Goal: Task Accomplishment & Management: Manage account settings

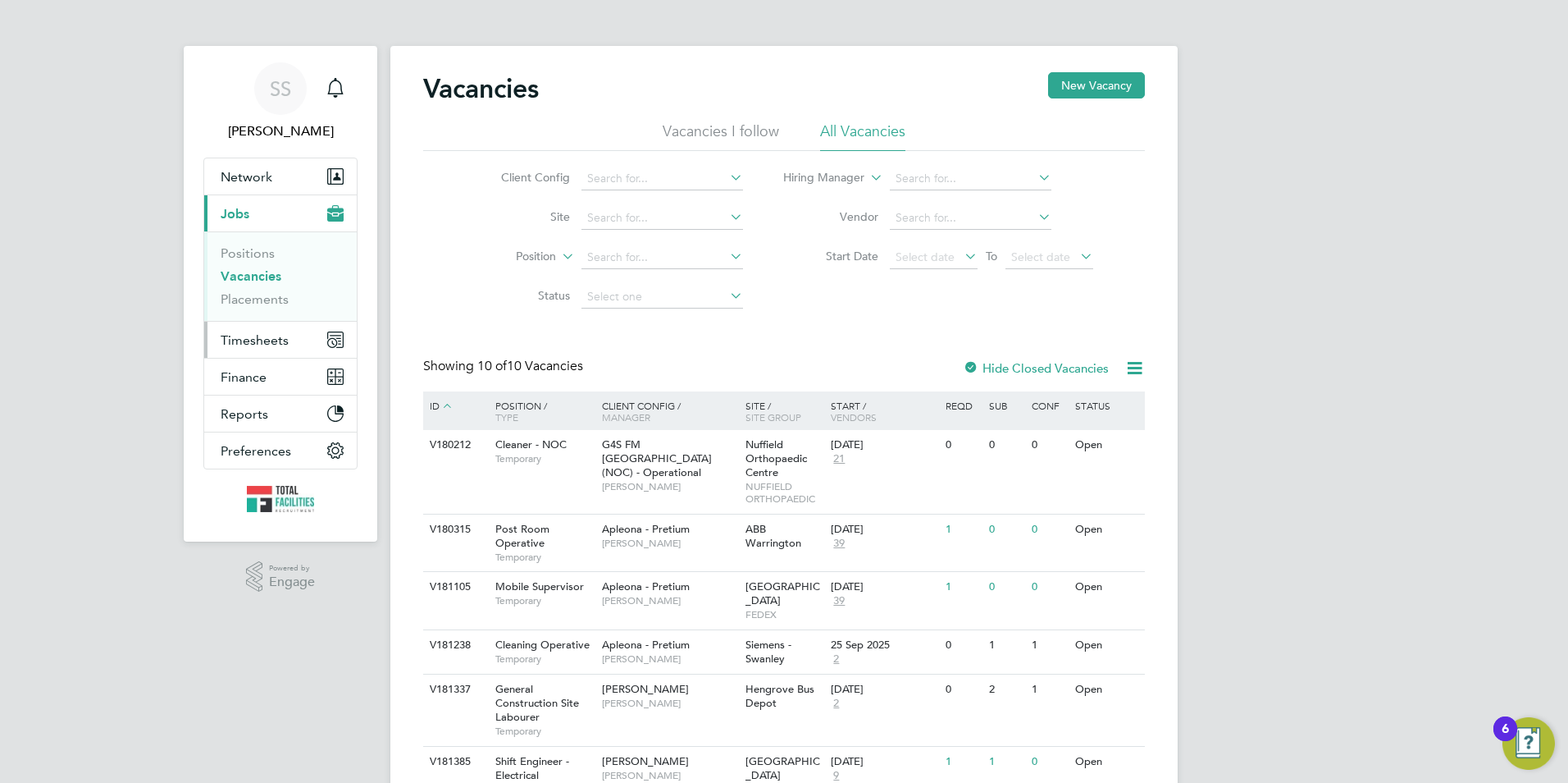
click at [264, 327] on button "Timesheets" at bounding box center [280, 339] width 152 height 37
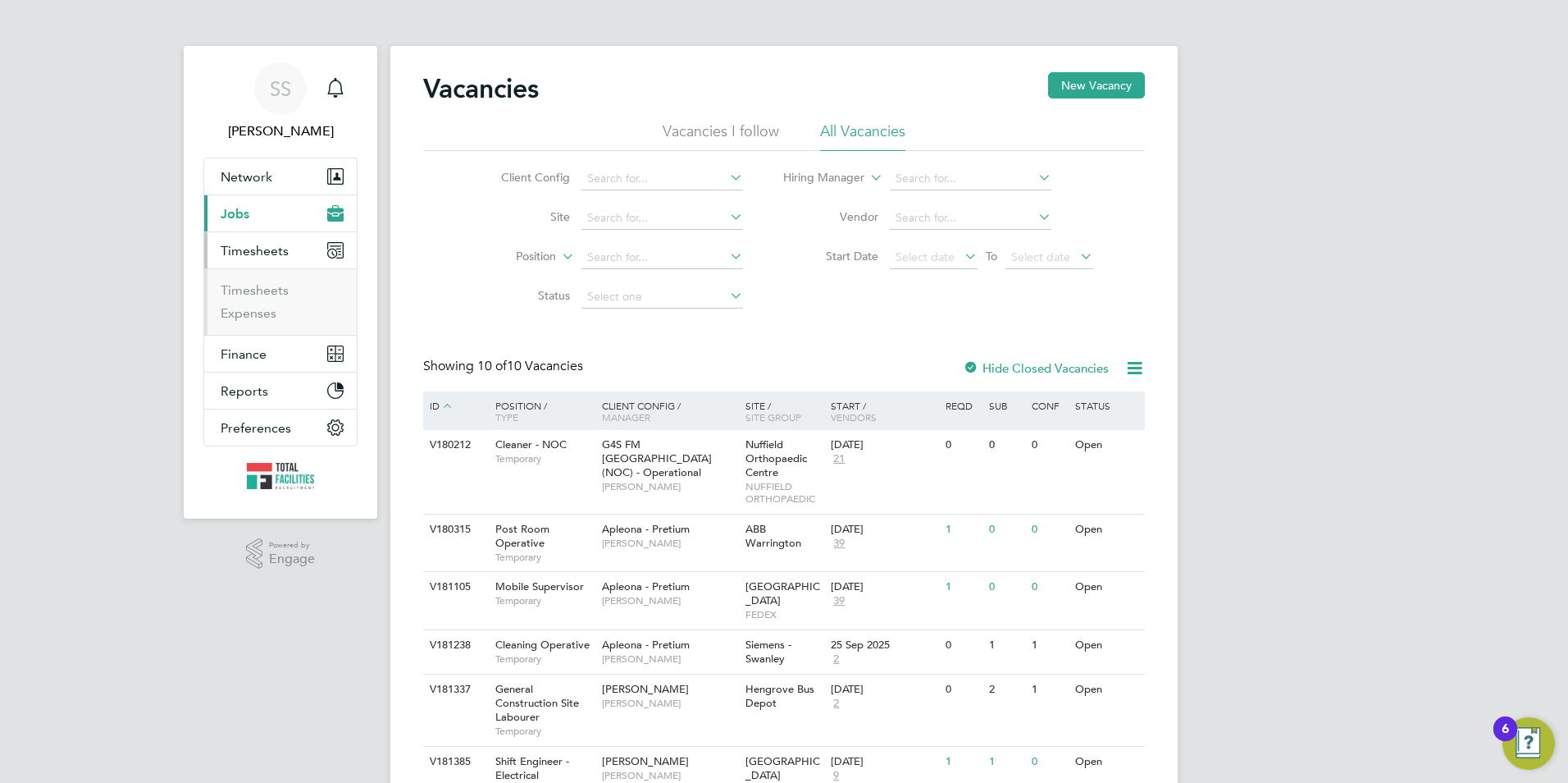
click at [265, 281] on ul "Timesheets Expenses" at bounding box center [280, 301] width 152 height 67
click at [261, 289] on link "Timesheets" at bounding box center [254, 289] width 68 height 16
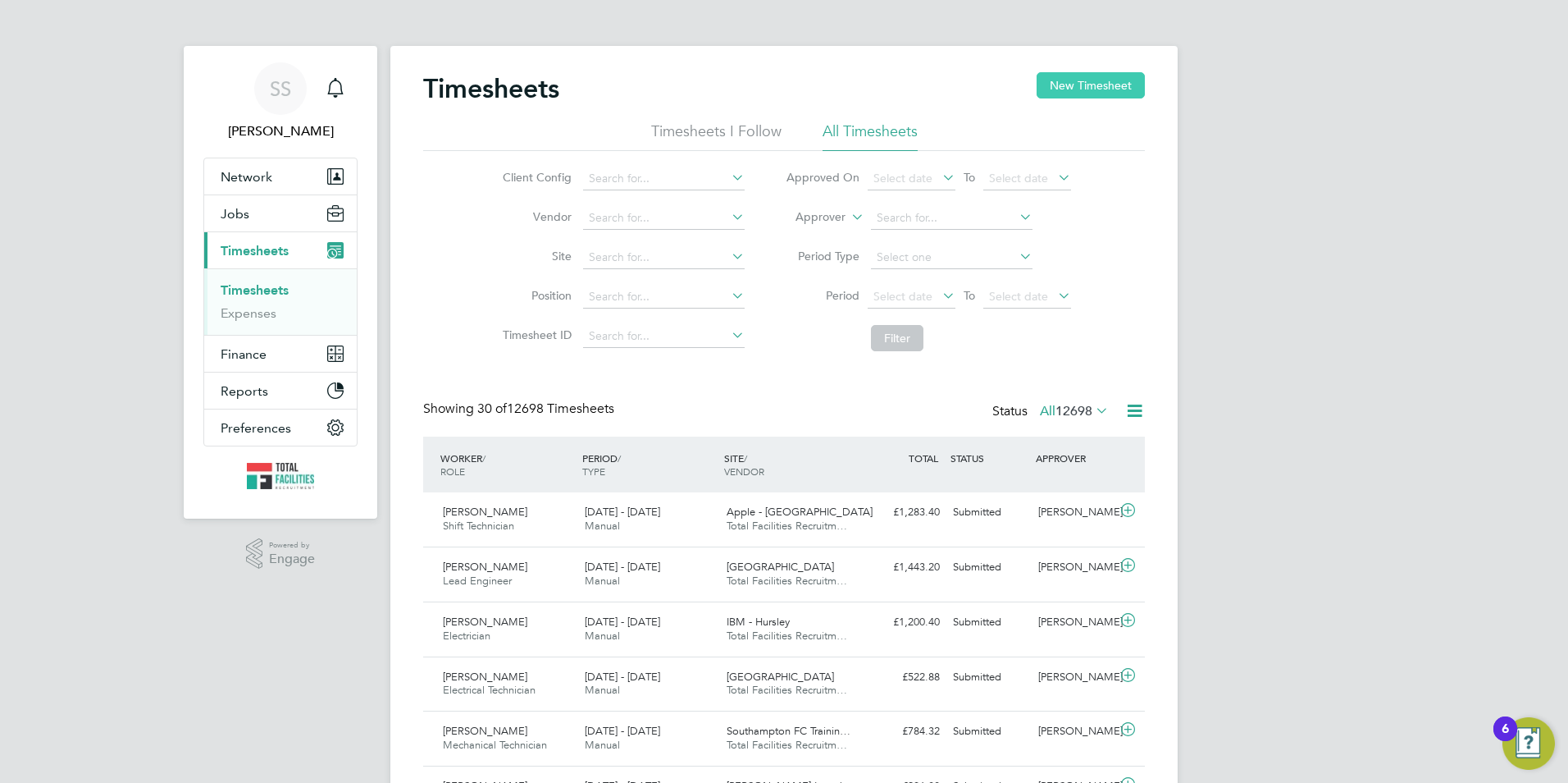
click at [1075, 83] on button "New Timesheet" at bounding box center [1091, 85] width 109 height 26
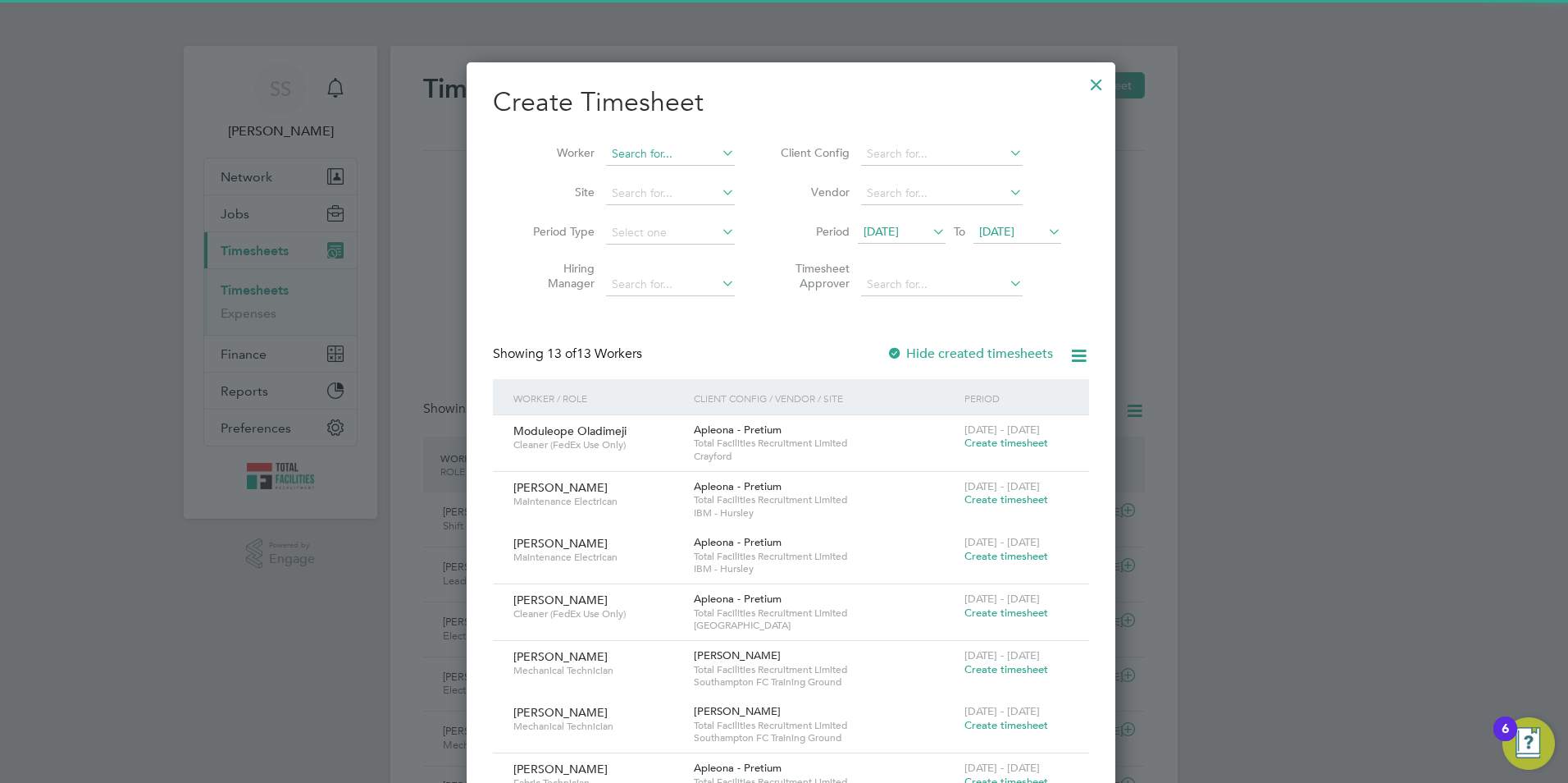
click at [607, 147] on input at bounding box center [670, 153] width 129 height 23
click at [652, 173] on li "Gustavo Klemp Correa" at bounding box center [700, 176] width 202 height 22
type input "Gustavo Klemp Correa"
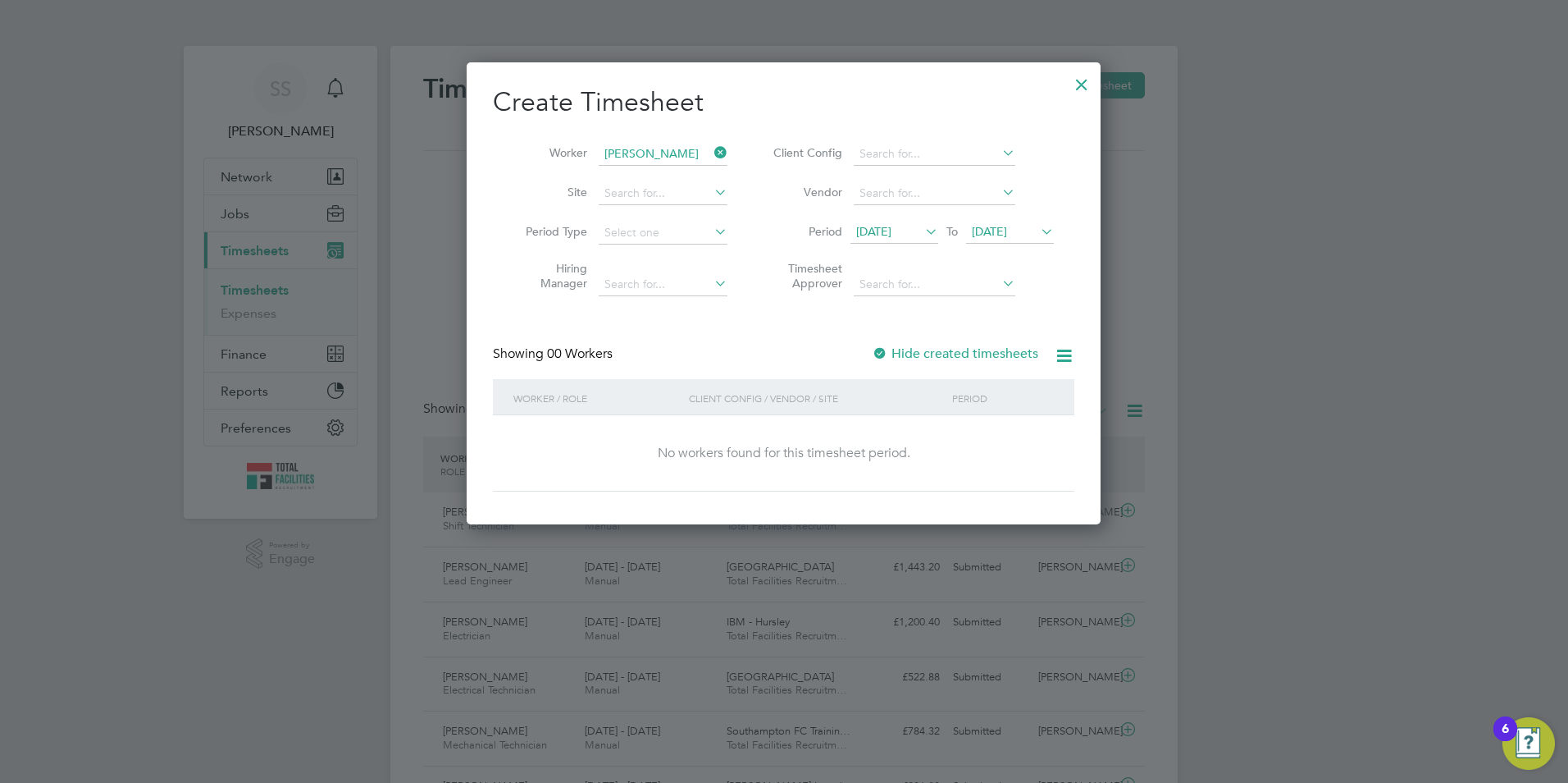
click at [1006, 229] on span "22 Sep 2025" at bounding box center [990, 231] width 36 height 15
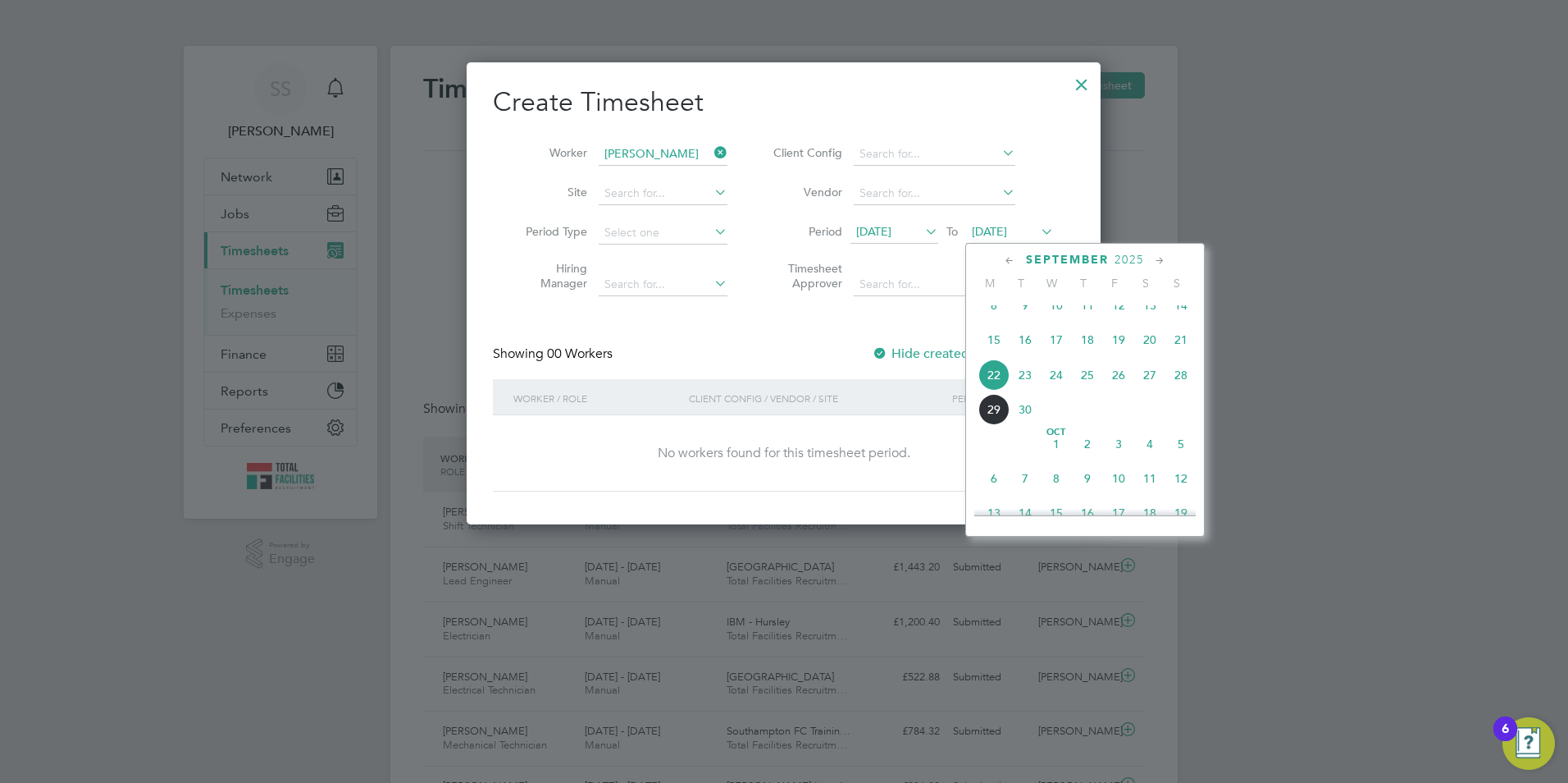
click at [1149, 388] on span "27" at bounding box center [1150, 375] width 31 height 31
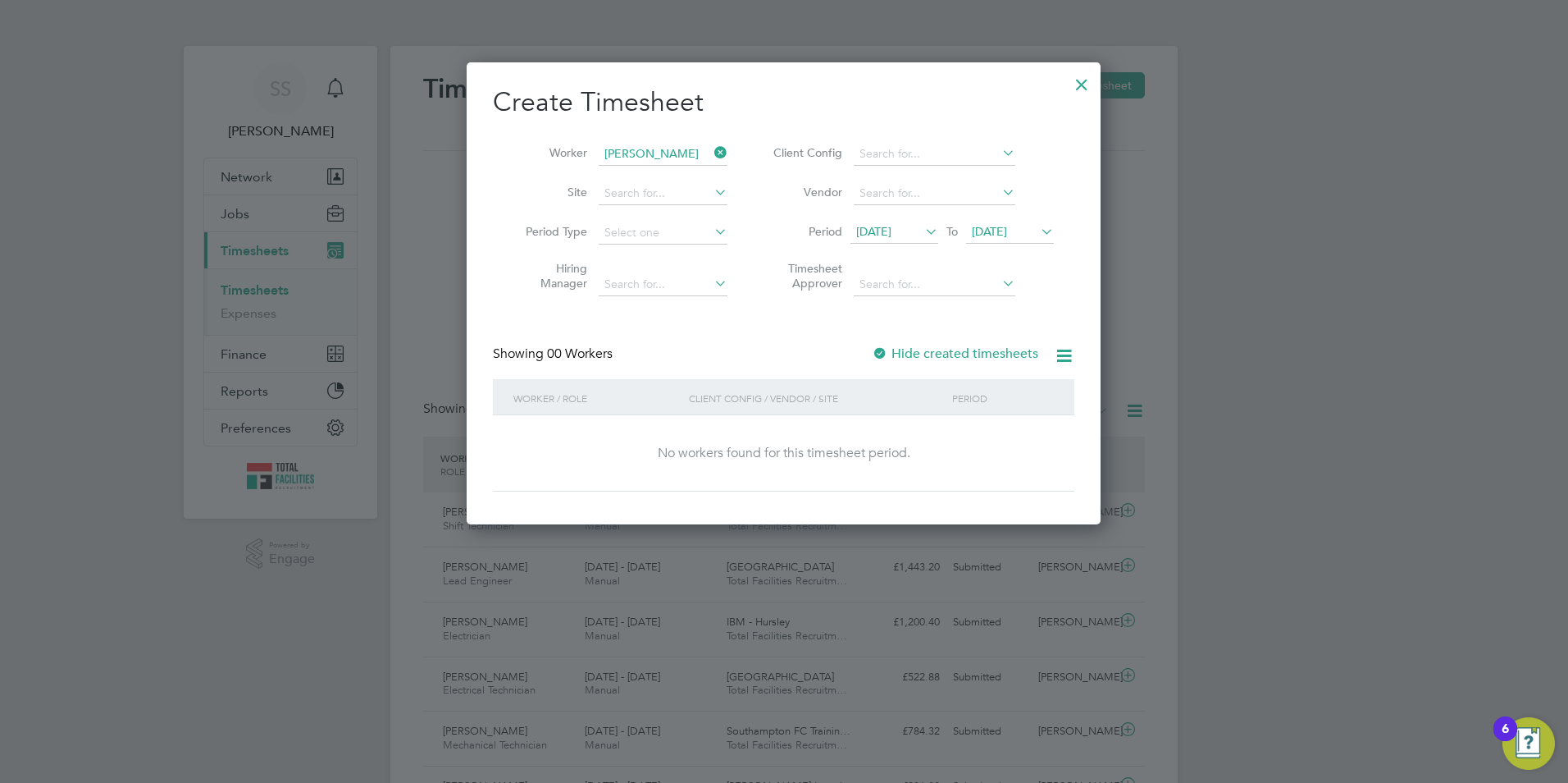
click at [1076, 84] on div at bounding box center [1082, 80] width 29 height 29
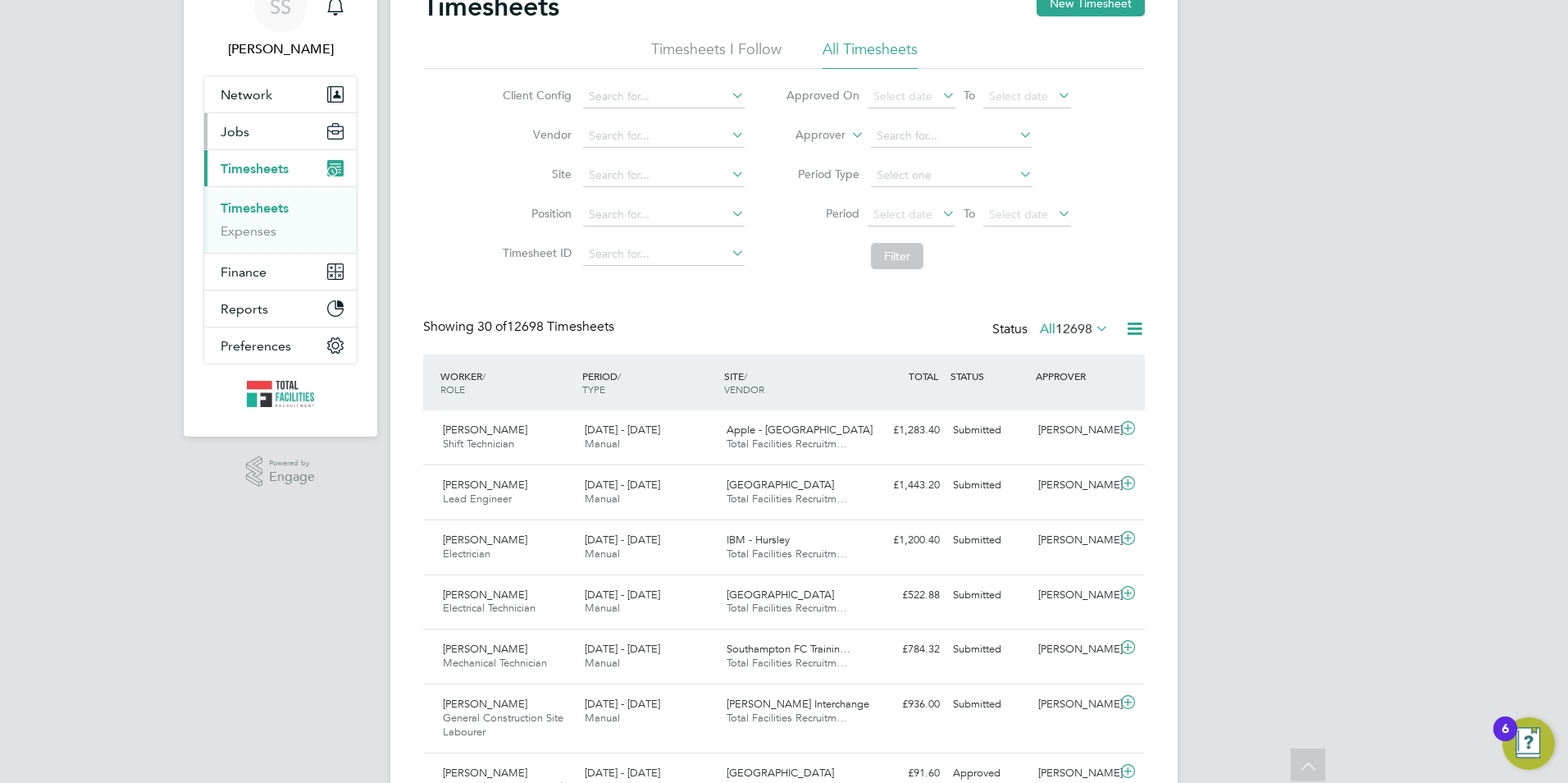
click at [258, 137] on button "Jobs" at bounding box center [280, 131] width 152 height 37
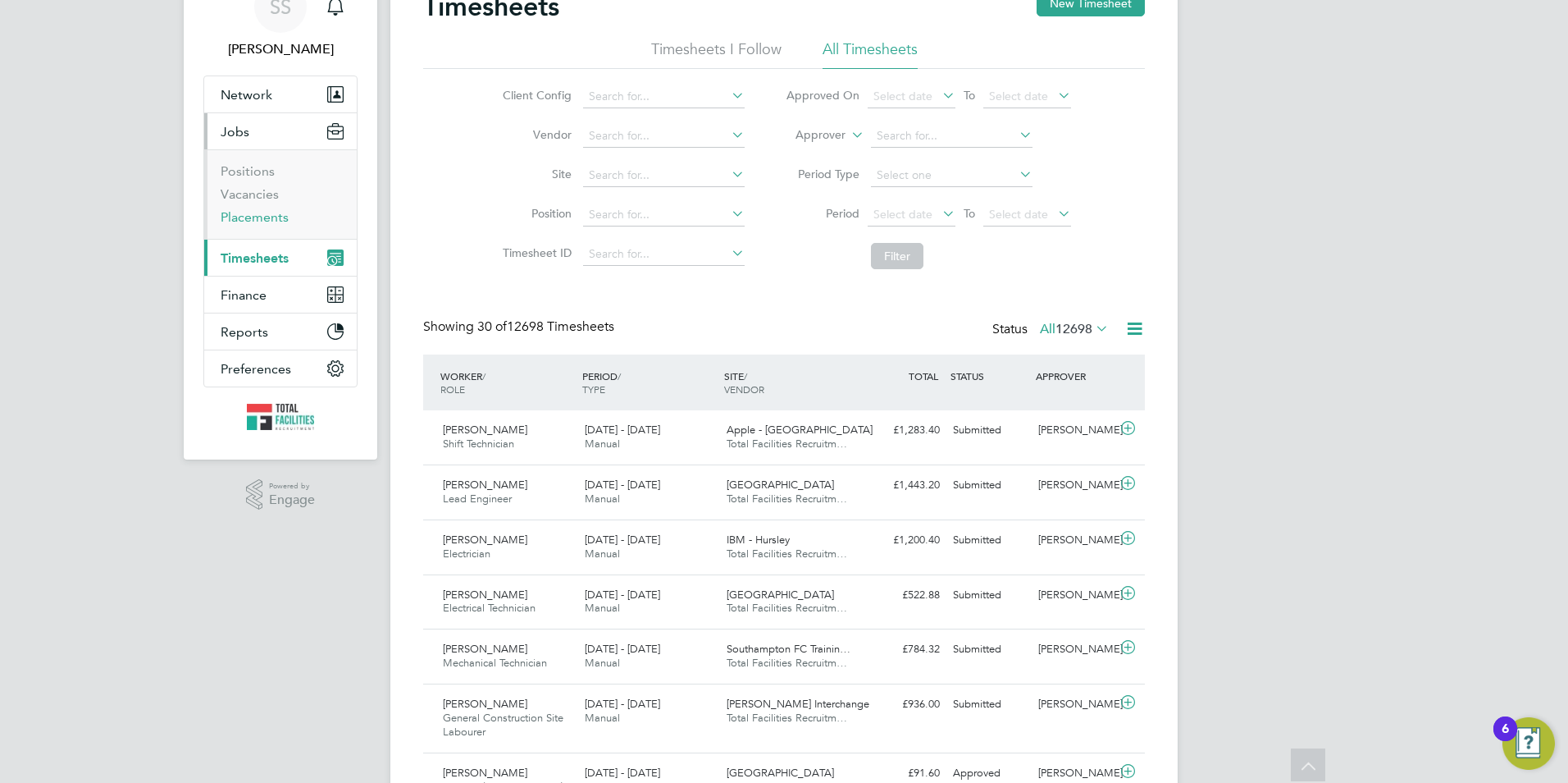
click at [264, 224] on ul "Positions Vacancies Placements" at bounding box center [280, 194] width 152 height 89
click at [259, 219] on link "Placements" at bounding box center [254, 216] width 68 height 16
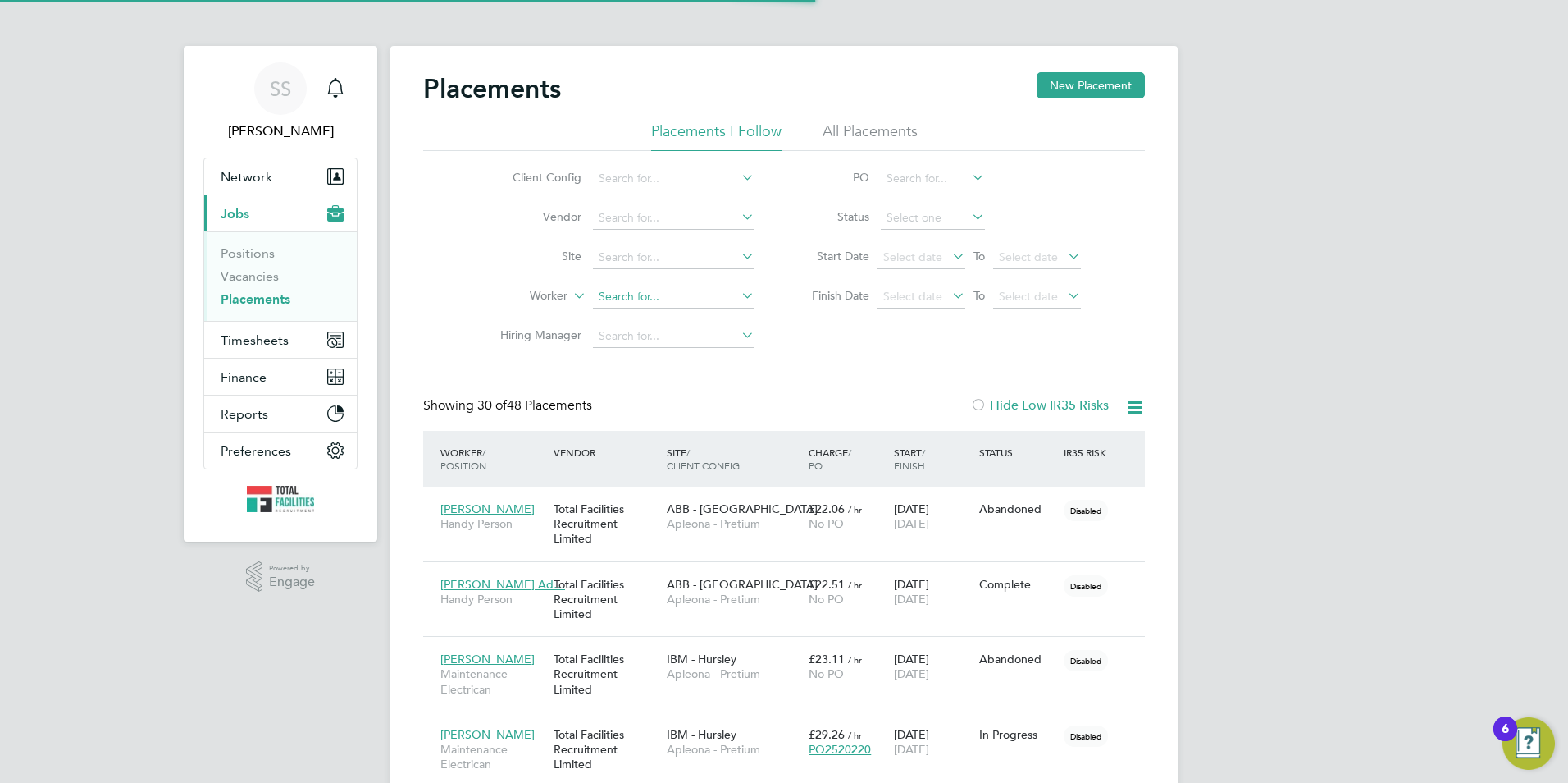
click at [628, 298] on input at bounding box center [673, 297] width 161 height 23
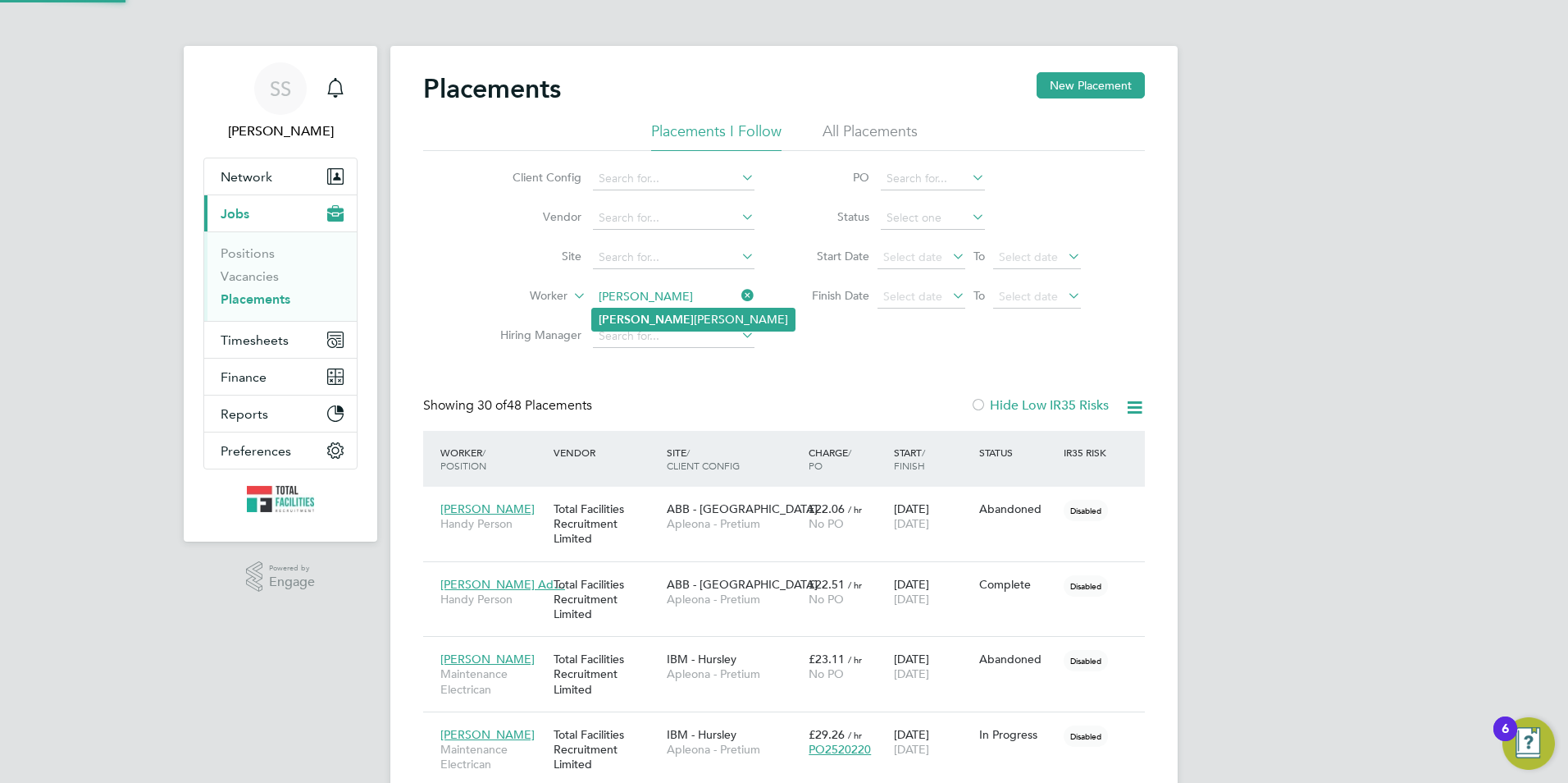
click at [633, 324] on b "Gustavo" at bounding box center [646, 319] width 95 height 14
type input "Gustavo Klemp Correa"
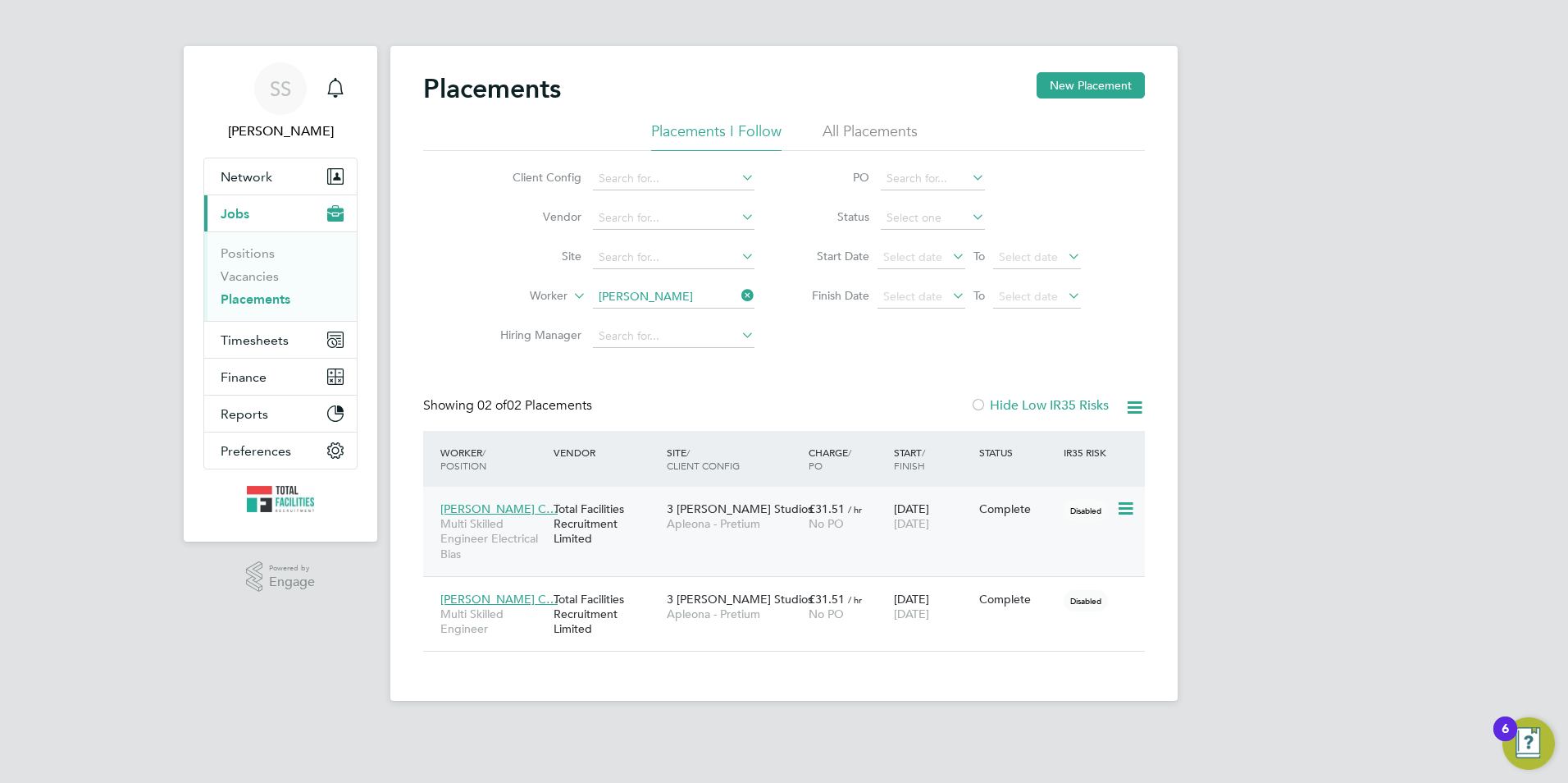
click at [829, 537] on div "£31.51 / hr No PO" at bounding box center [847, 516] width 86 height 46
click at [813, 617] on span "No PO" at bounding box center [826, 614] width 36 height 15
click at [256, 343] on span "Timesheets" at bounding box center [254, 339] width 68 height 16
drag, startPoint x: 265, startPoint y: 341, endPoint x: 274, endPoint y: 344, distance: 9.5
click at [265, 341] on span "Timesheets" at bounding box center [254, 339] width 68 height 16
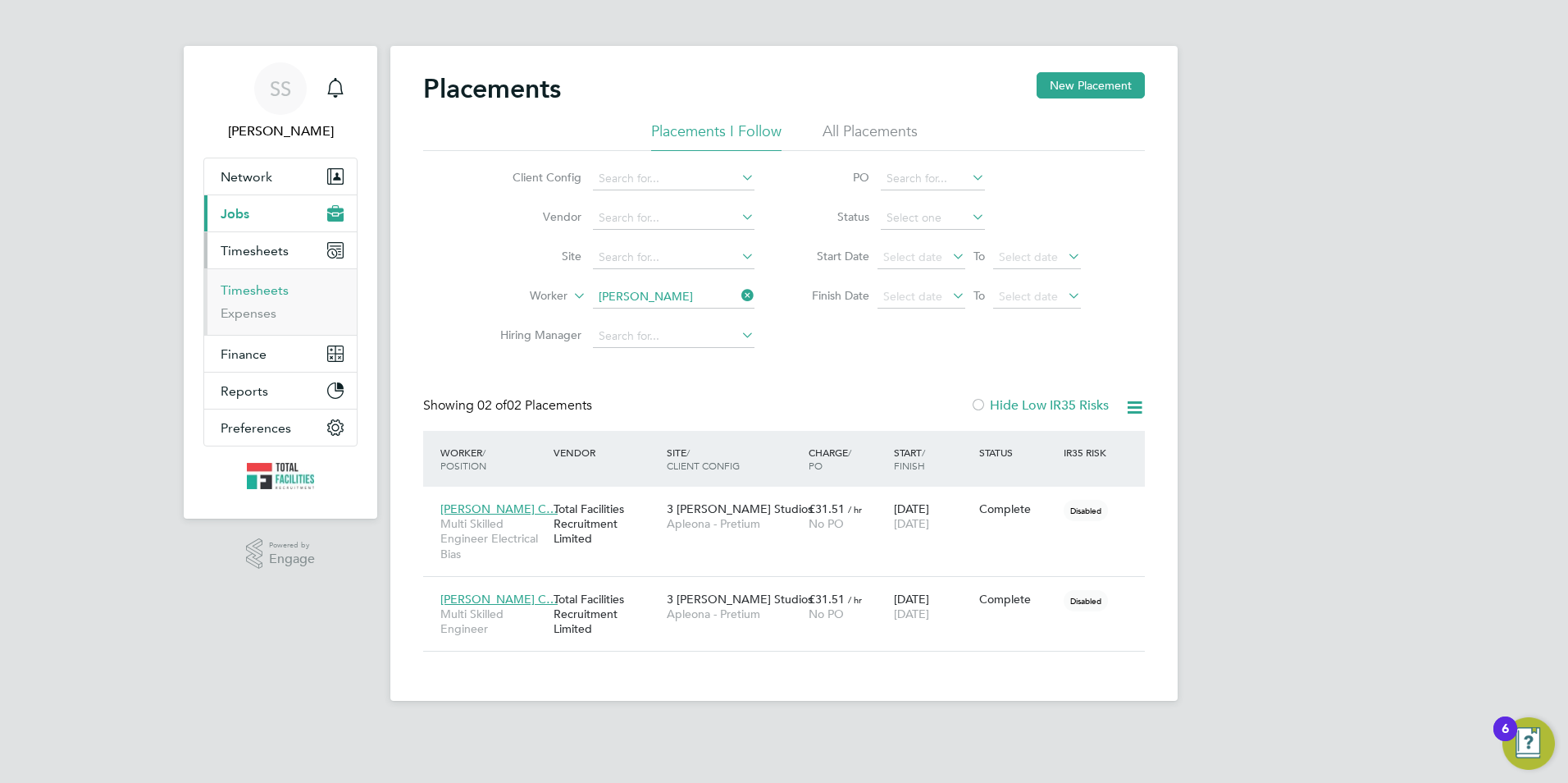
click at [254, 294] on link "Timesheets" at bounding box center [254, 289] width 68 height 16
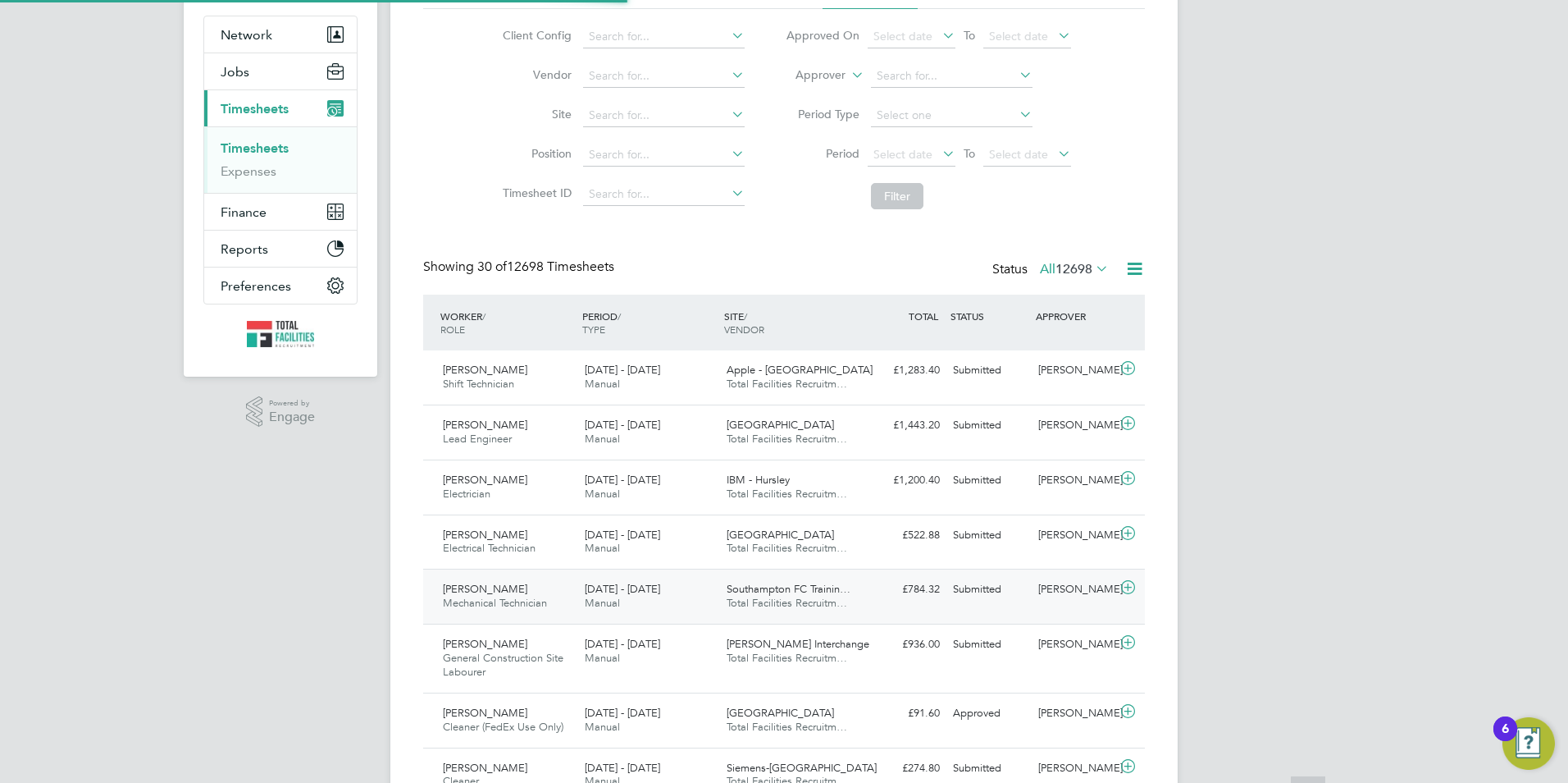
scroll to position [8, 8]
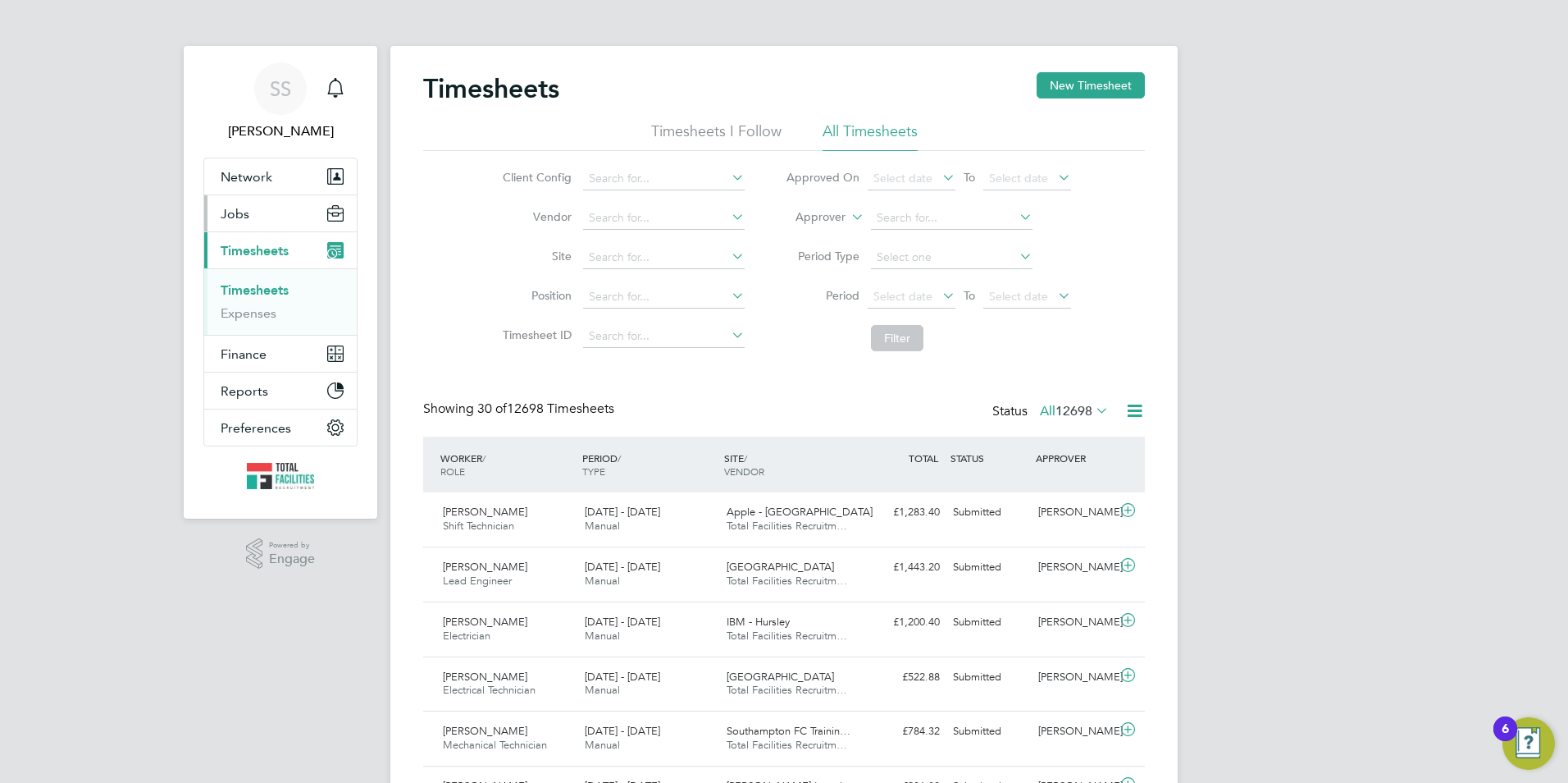
click at [256, 207] on button "Jobs" at bounding box center [280, 214] width 152 height 37
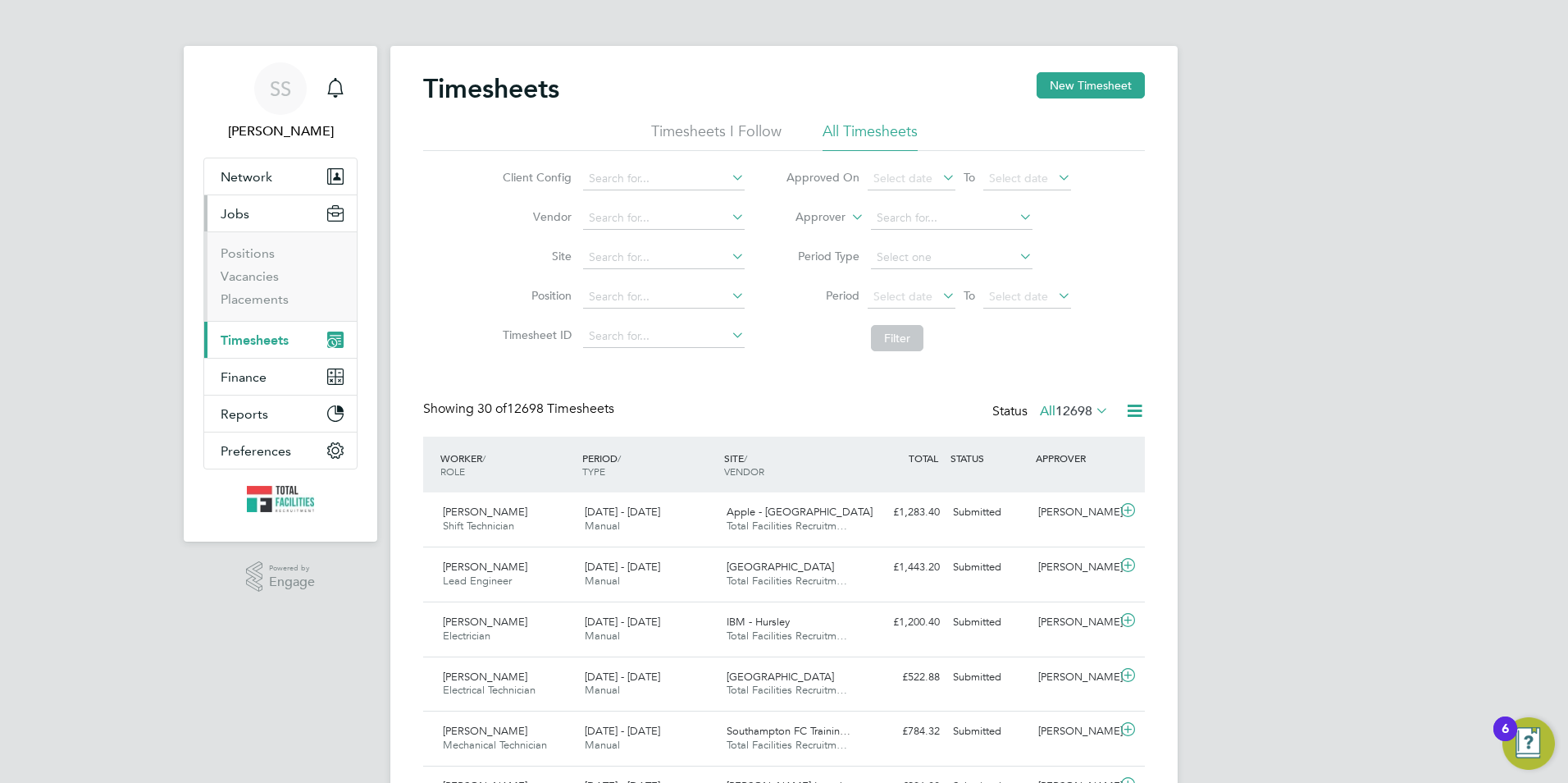
click at [280, 342] on span "Timesheets" at bounding box center [254, 339] width 68 height 16
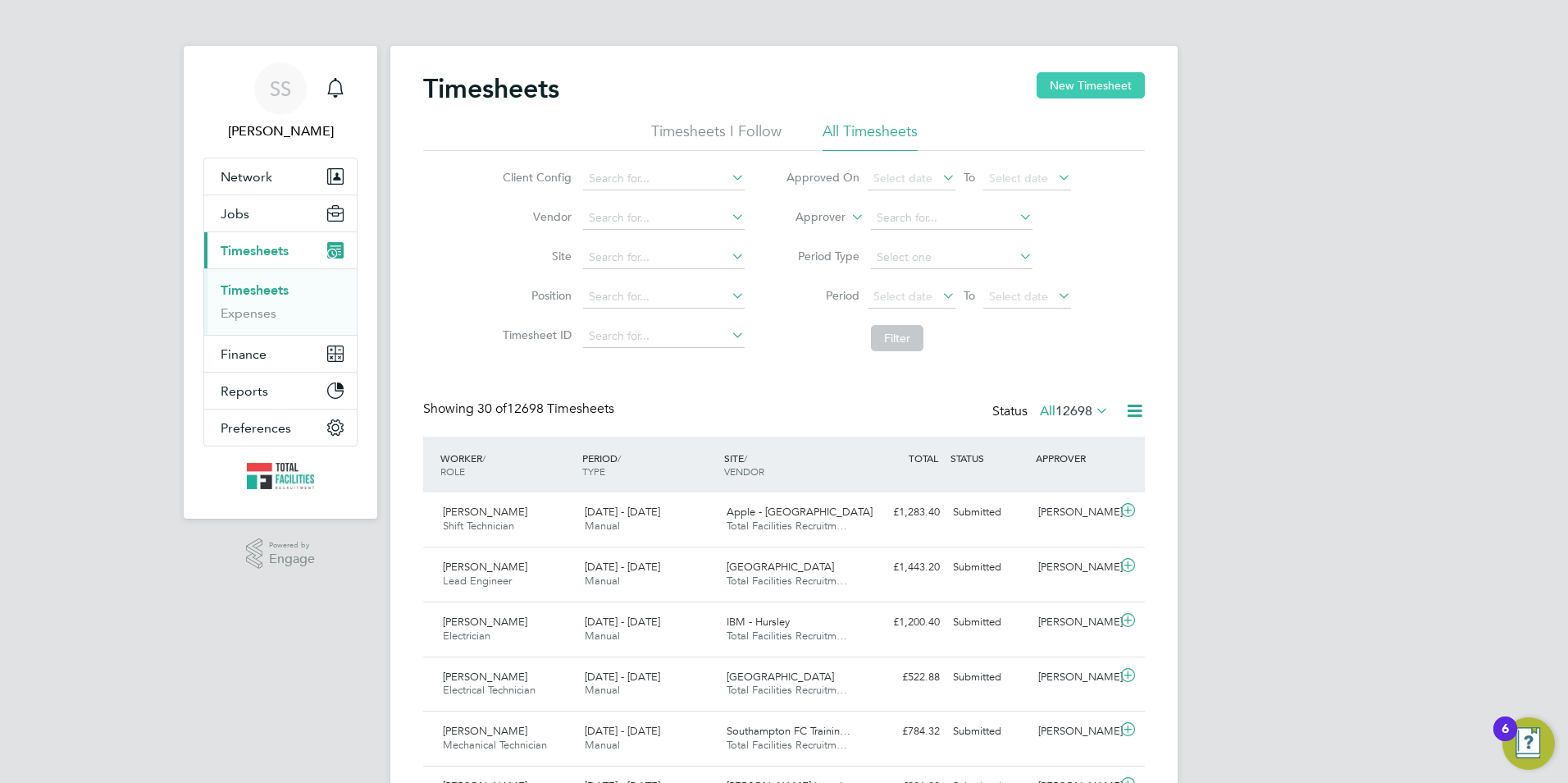
click at [1057, 72] on button "New Timesheet" at bounding box center [1091, 85] width 109 height 26
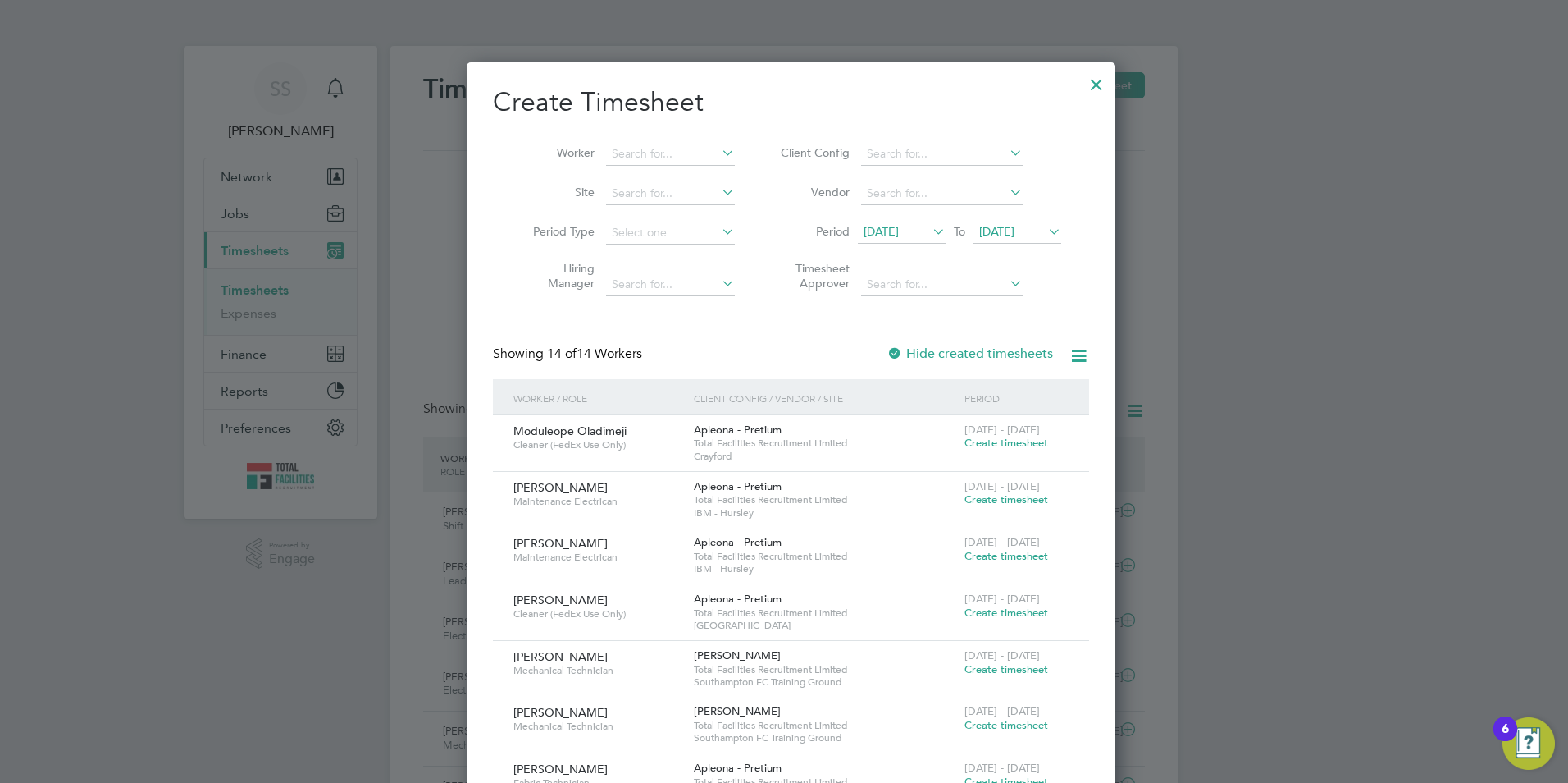
click at [625, 140] on li "Worker" at bounding box center [628, 153] width 255 height 39
click at [630, 151] on input at bounding box center [670, 153] width 129 height 23
click at [614, 174] on b "Gus" at bounding box center [652, 175] width 95 height 14
type input "Gustavo Klemp Correa"
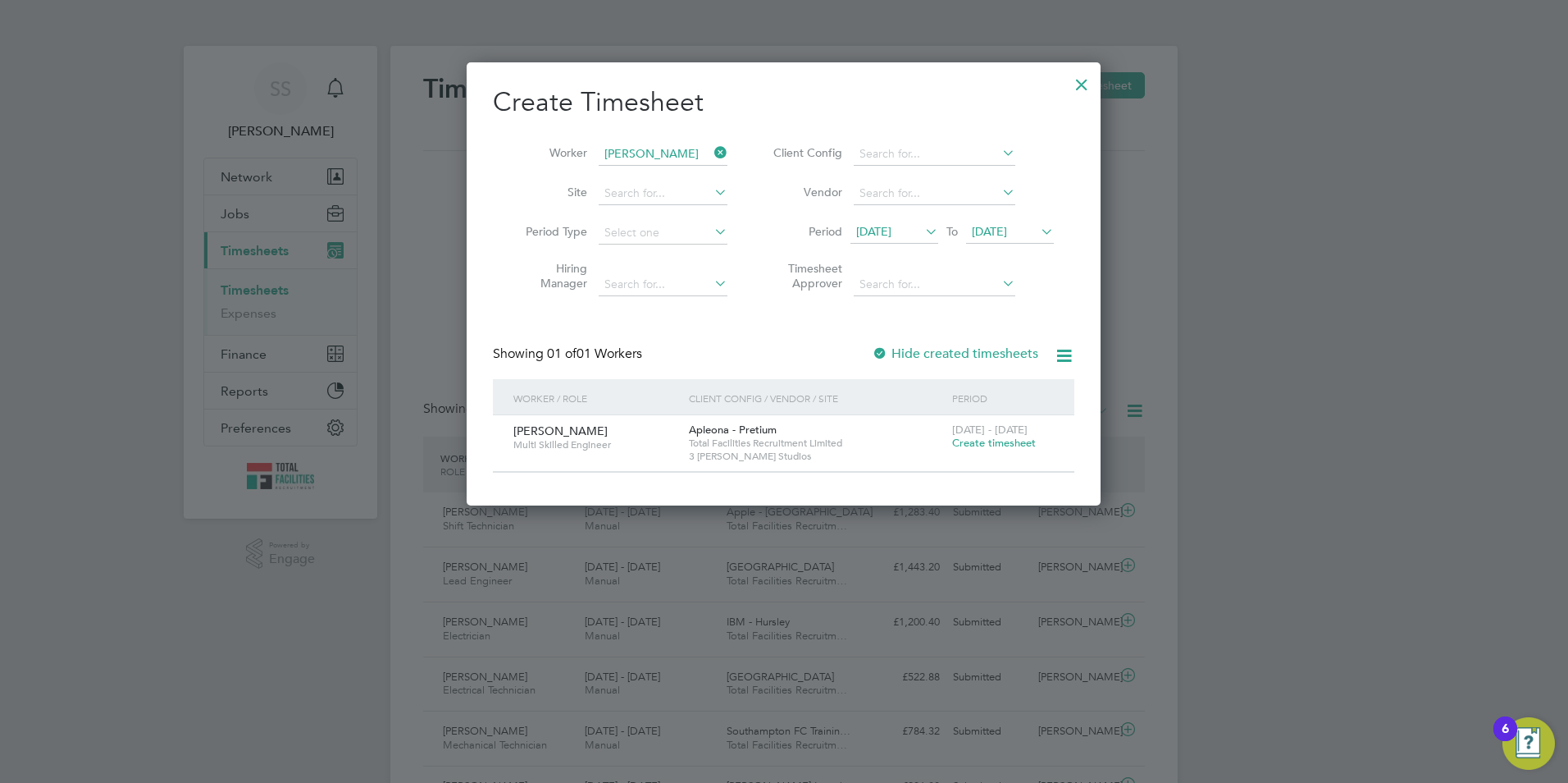
click at [984, 445] on span "Create timesheet" at bounding box center [994, 442] width 84 height 14
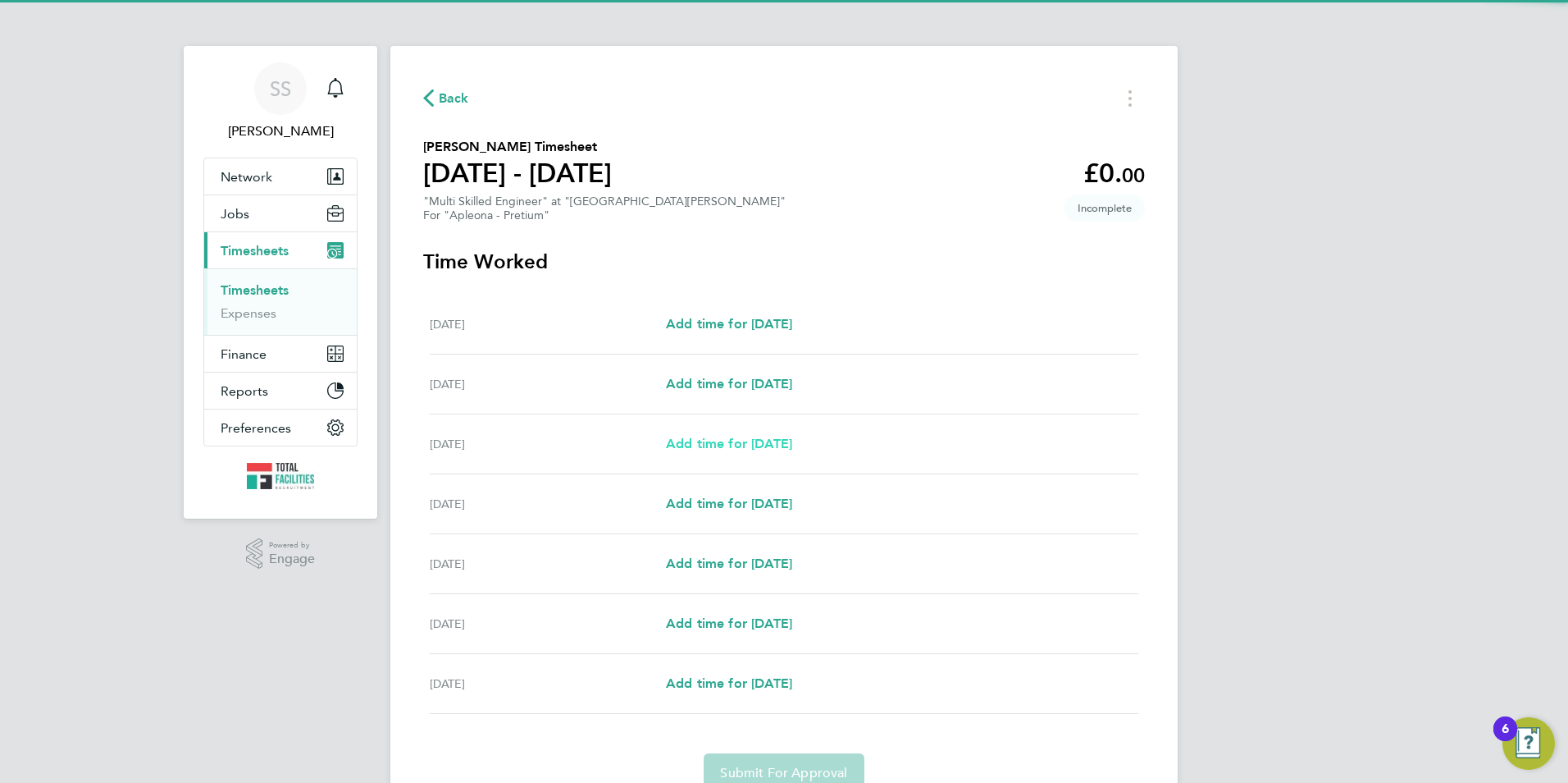
click at [715, 436] on span "Add time for Mon 22 Sep" at bounding box center [729, 443] width 126 height 16
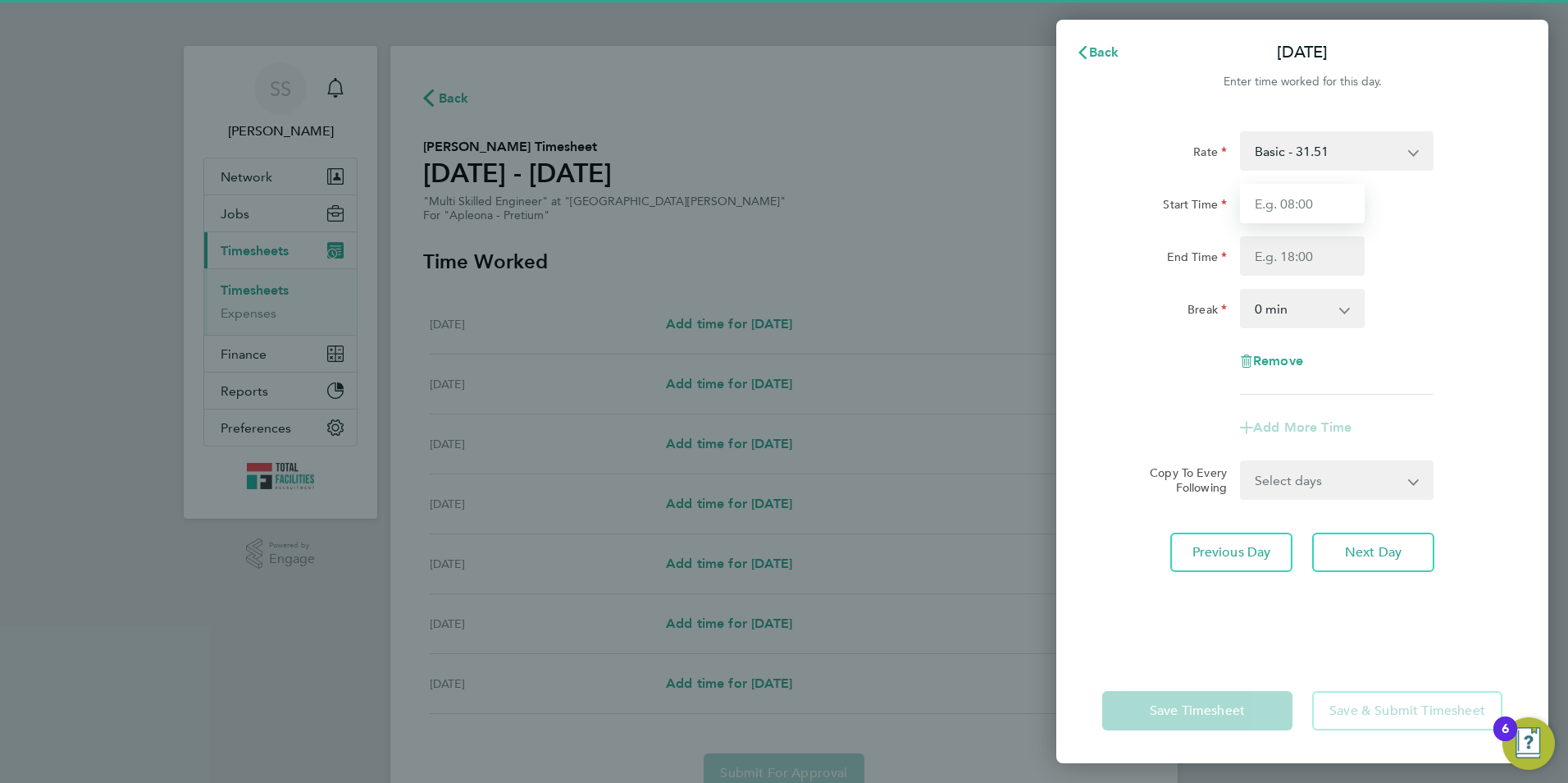
drag, startPoint x: 1279, startPoint y: 208, endPoint x: 1267, endPoint y: 239, distance: 33.2
click at [1279, 208] on input "Start Time" at bounding box center [1303, 203] width 125 height 39
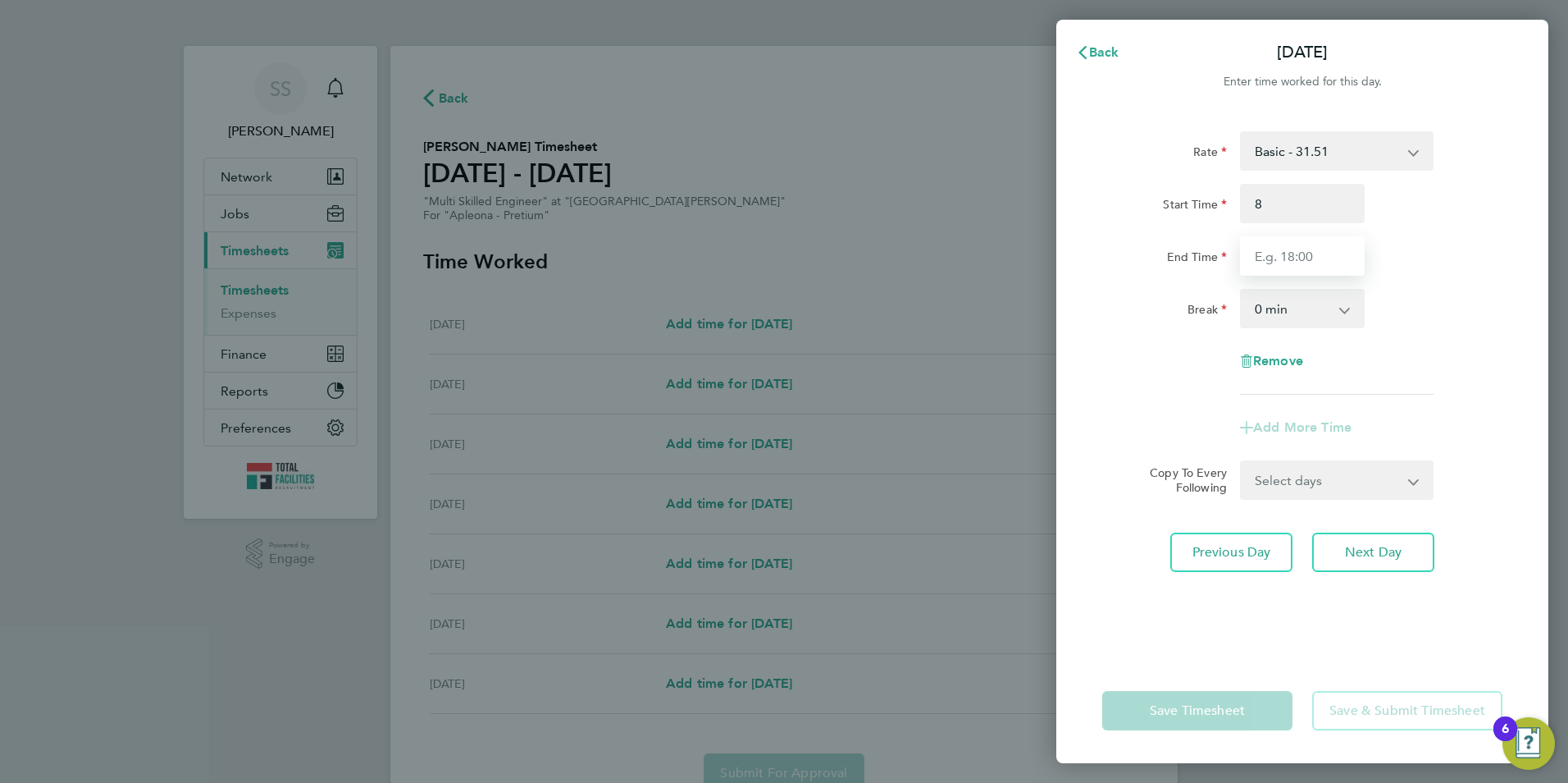
type input "08:00"
click at [1262, 256] on input "End Time" at bounding box center [1303, 256] width 125 height 39
type input "17:00"
drag, startPoint x: 1022, startPoint y: 284, endPoint x: 1085, endPoint y: 303, distance: 65.8
click at [1022, 283] on div "Mon 22 Sep Cancel Enter time worked for this day. Rate Basic - 31.51 Start Time…" at bounding box center [784, 392] width 1568 height 783
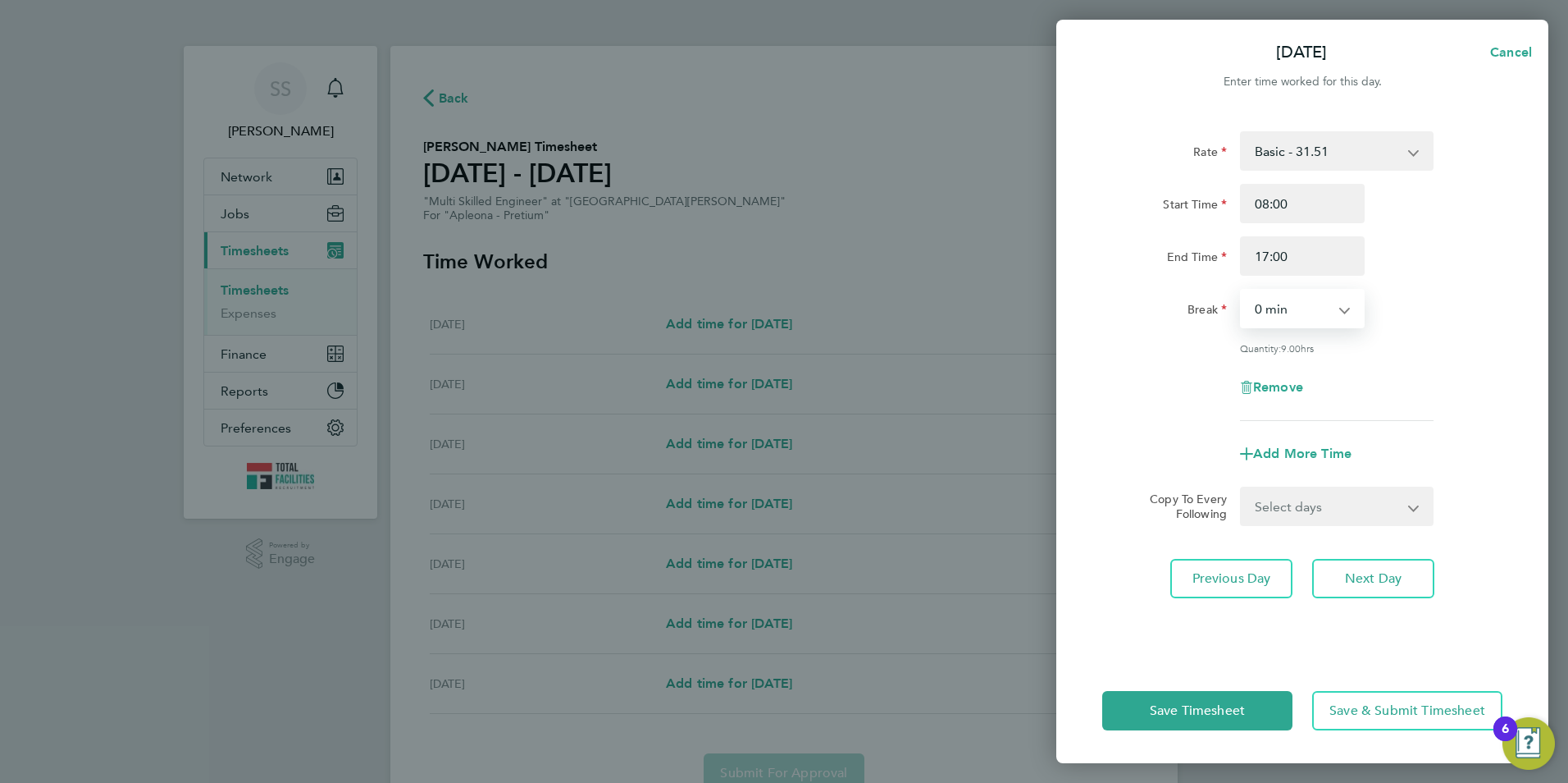
drag, startPoint x: 1279, startPoint y: 309, endPoint x: 1272, endPoint y: 326, distance: 18.4
click at [1279, 309] on select "0 min 15 min 30 min 45 min 60 min 75 min 90 min" at bounding box center [1293, 308] width 102 height 37
select select "60"
click at [1241, 290] on select "0 min 15 min 30 min 45 min 60 min 75 min 90 min" at bounding box center [1293, 308] width 102 height 37
click at [1305, 510] on select "Select days Day Tuesday Wednesday Thursday Friday" at bounding box center [1327, 506] width 172 height 37
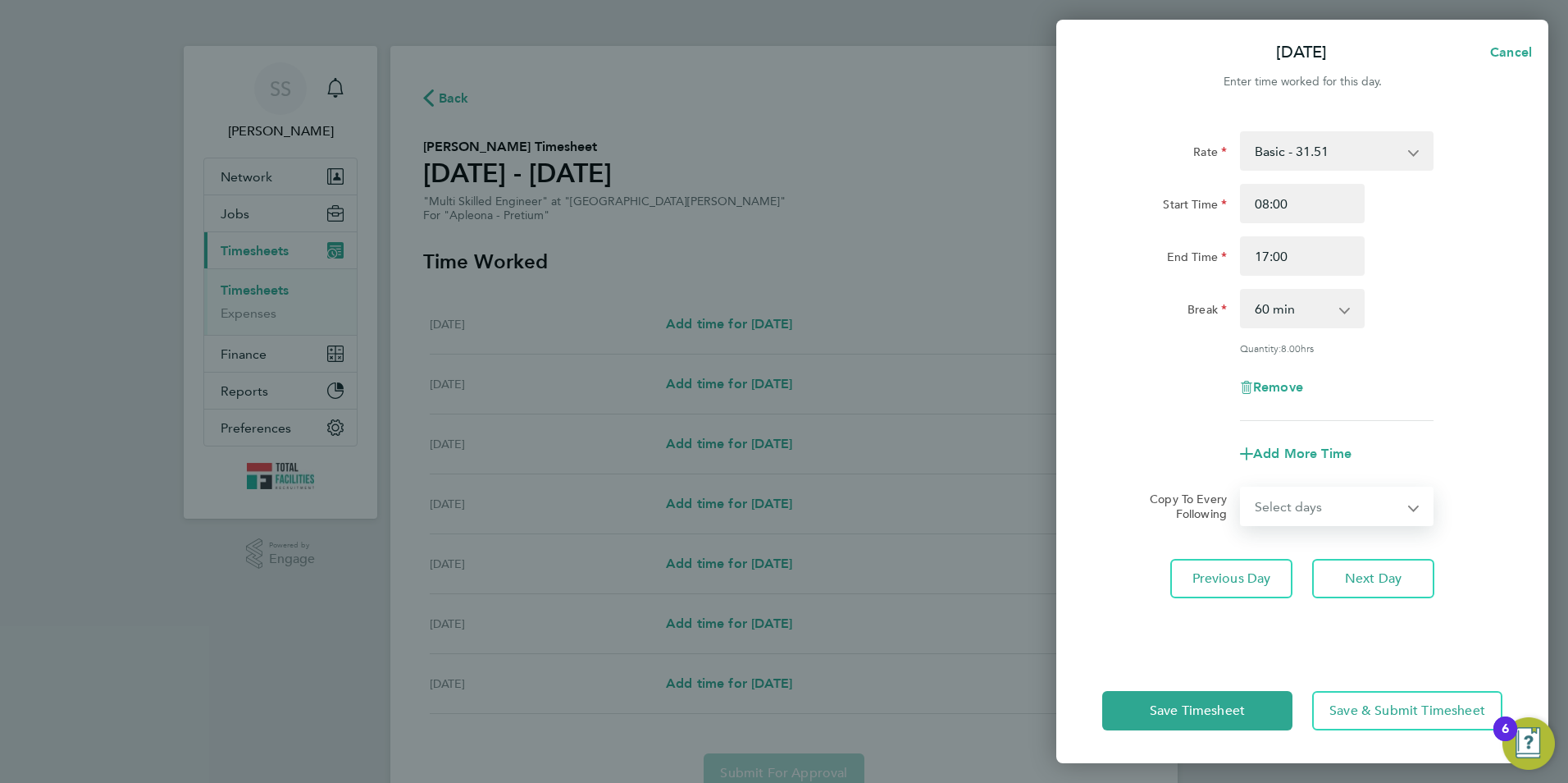
select select "DAY"
click at [1241, 488] on select "Select days Day Tuesday Wednesday Thursday Friday" at bounding box center [1327, 506] width 172 height 37
select select "2025-09-26"
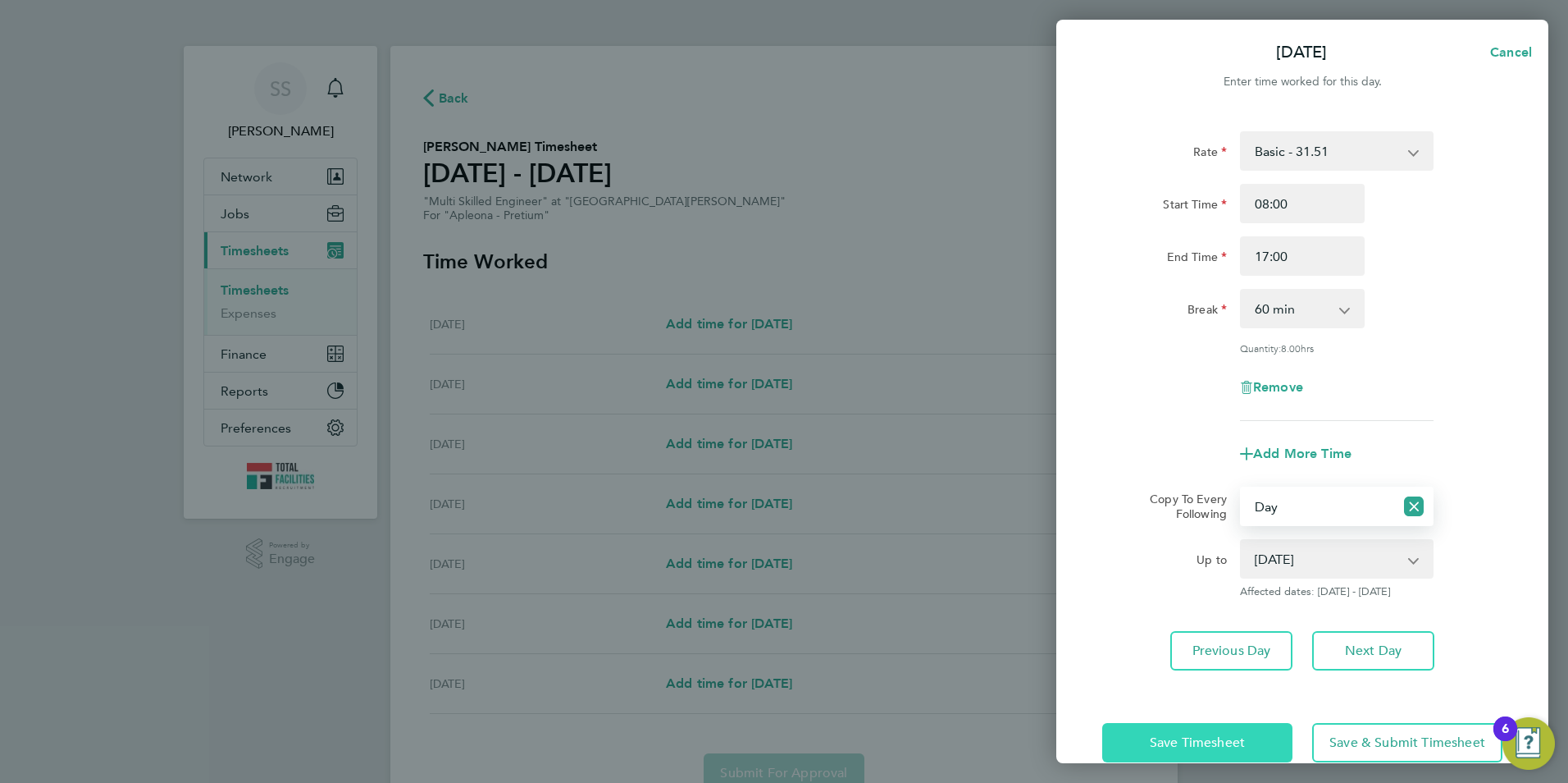
click at [1181, 740] on span "Save Timesheet" at bounding box center [1198, 743] width 95 height 16
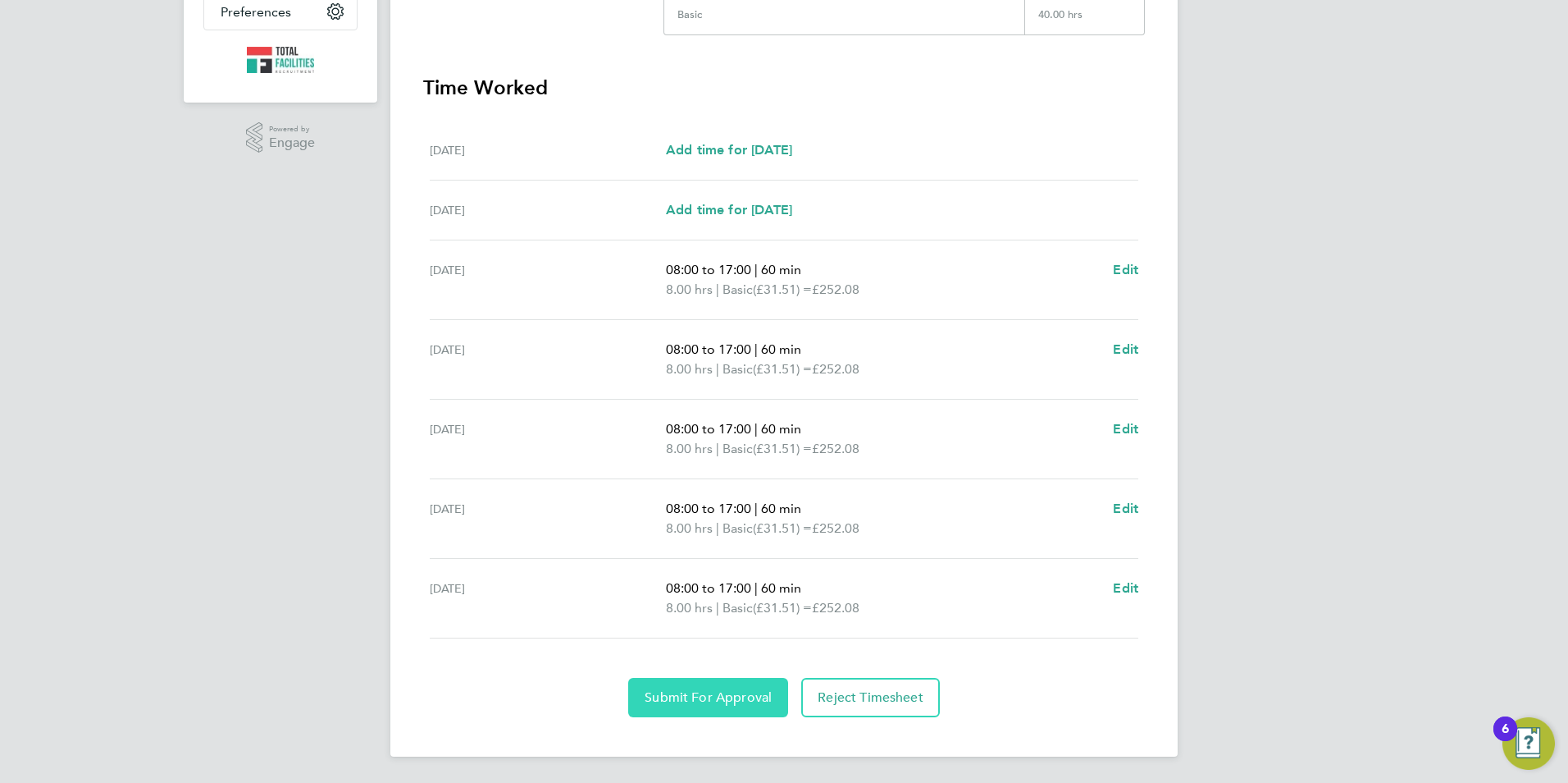
click at [698, 691] on span "Submit For Approval" at bounding box center [708, 697] width 127 height 16
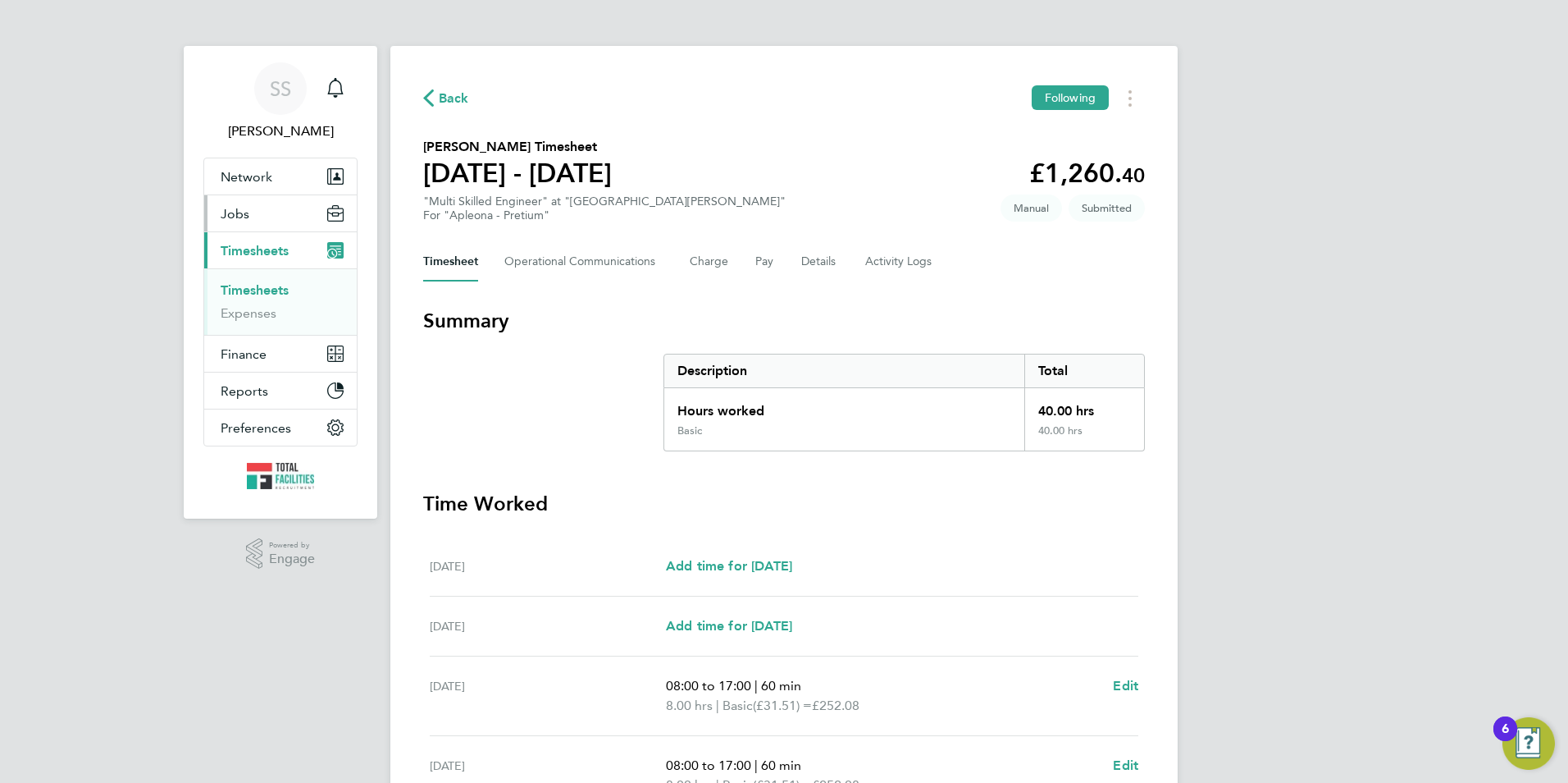
click at [246, 210] on span "Jobs" at bounding box center [234, 214] width 28 height 16
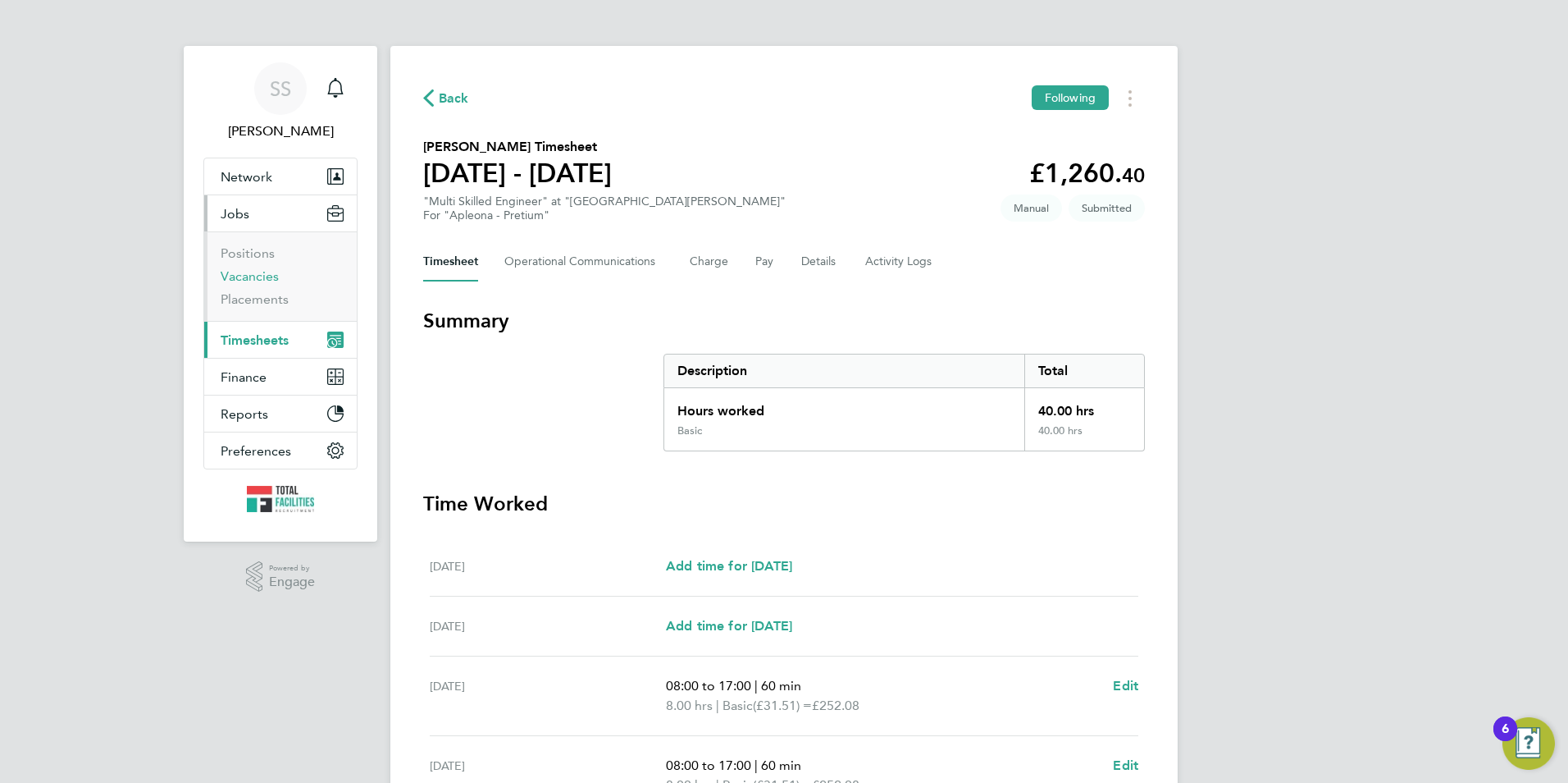
click at [273, 280] on link "Vacancies" at bounding box center [250, 276] width 58 height 16
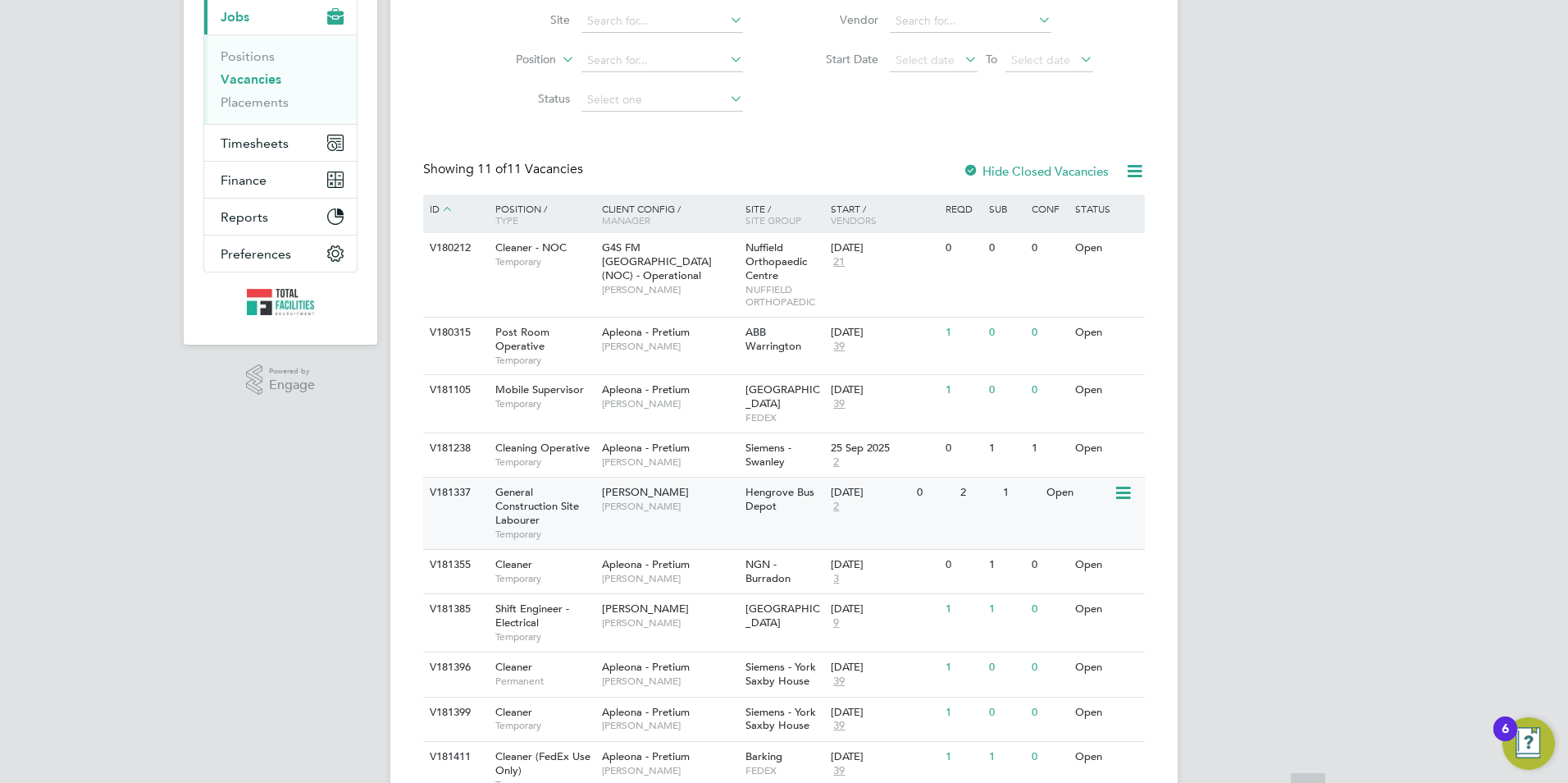
scroll to position [306, 0]
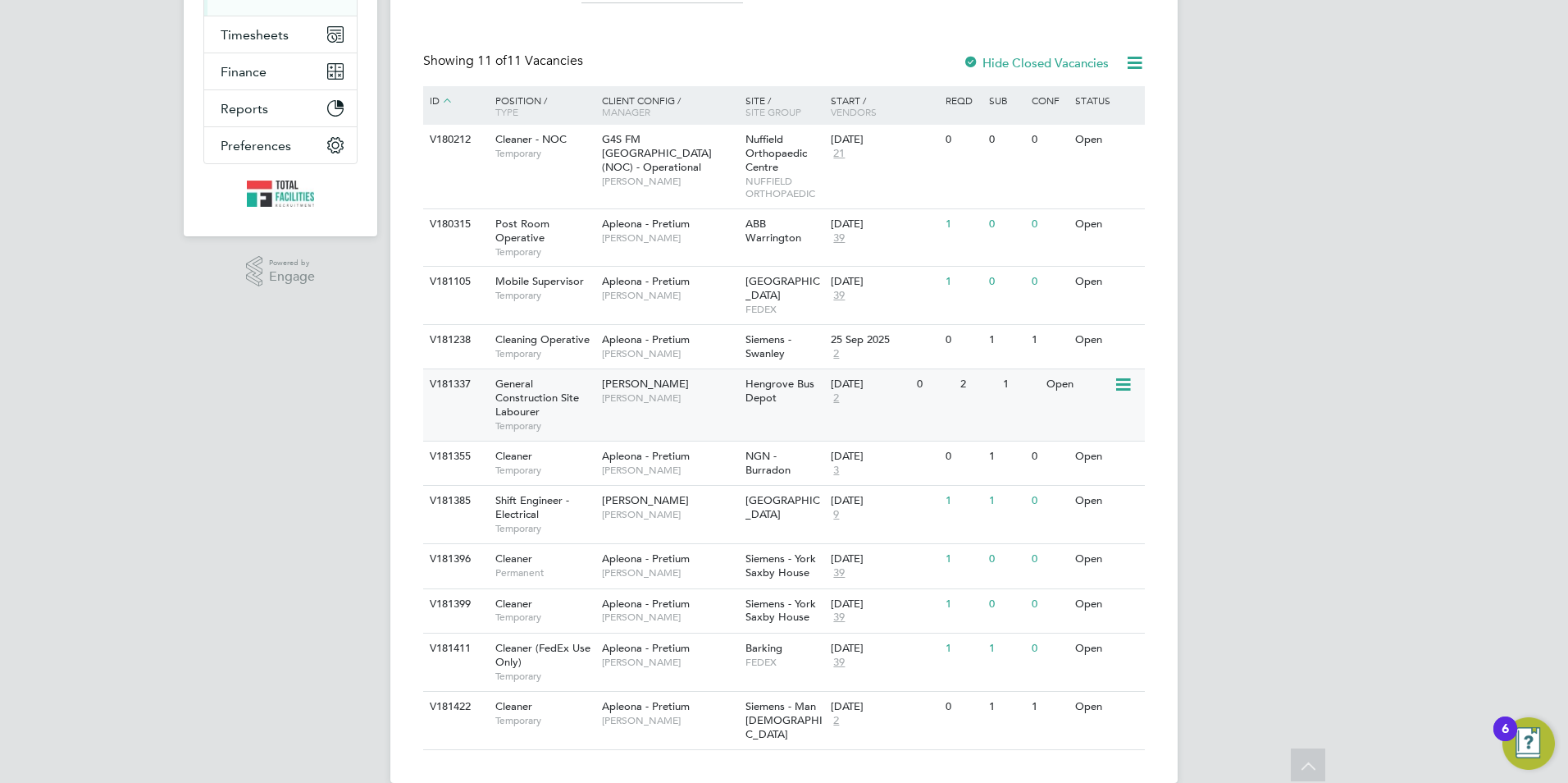
click at [526, 397] on span "General Construction Site Labourer" at bounding box center [537, 398] width 84 height 42
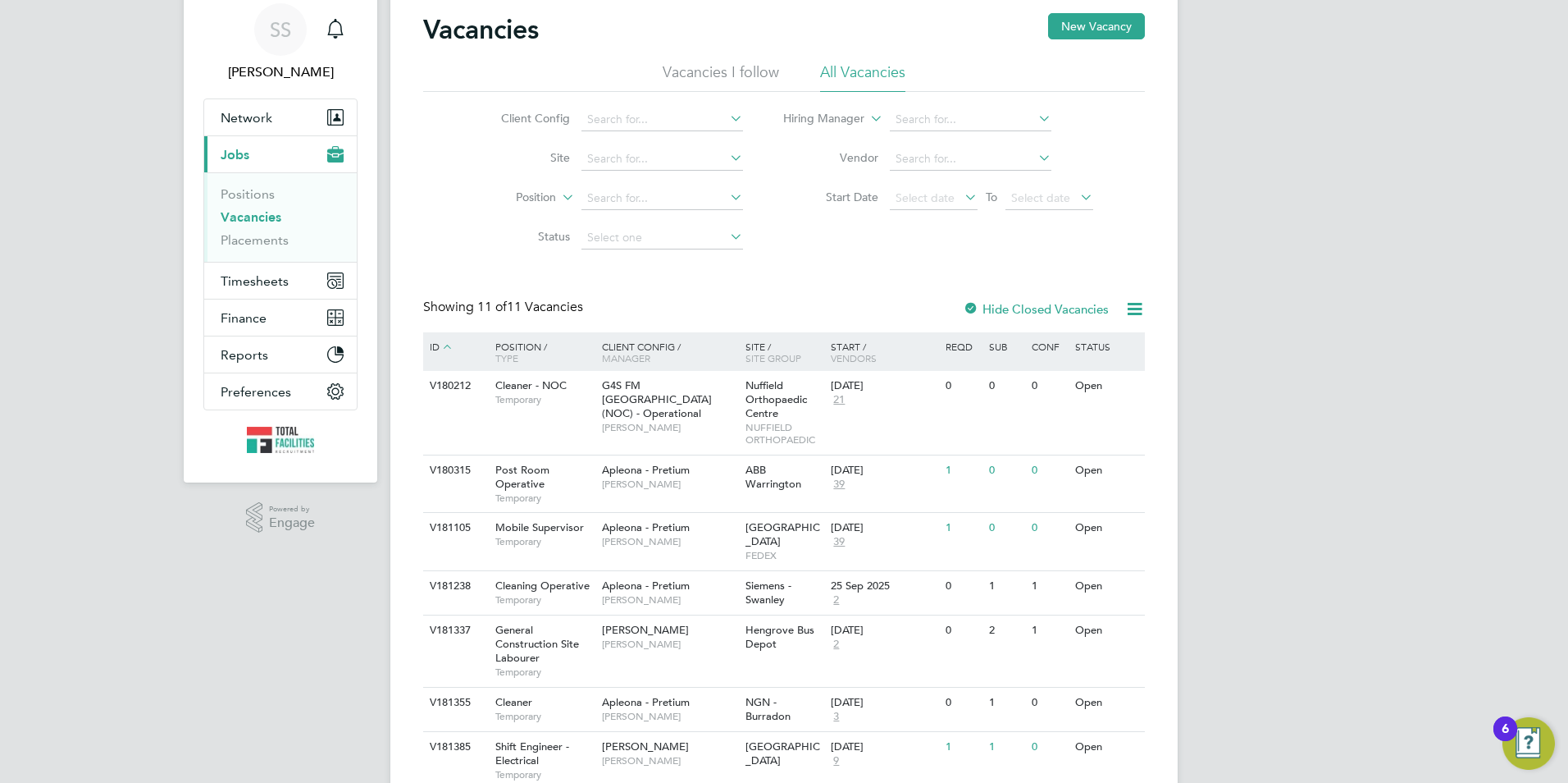
click at [256, 217] on link "Vacancies" at bounding box center [251, 216] width 61 height 16
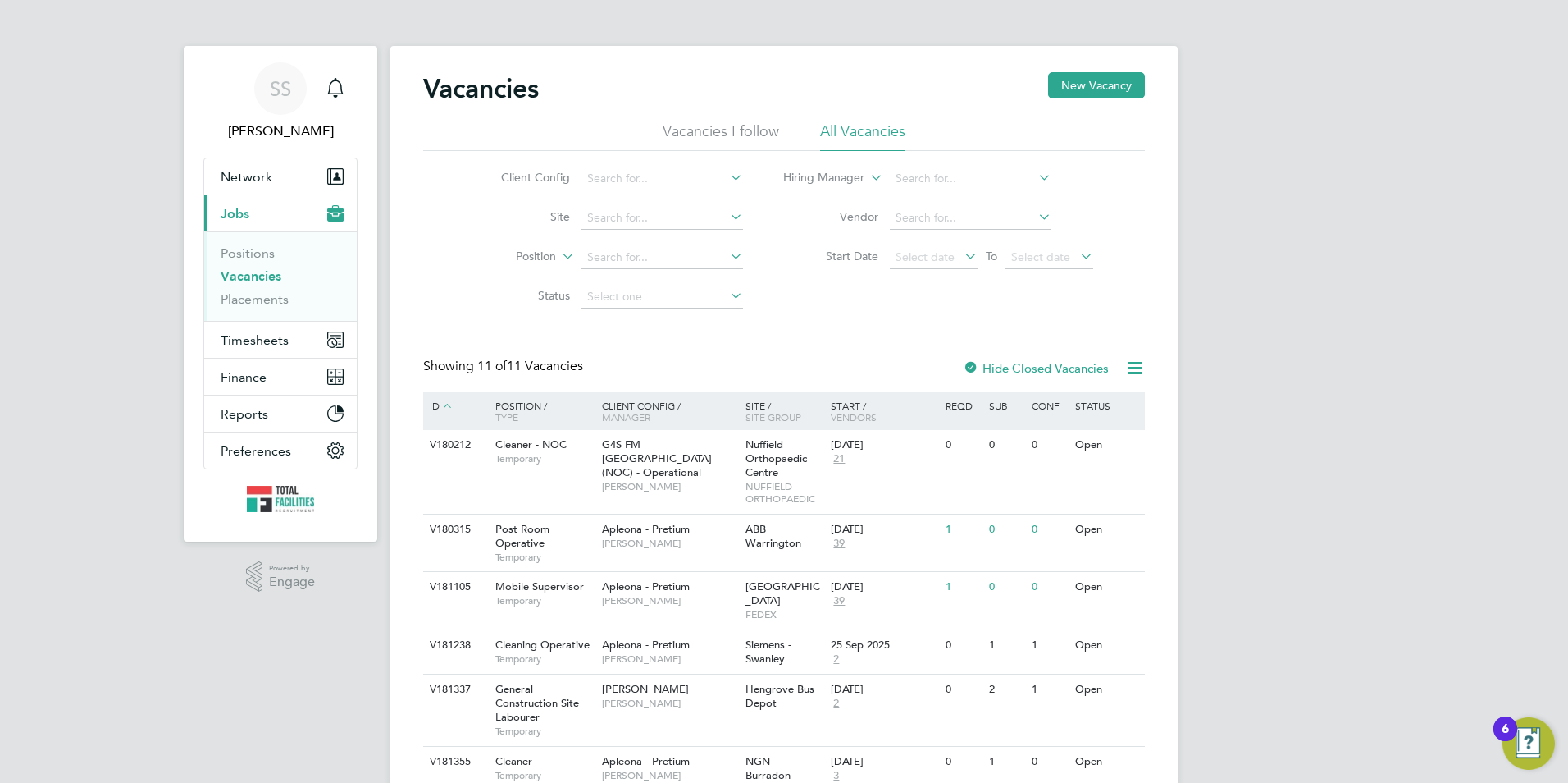
click at [255, 279] on link "Vacancies" at bounding box center [251, 276] width 61 height 16
click at [244, 282] on link "Vacancies" at bounding box center [251, 276] width 61 height 16
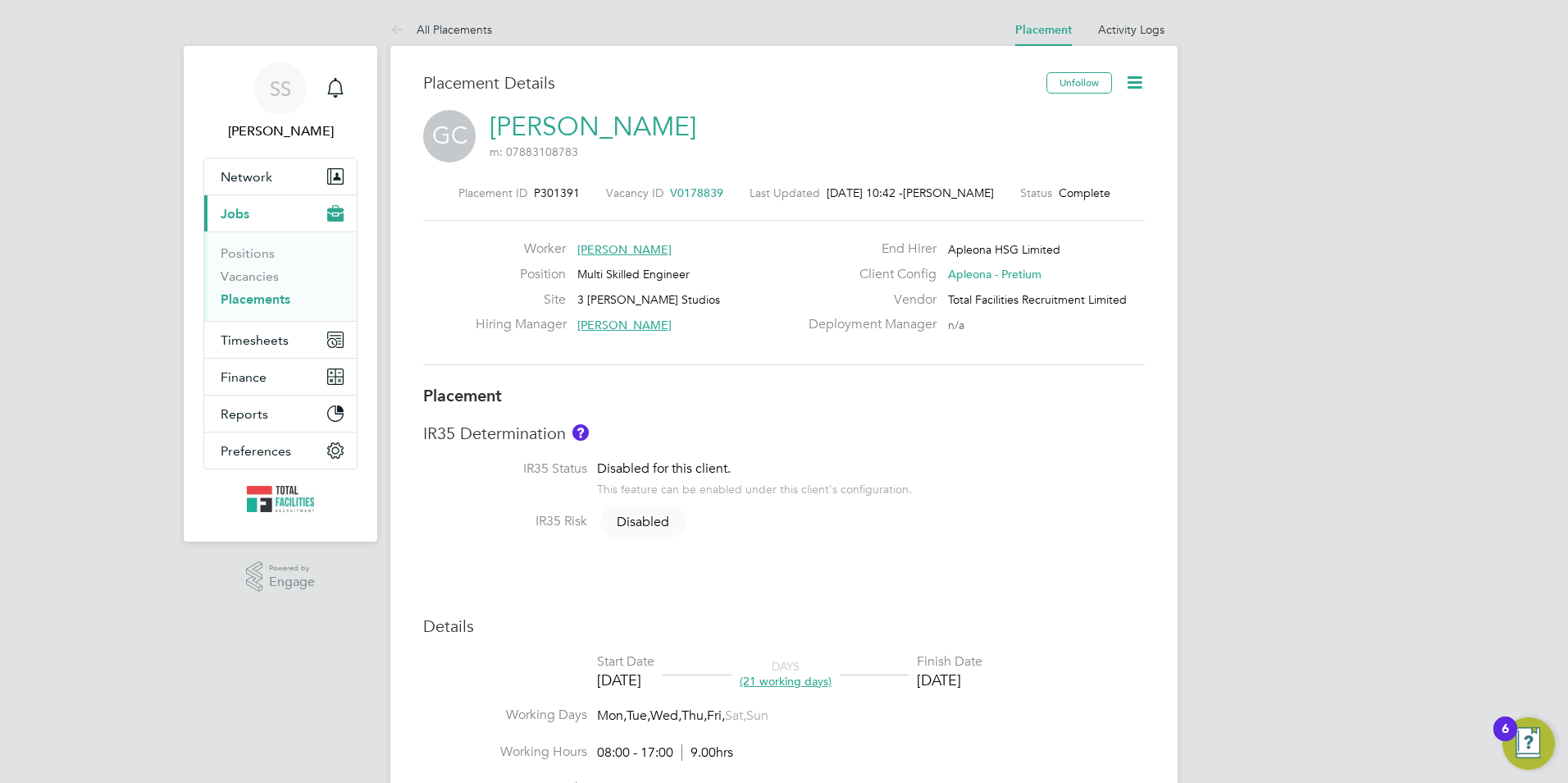
click at [1141, 89] on icon at bounding box center [1135, 82] width 20 height 20
click at [1067, 120] on li "Edit Placement e" at bounding box center [1082, 120] width 120 height 23
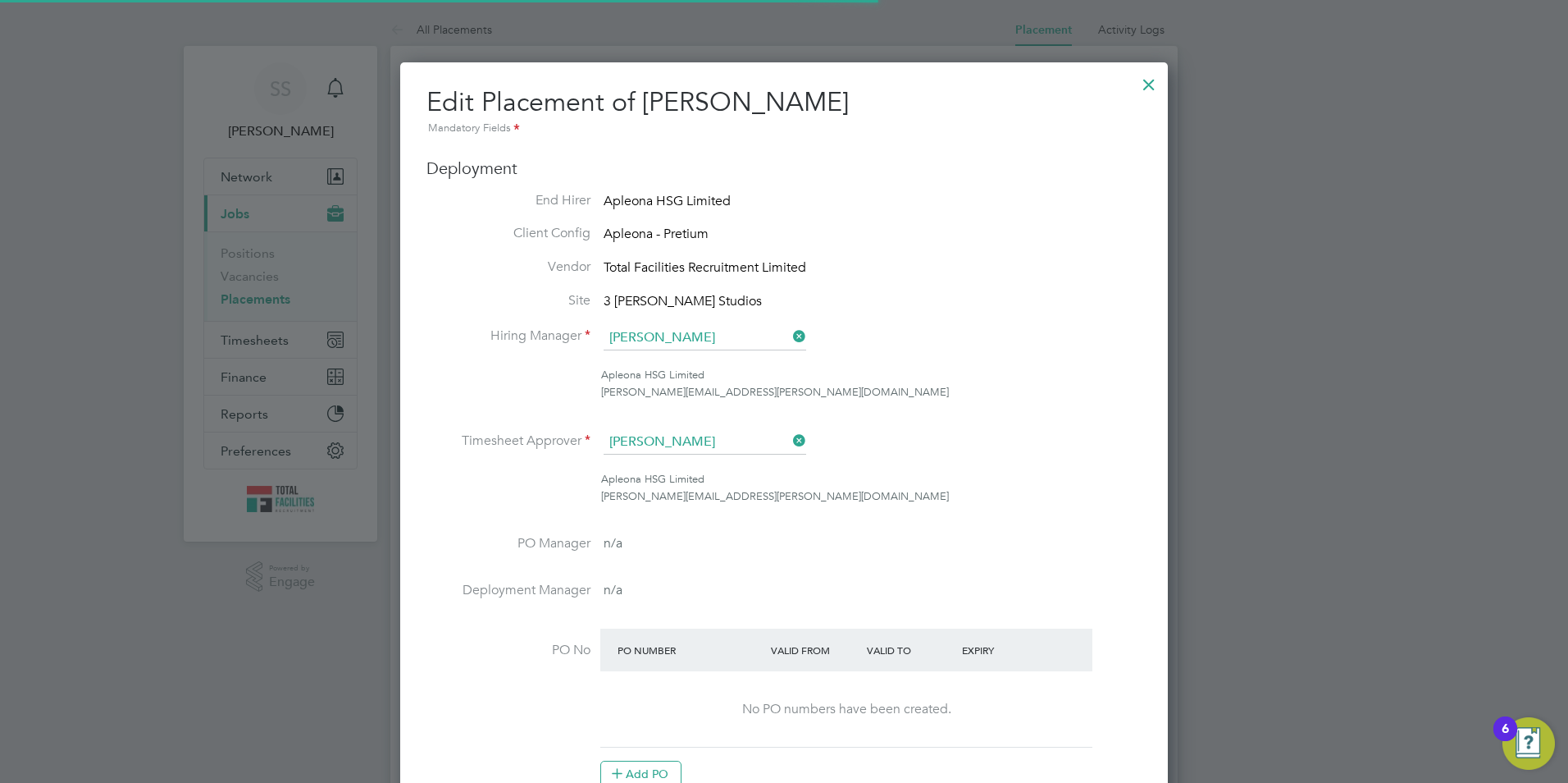
scroll to position [8, 8]
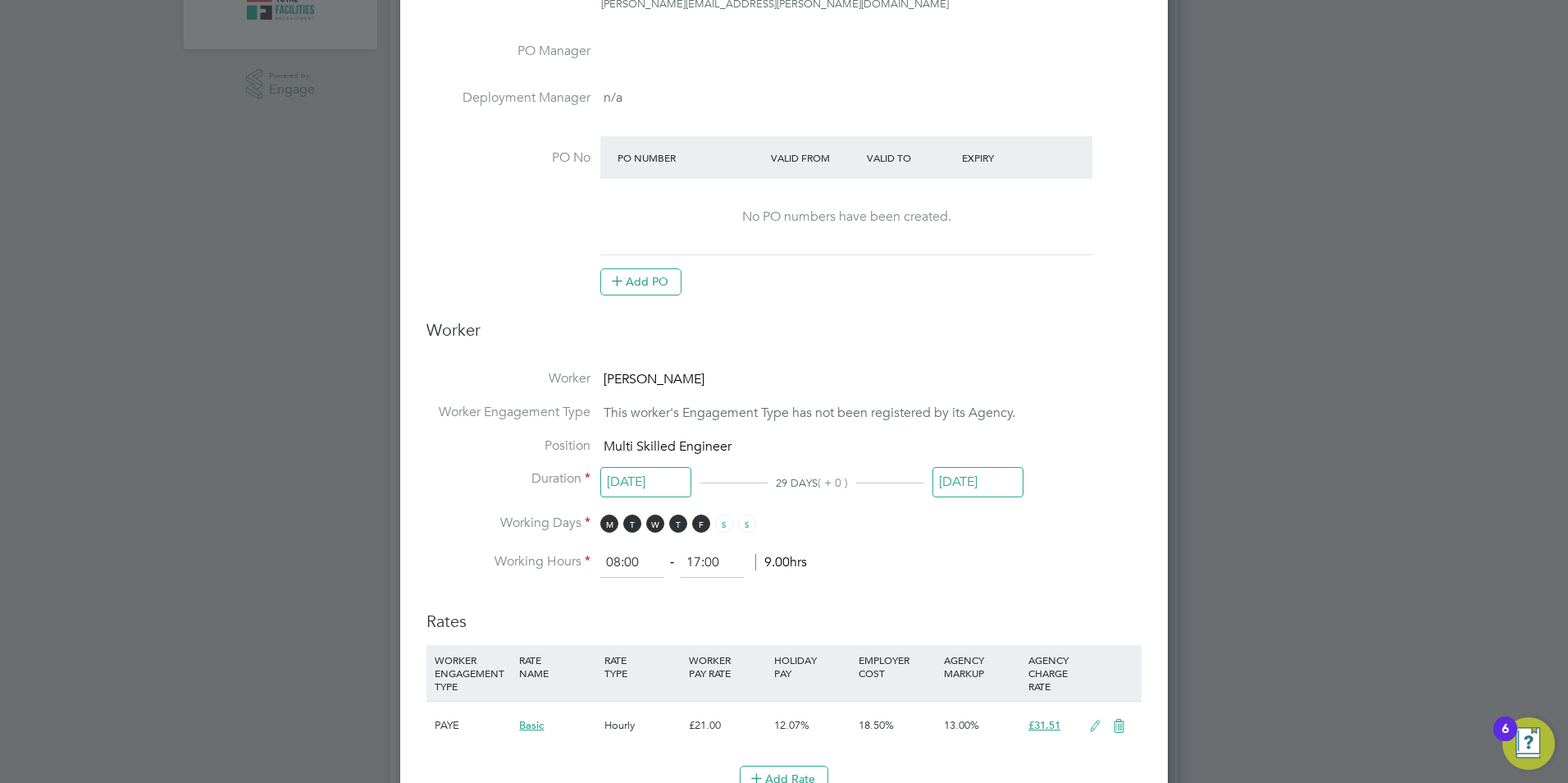
click at [977, 479] on input "19 Sep 2025" at bounding box center [978, 482] width 91 height 30
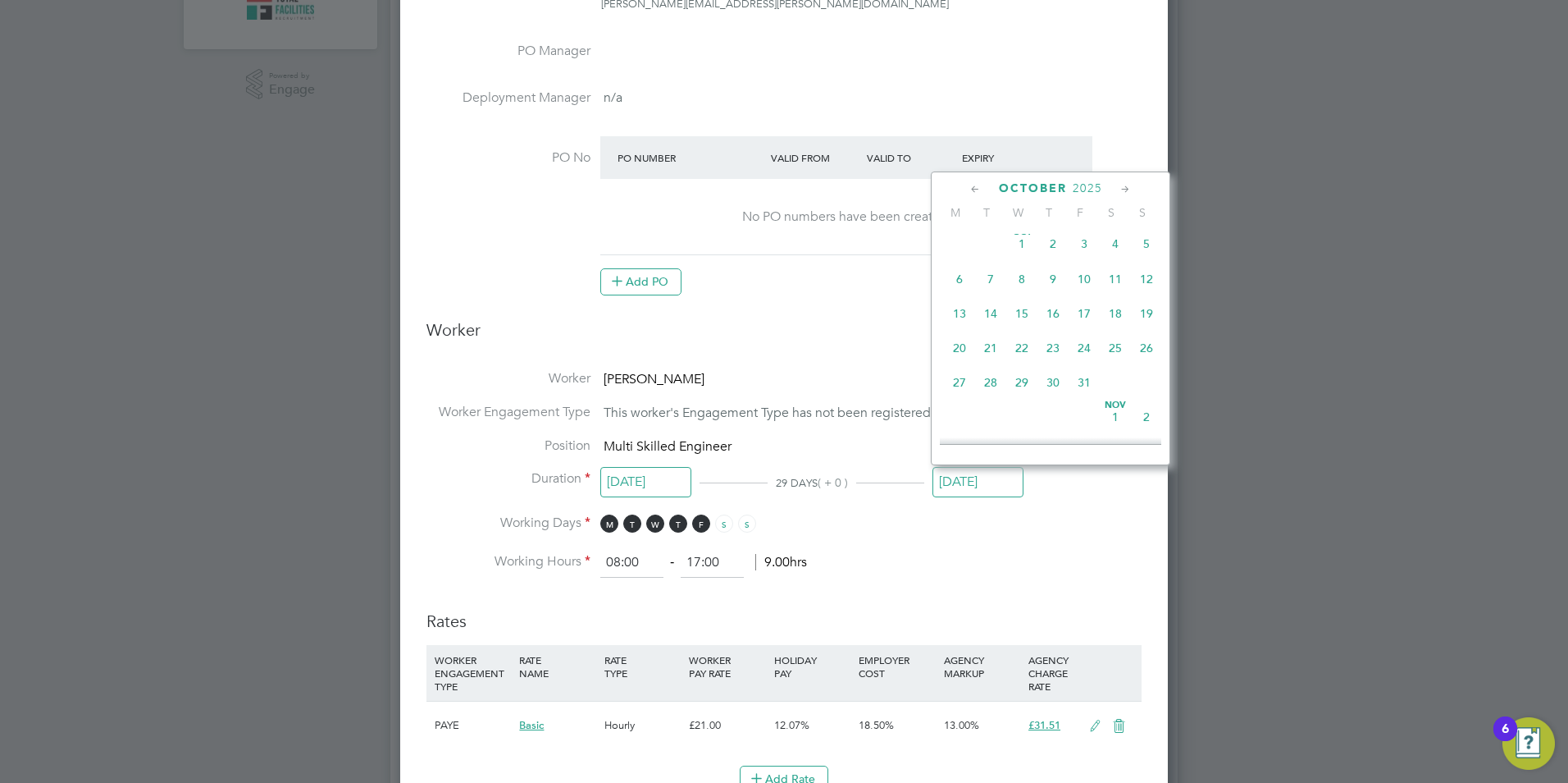
click at [1083, 259] on span "3" at bounding box center [1085, 244] width 31 height 31
type input "03 Oct 2025"
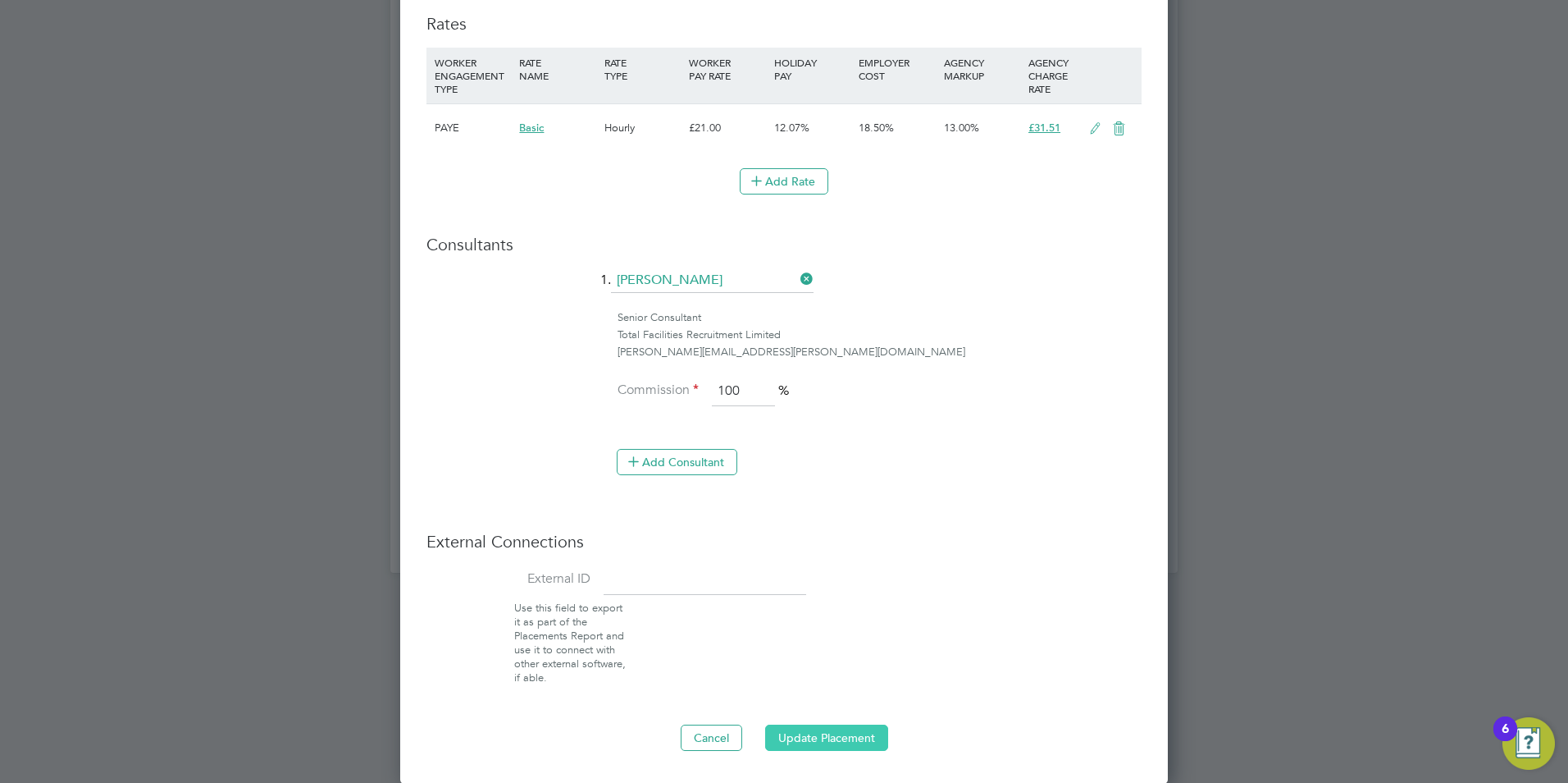
click at [817, 728] on button "Update Placement" at bounding box center [826, 737] width 123 height 26
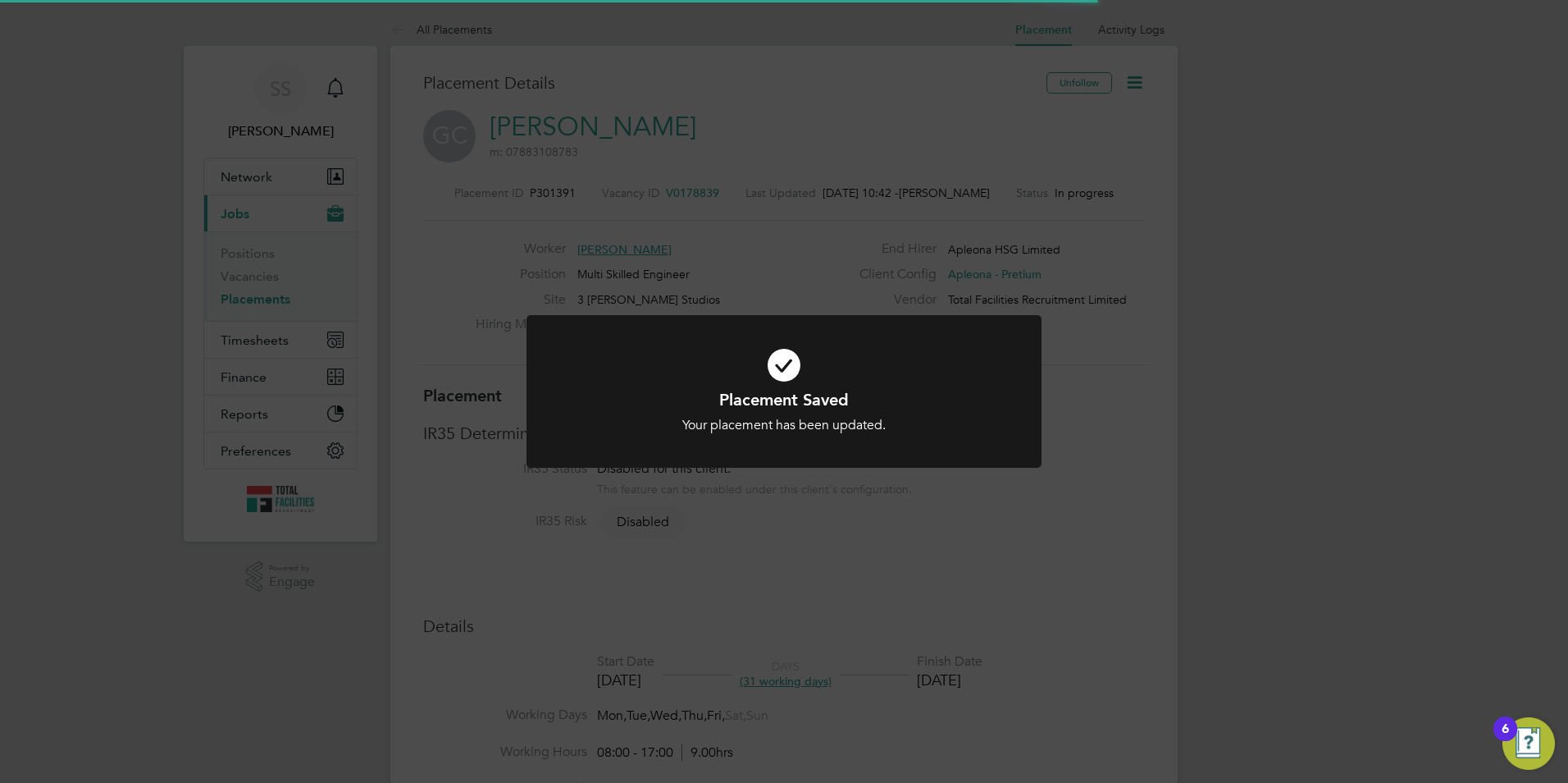
click at [798, 381] on icon at bounding box center [784, 365] width 427 height 64
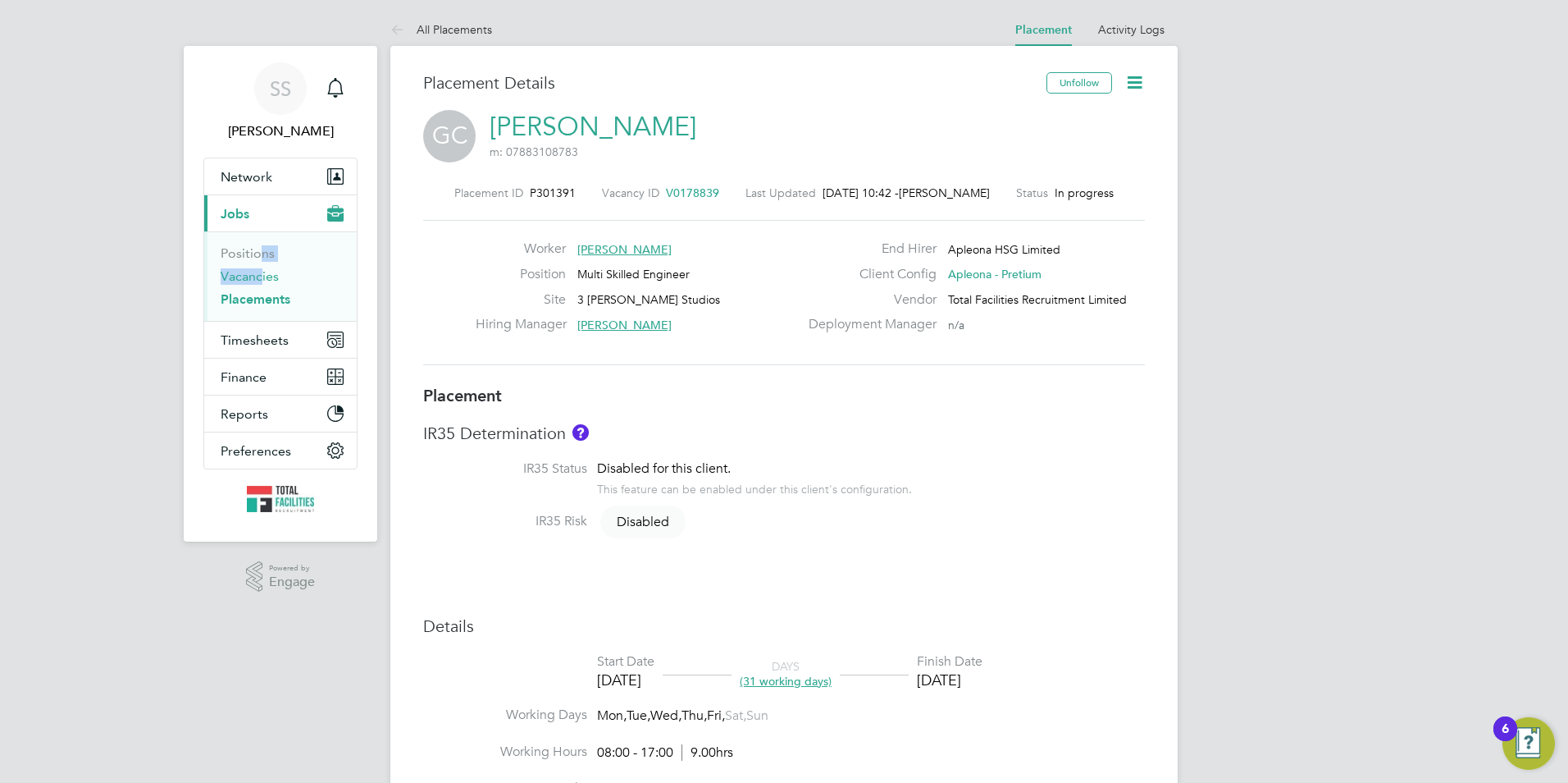
click at [254, 269] on ul "Positions Vacancies Placements" at bounding box center [280, 277] width 152 height 89
drag, startPoint x: 254, startPoint y: 269, endPoint x: 247, endPoint y: 280, distance: 13.0
click at [247, 280] on link "Vacancies" at bounding box center [250, 276] width 58 height 16
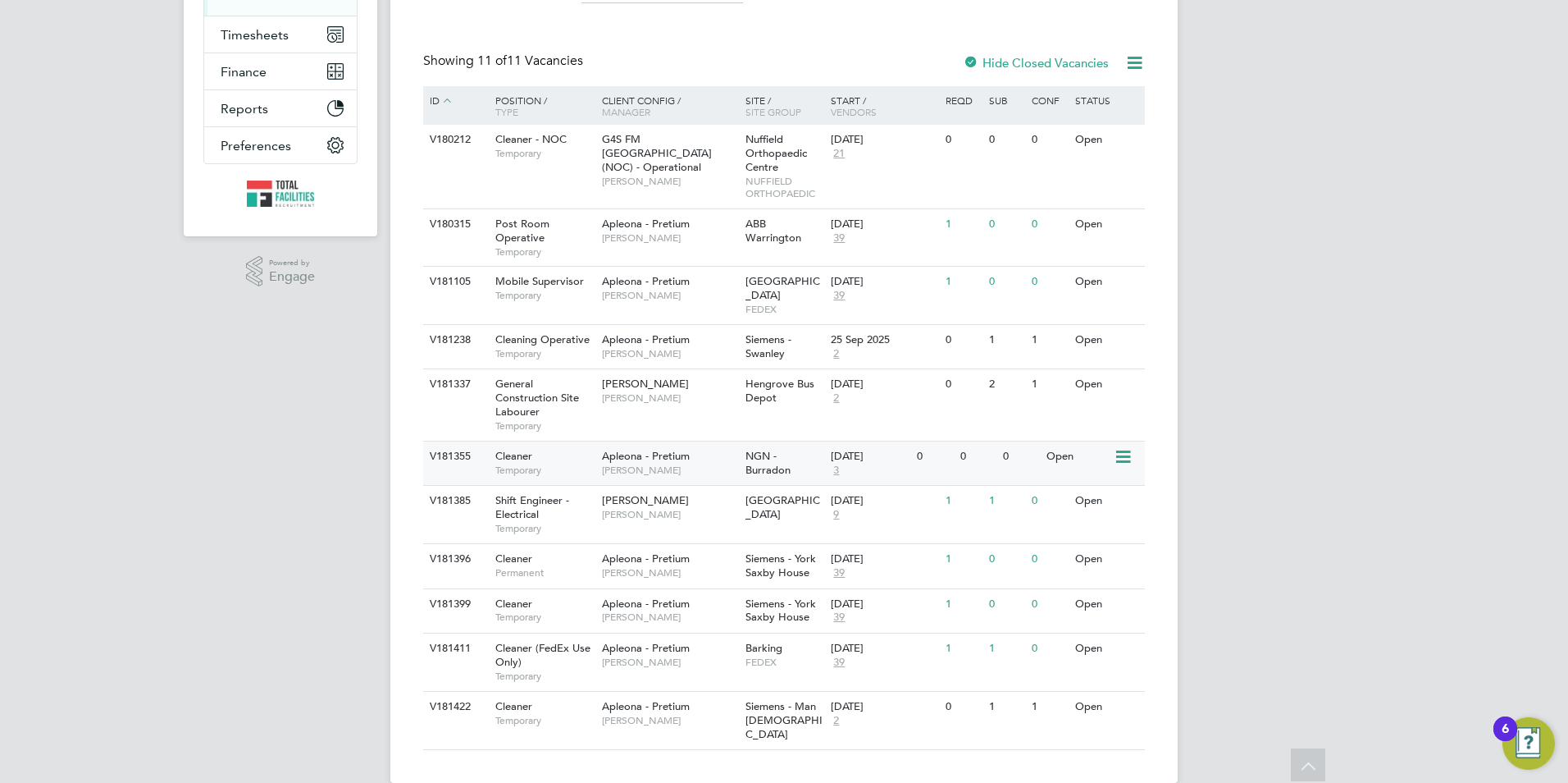
click at [833, 464] on span "3" at bounding box center [836, 470] width 11 height 14
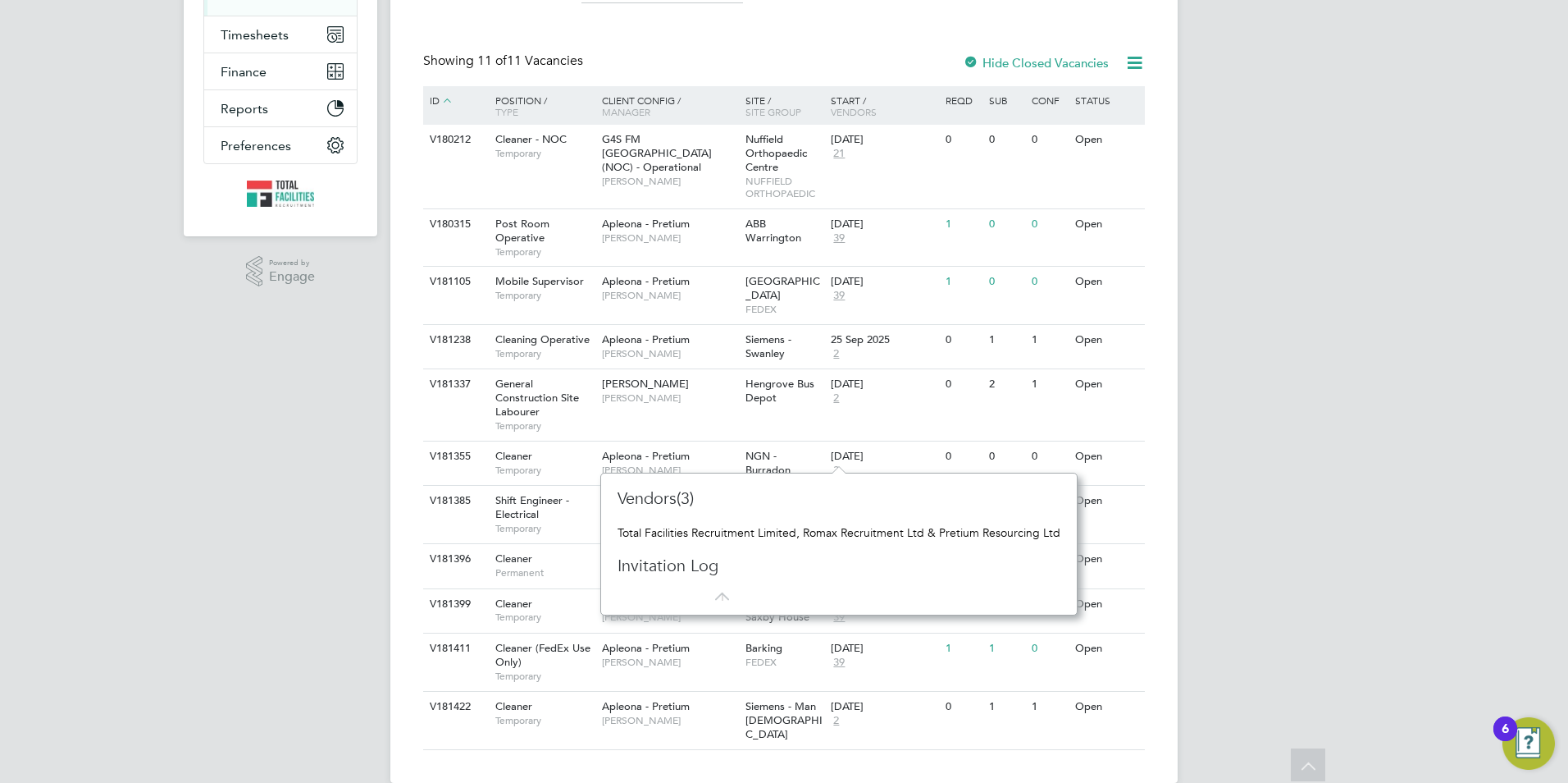
click at [1367, 272] on div "SS Sam Skinner Notifications Applications: Network Team Members Businesses Site…" at bounding box center [784, 251] width 1568 height 1114
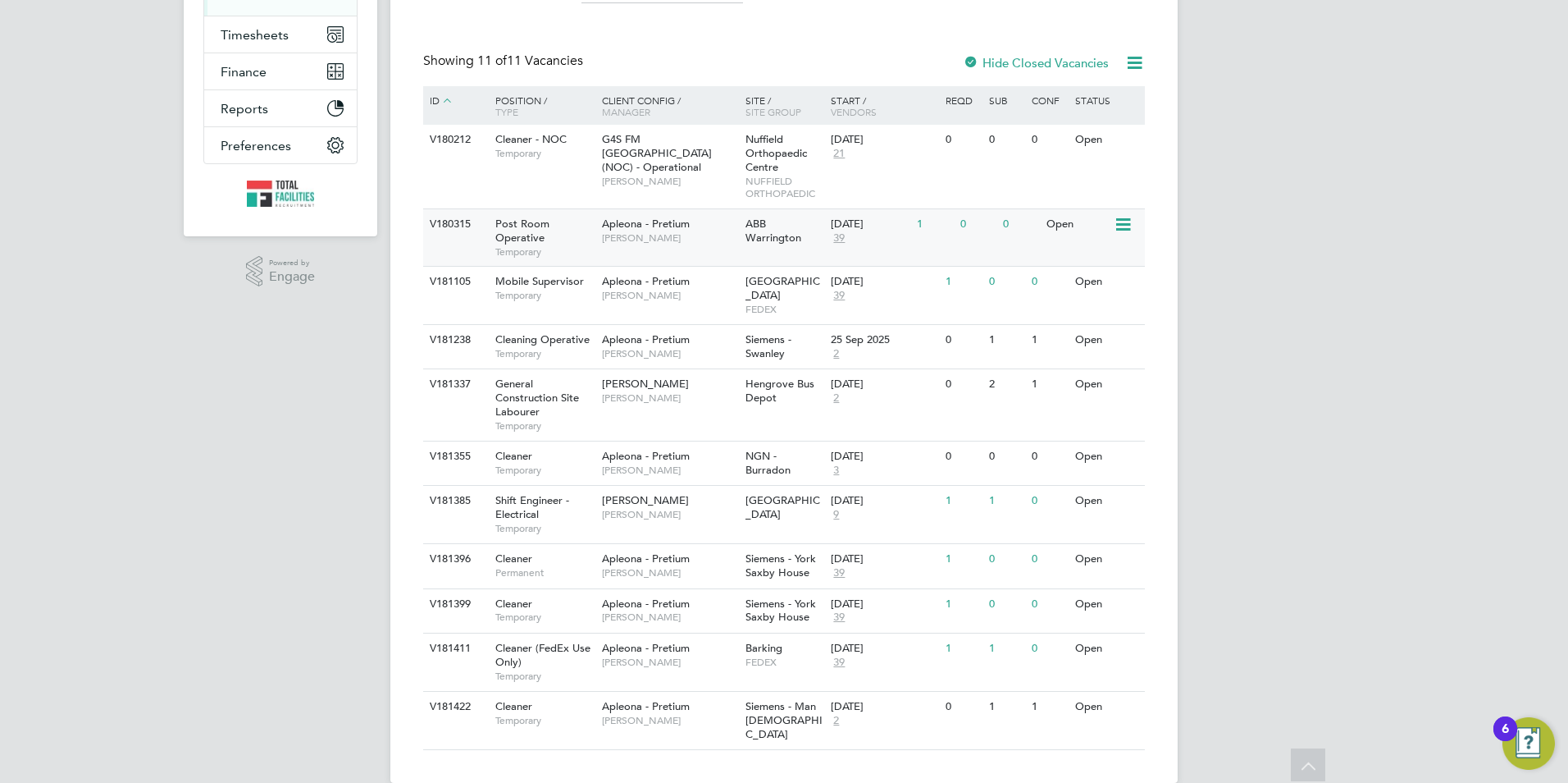
click at [532, 246] on span "Temporary" at bounding box center [545, 252] width 99 height 13
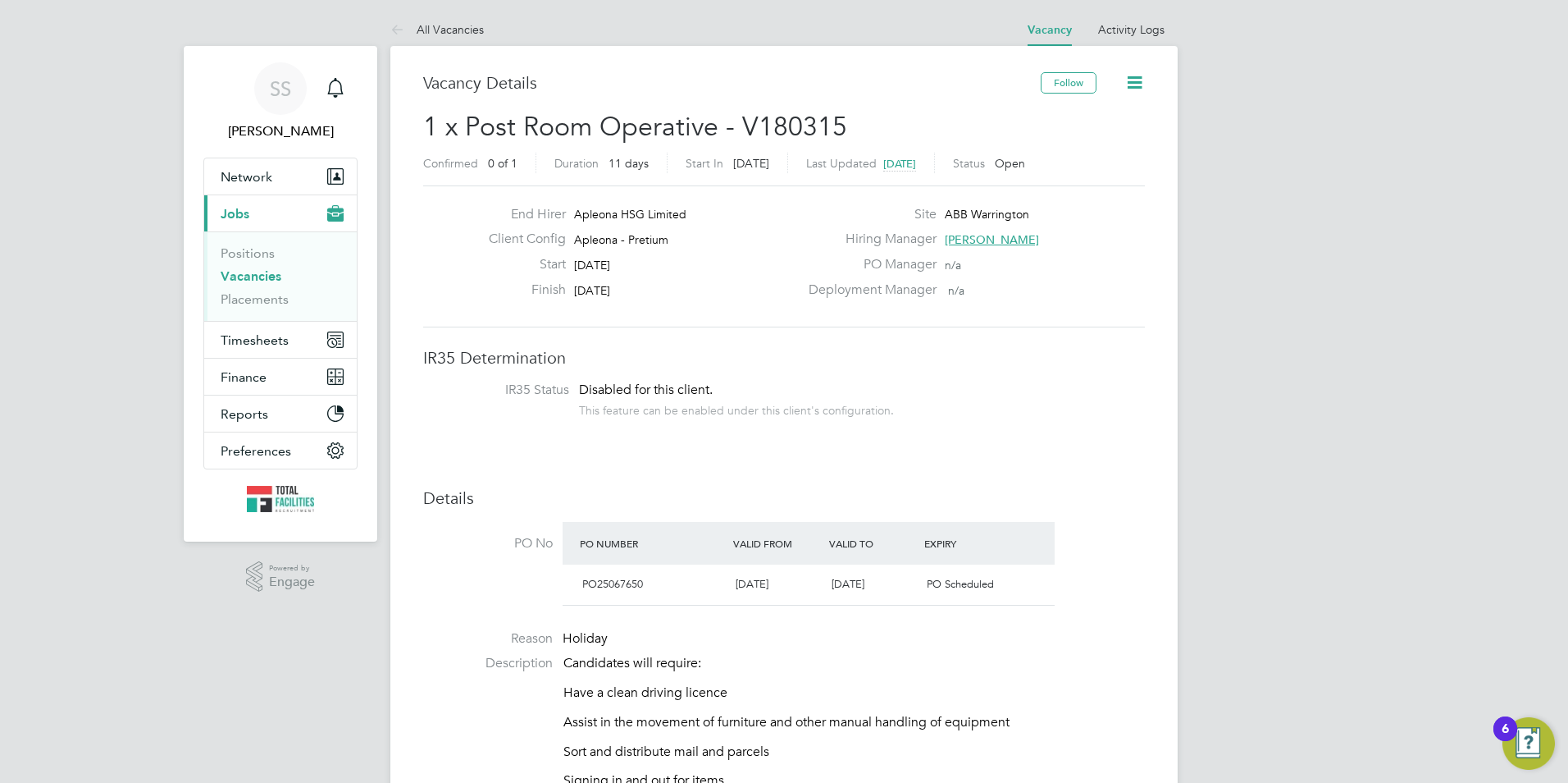
click at [253, 271] on link "Vacancies" at bounding box center [251, 276] width 61 height 16
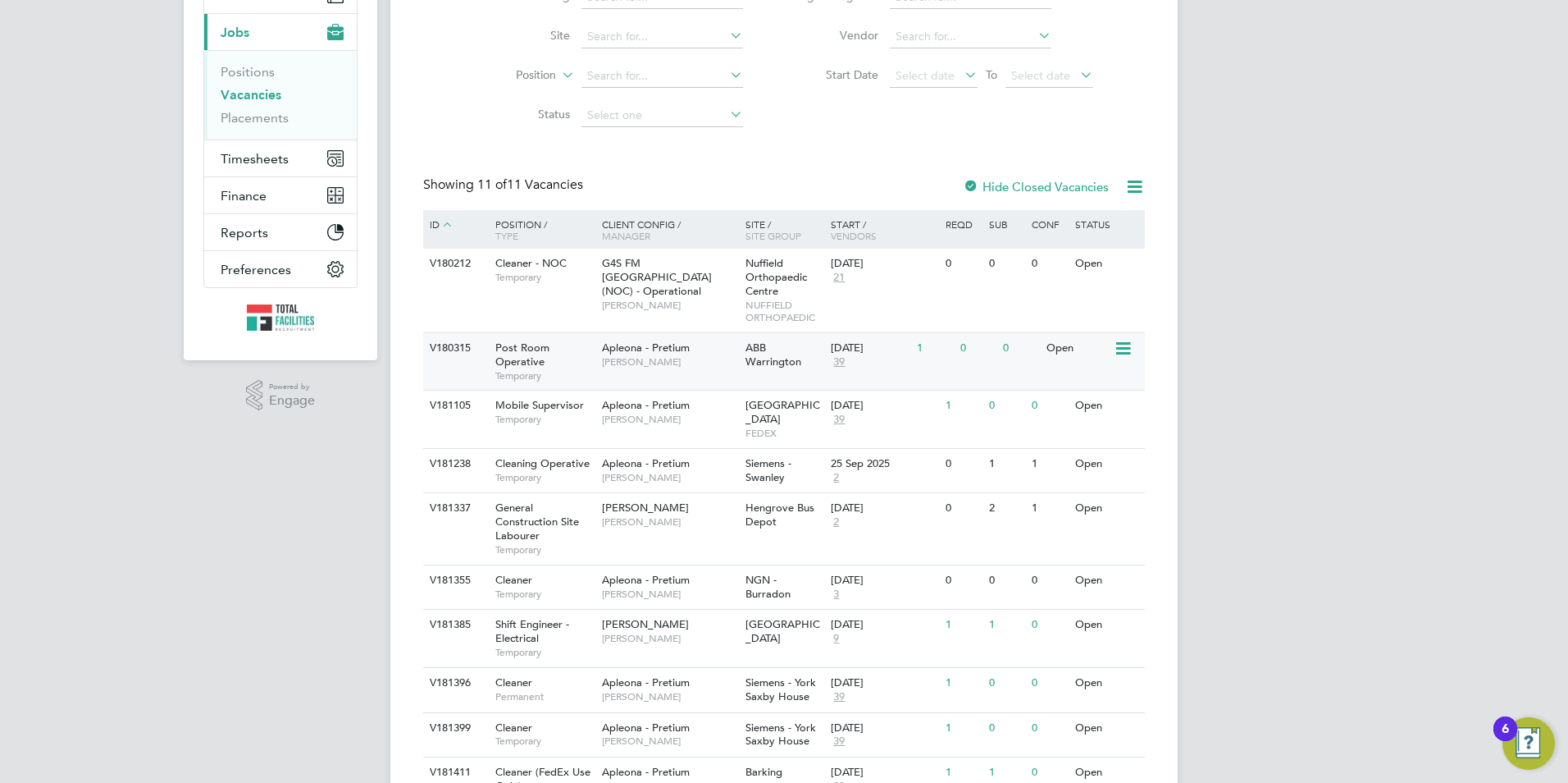
scroll to position [306, 0]
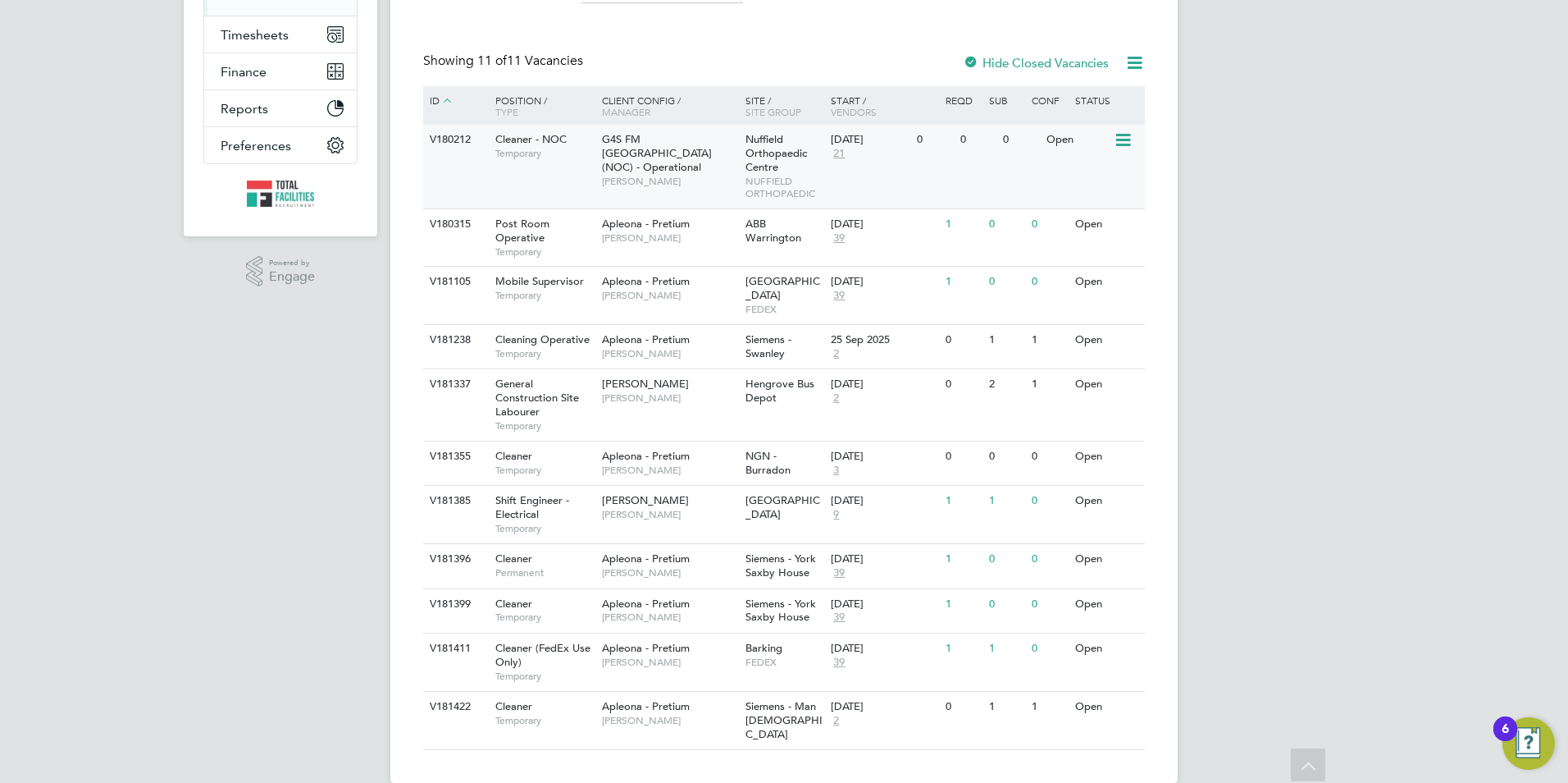
click at [569, 183] on div "V180212 Cleaner - NOC Temporary G4S FM Oxford (NOC) - Operational Samuel Clacke…" at bounding box center [784, 167] width 722 height 84
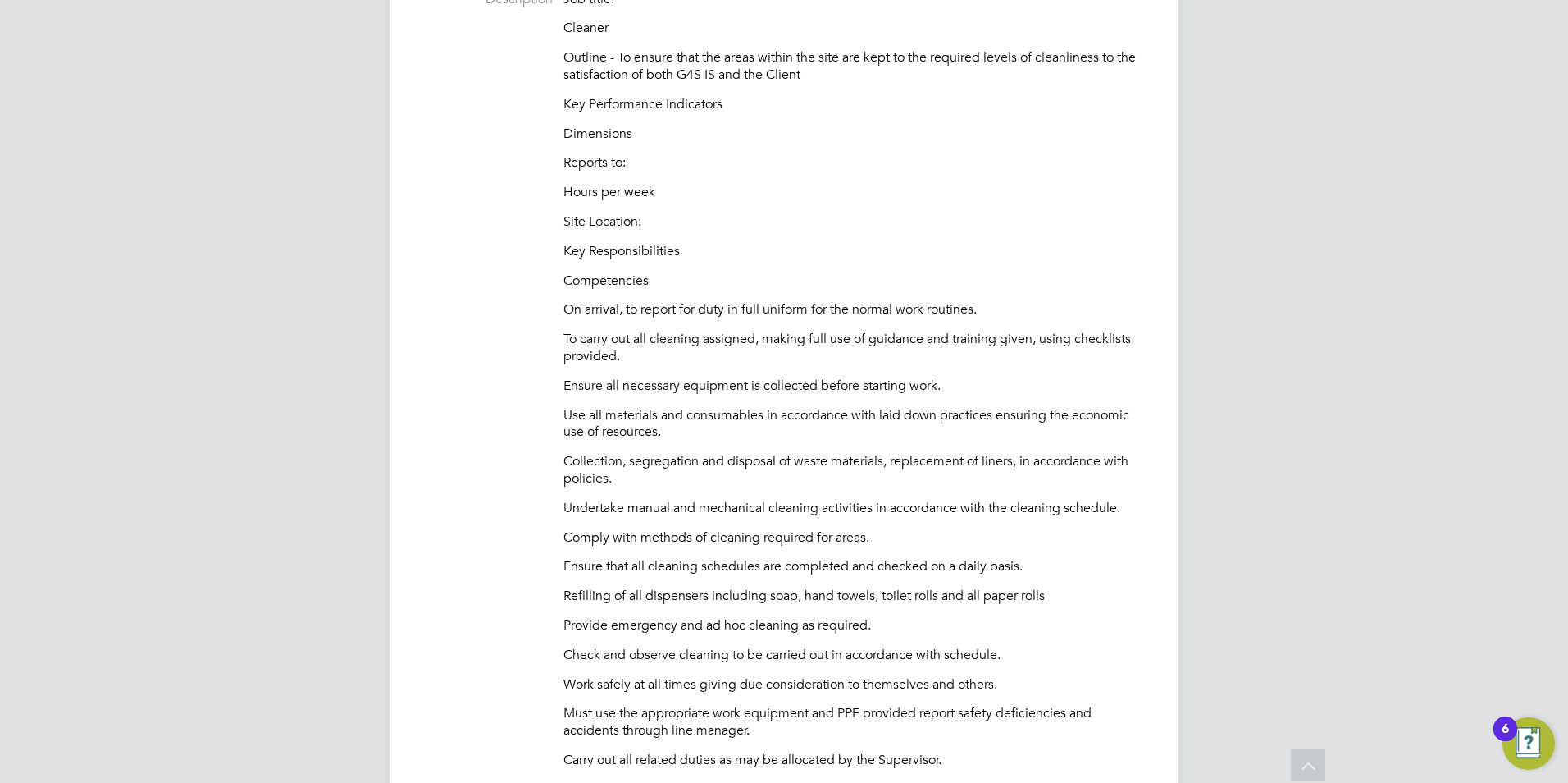
scroll to position [204, 0]
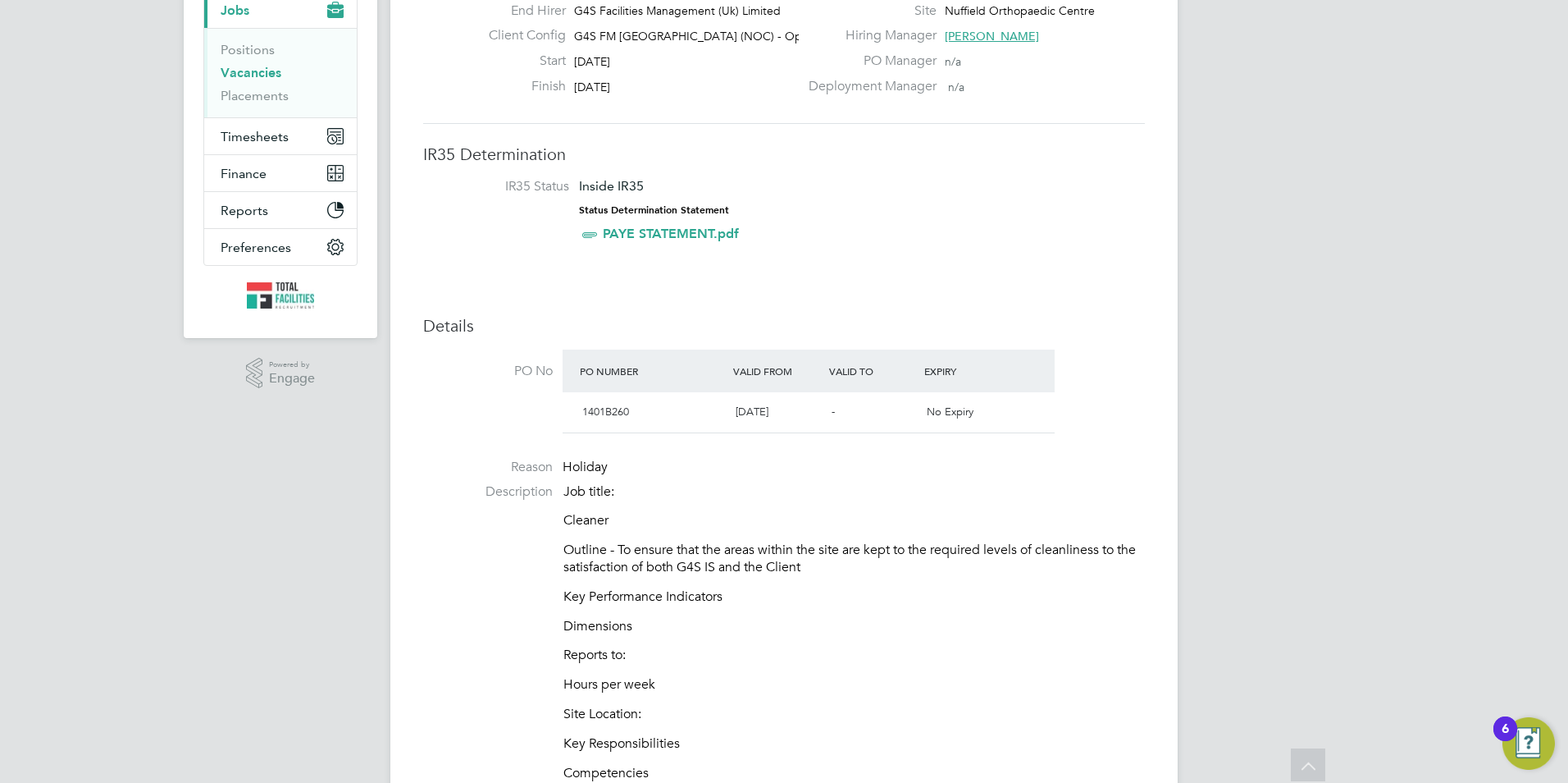
click at [253, 79] on link "Vacancies" at bounding box center [251, 72] width 61 height 16
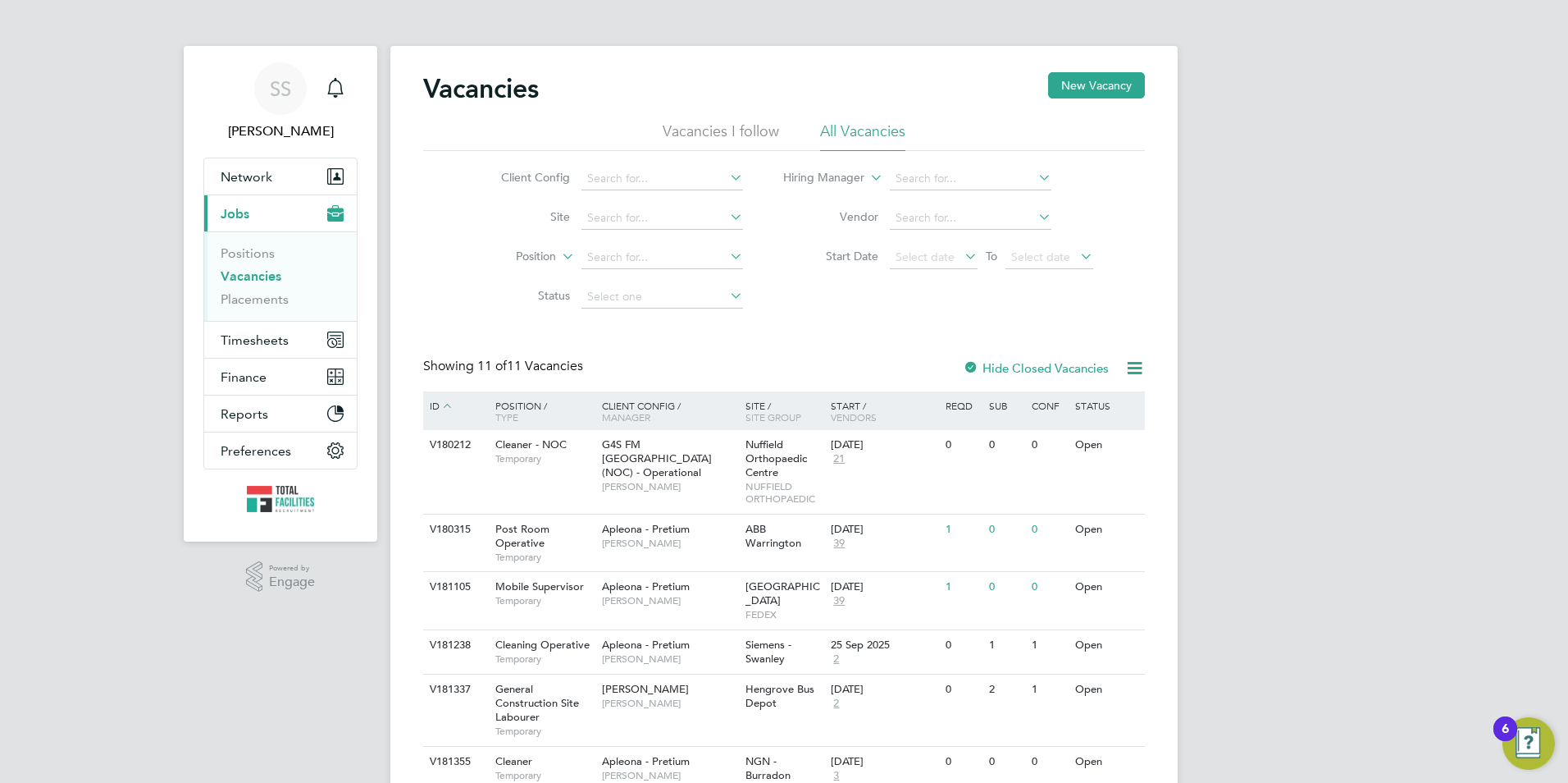
scroll to position [306, 0]
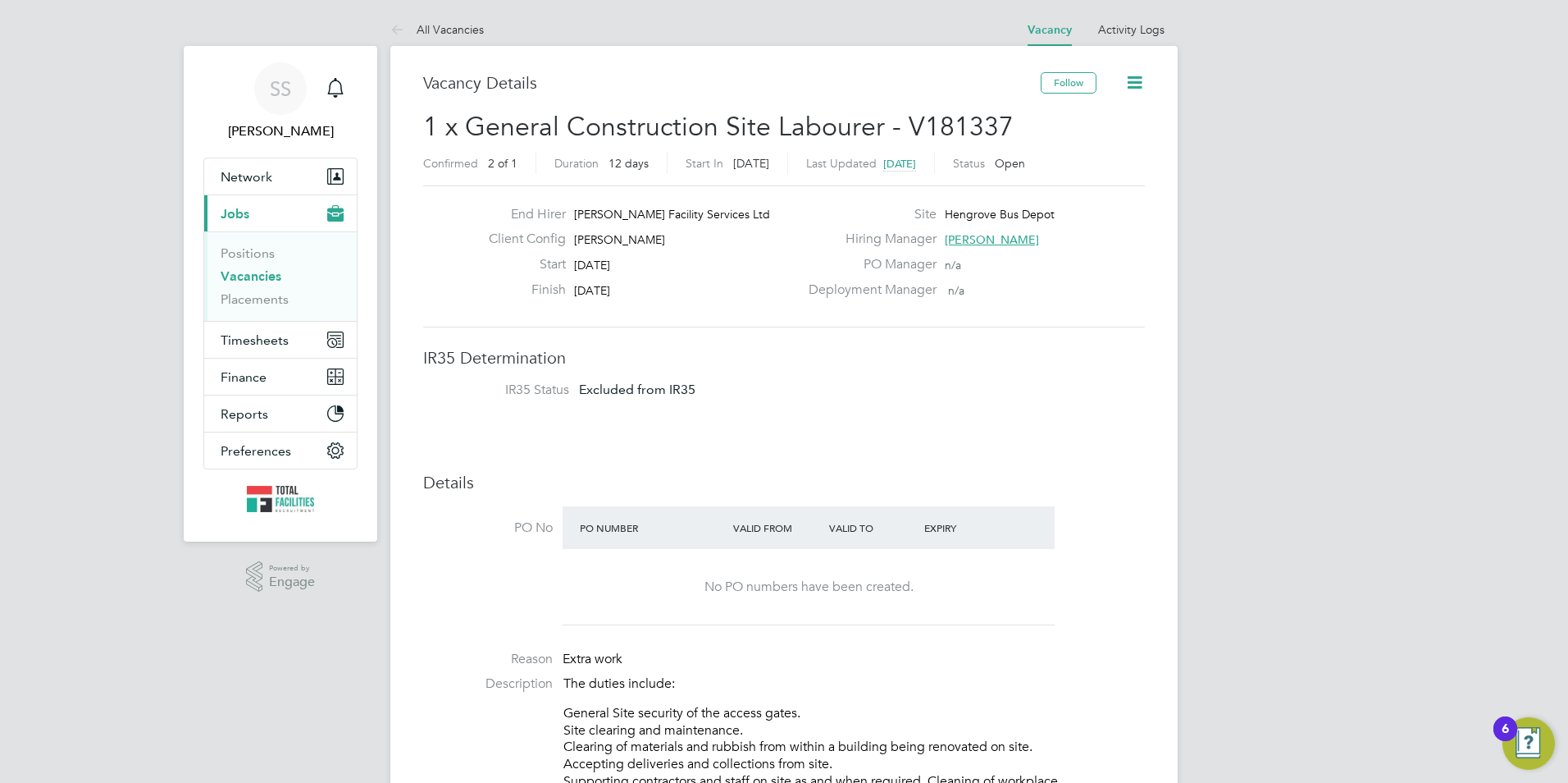
click at [972, 244] on span "Darren Slade" at bounding box center [992, 239] width 94 height 15
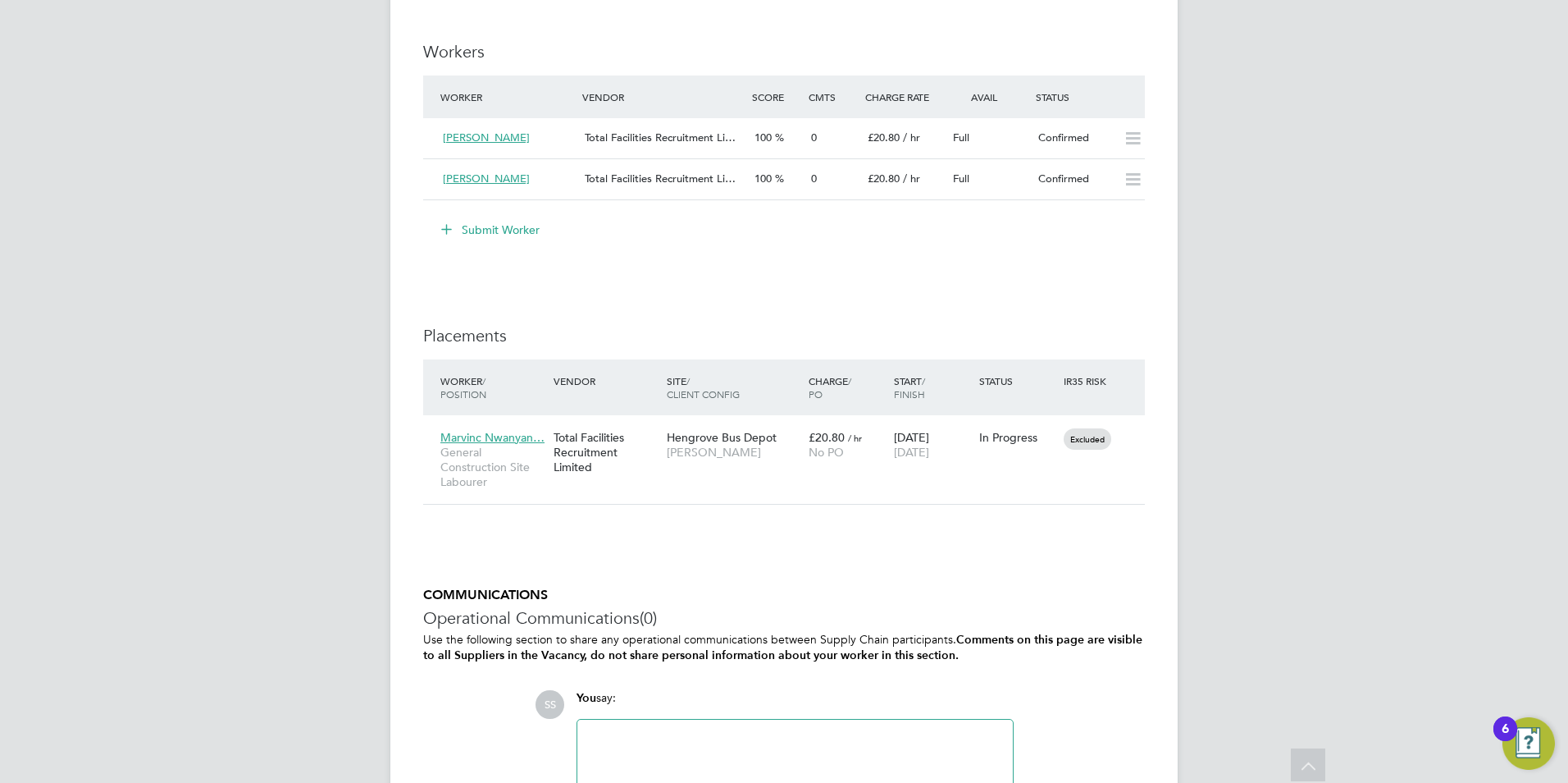
scroll to position [1506, 0]
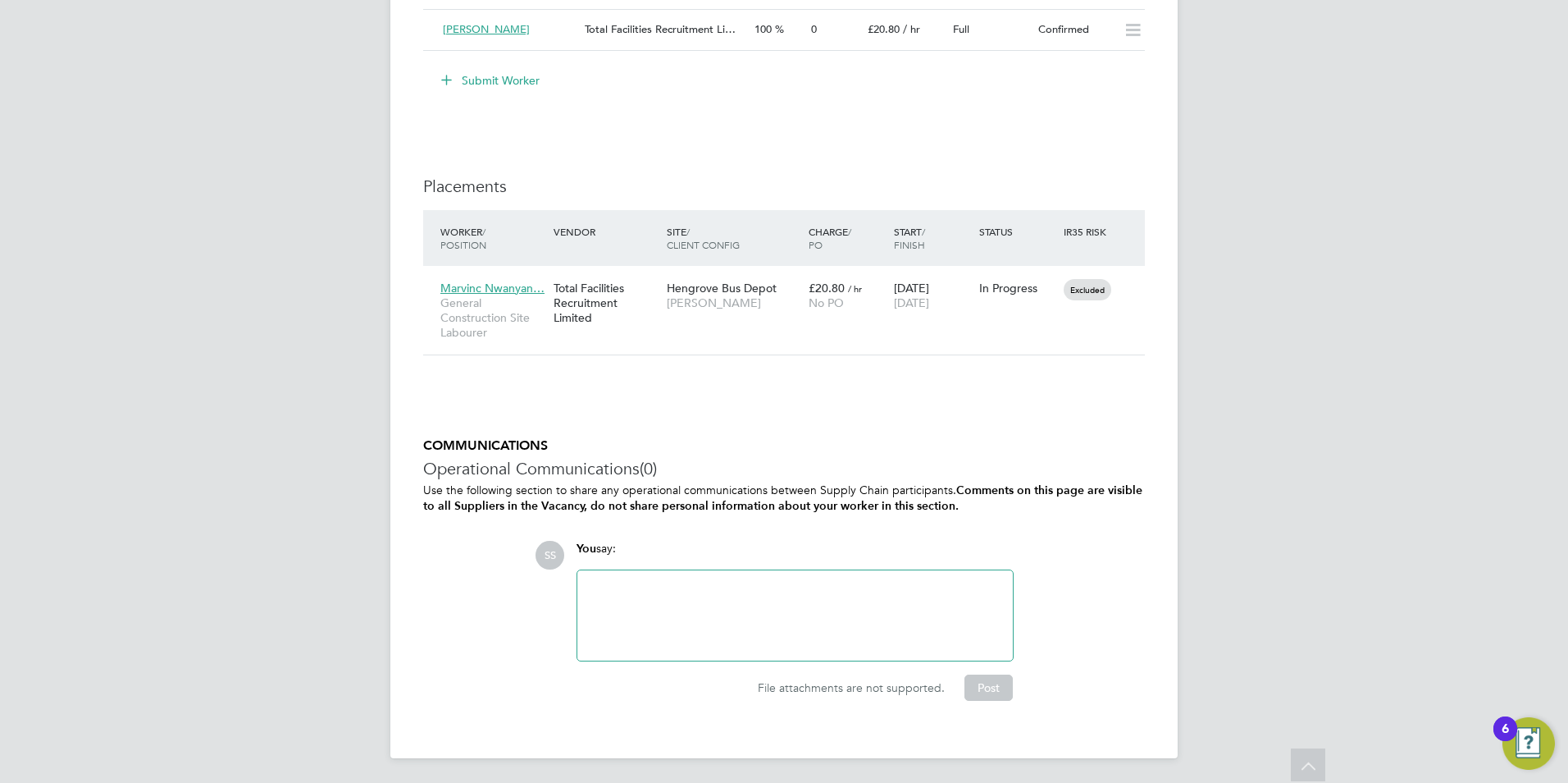
click at [638, 591] on div at bounding box center [795, 615] width 416 height 70
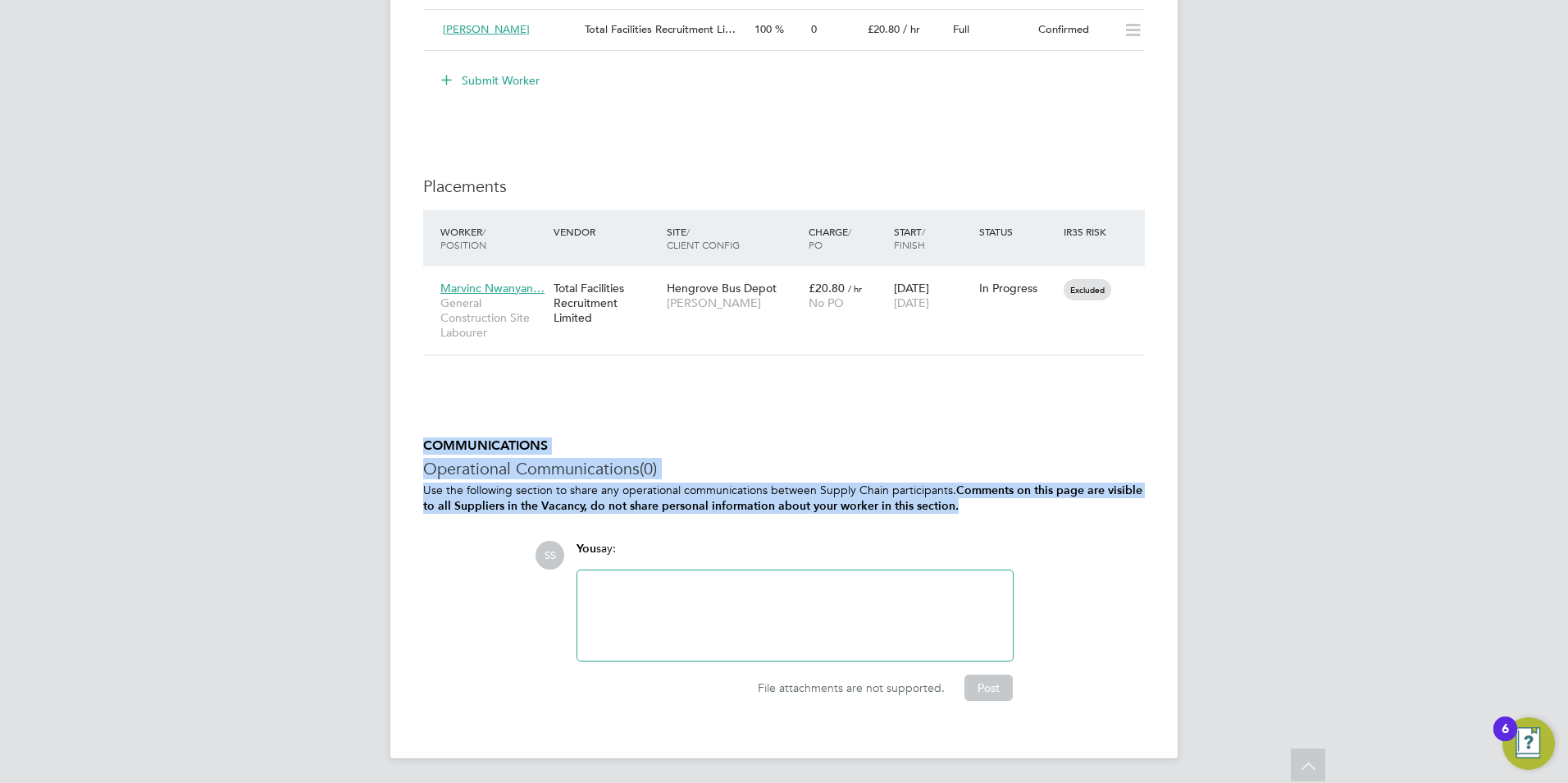
drag, startPoint x: 936, startPoint y: 502, endPoint x: 427, endPoint y: 449, distance: 511.8
click at [427, 449] on div "COMMUNICATIONS Operational Communications (0) Use the following section to shar…" at bounding box center [784, 569] width 722 height 263
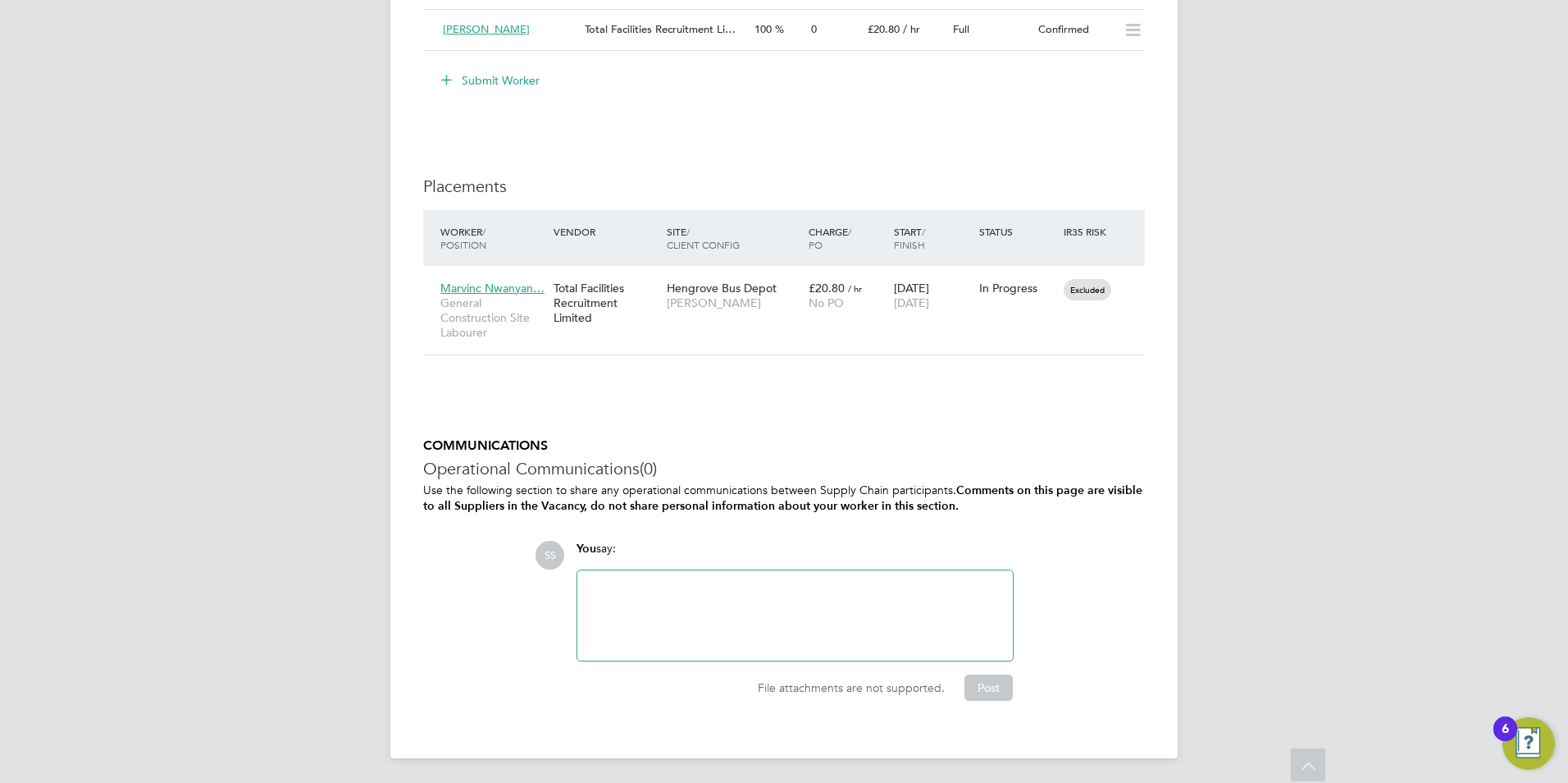
drag, startPoint x: 439, startPoint y: 452, endPoint x: 637, endPoint y: 549, distance: 220.5
click at [636, 549] on div "You say:" at bounding box center [794, 555] width 437 height 28
click at [624, 549] on div "You say:" at bounding box center [794, 555] width 437 height 28
drag, startPoint x: 624, startPoint y: 549, endPoint x: 465, endPoint y: 444, distance: 190.5
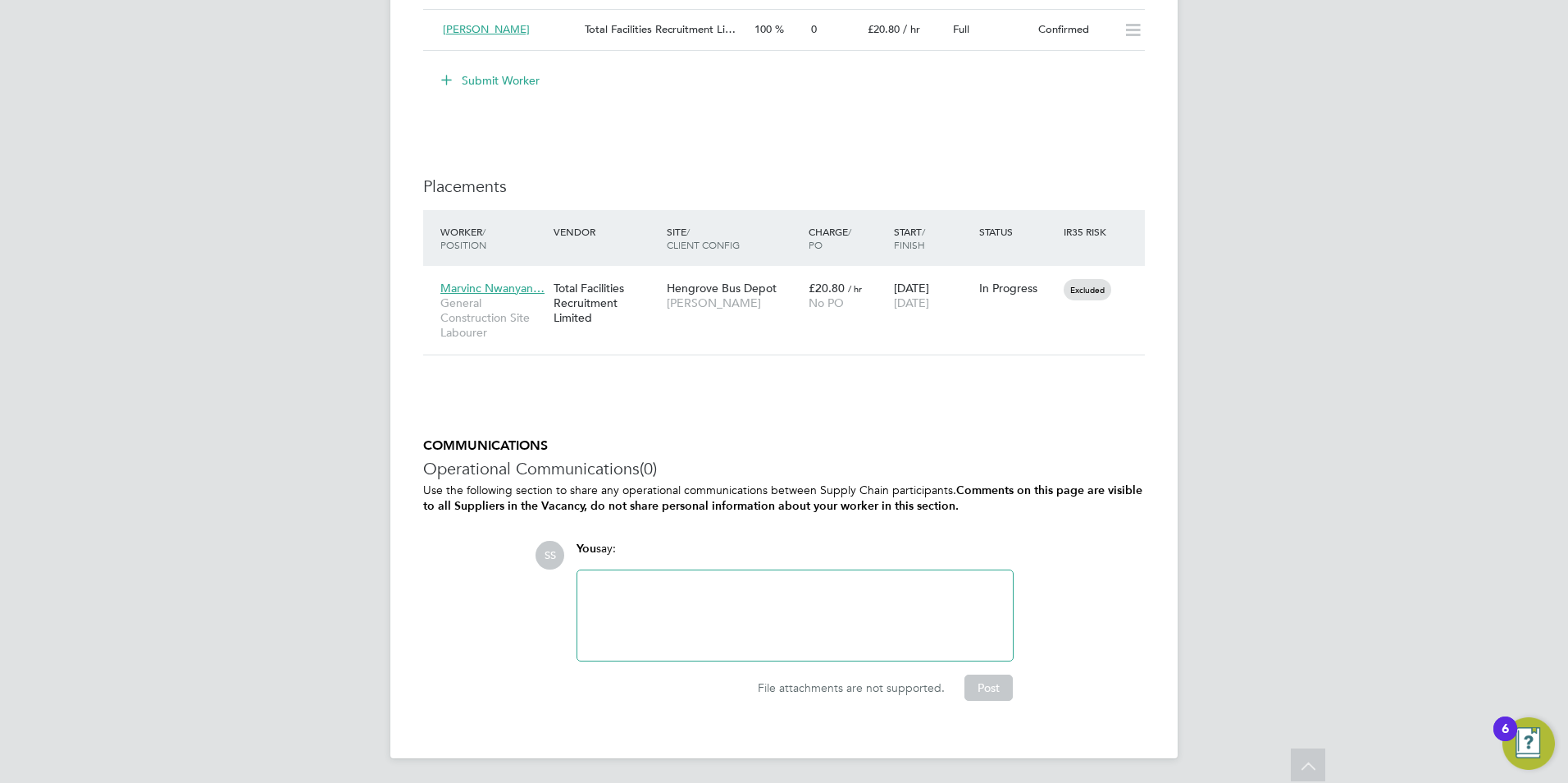
click at [465, 444] on div "COMMUNICATIONS Operational Communications (0) Use the following section to shar…" at bounding box center [784, 569] width 722 height 263
drag, startPoint x: 422, startPoint y: 444, endPoint x: 621, endPoint y: 546, distance: 223.6
click at [621, 546] on div "You say:" at bounding box center [794, 555] width 437 height 28
drag, startPoint x: 629, startPoint y: 547, endPoint x: 425, endPoint y: 447, distance: 227.2
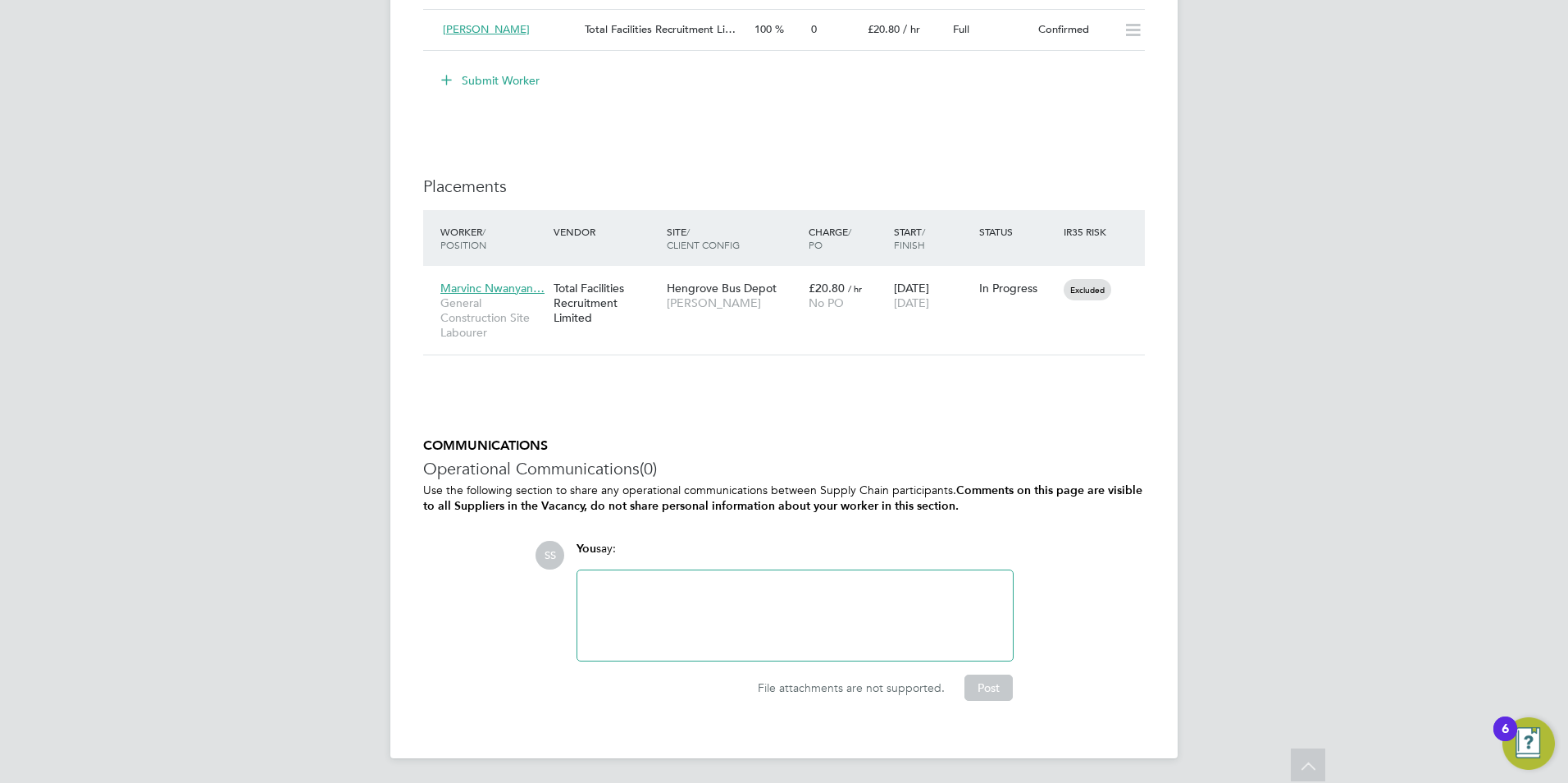
click at [425, 447] on div "COMMUNICATIONS Operational Communications (0) Use the following section to shar…" at bounding box center [784, 569] width 722 height 263
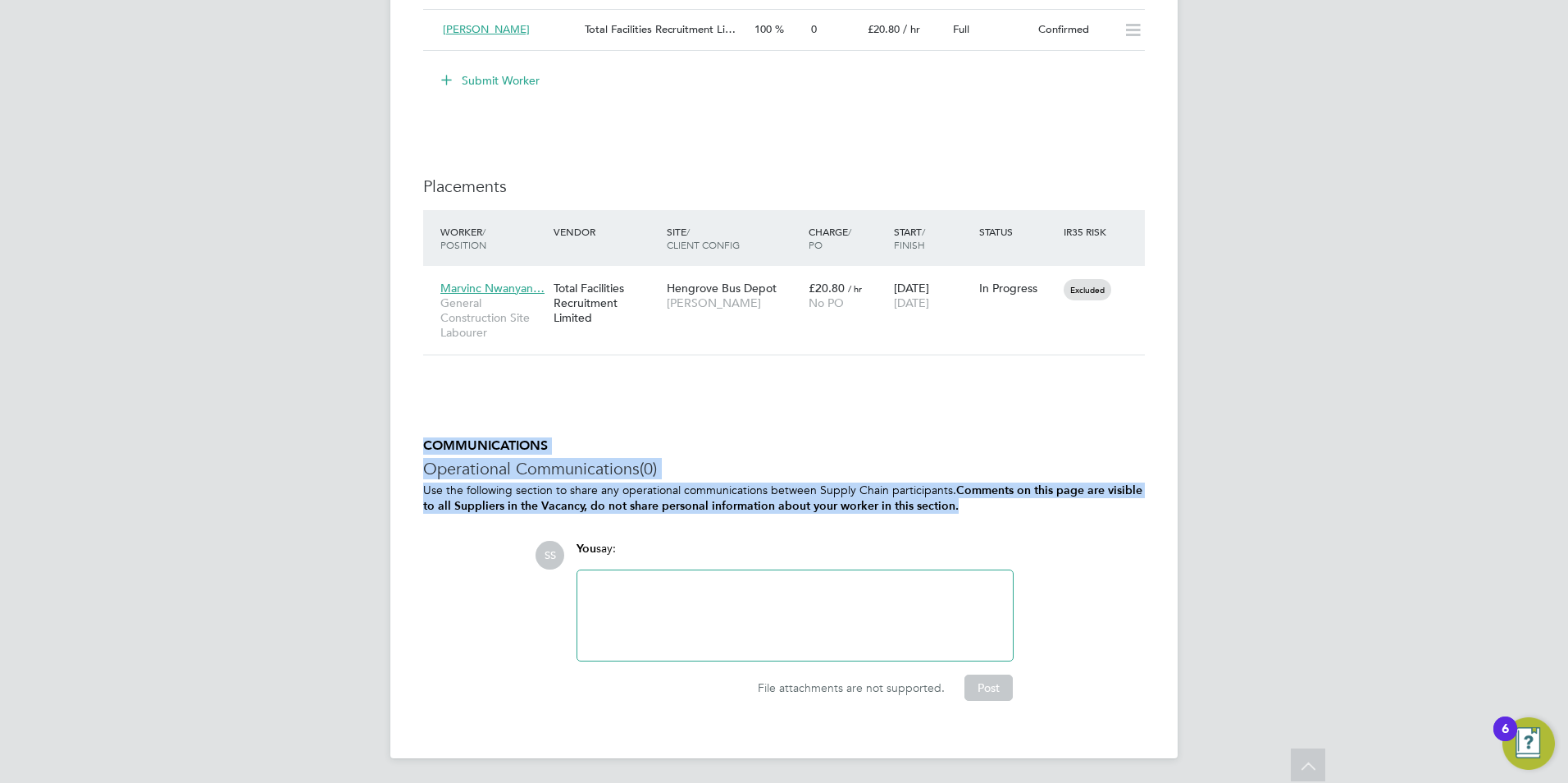
drag, startPoint x: 422, startPoint y: 444, endPoint x: 988, endPoint y: 510, distance: 569.8
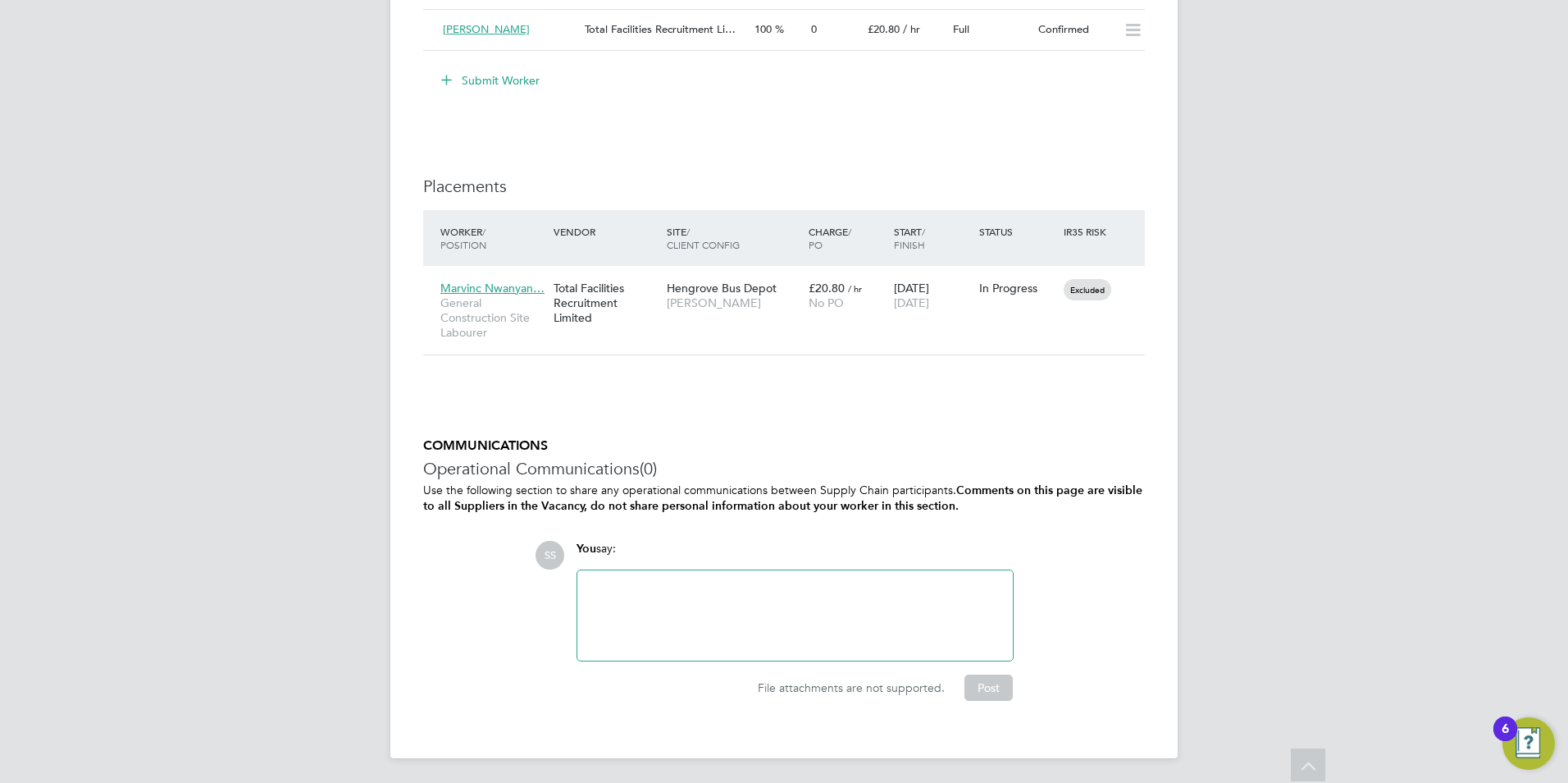
drag, startPoint x: 988, startPoint y: 510, endPoint x: 744, endPoint y: 532, distance: 245.0
click at [744, 532] on div "COMMUNICATIONS Operational Communications (0) Use the following section to shar…" at bounding box center [784, 569] width 722 height 263
drag, startPoint x: 641, startPoint y: 544, endPoint x: 421, endPoint y: 445, distance: 241.2
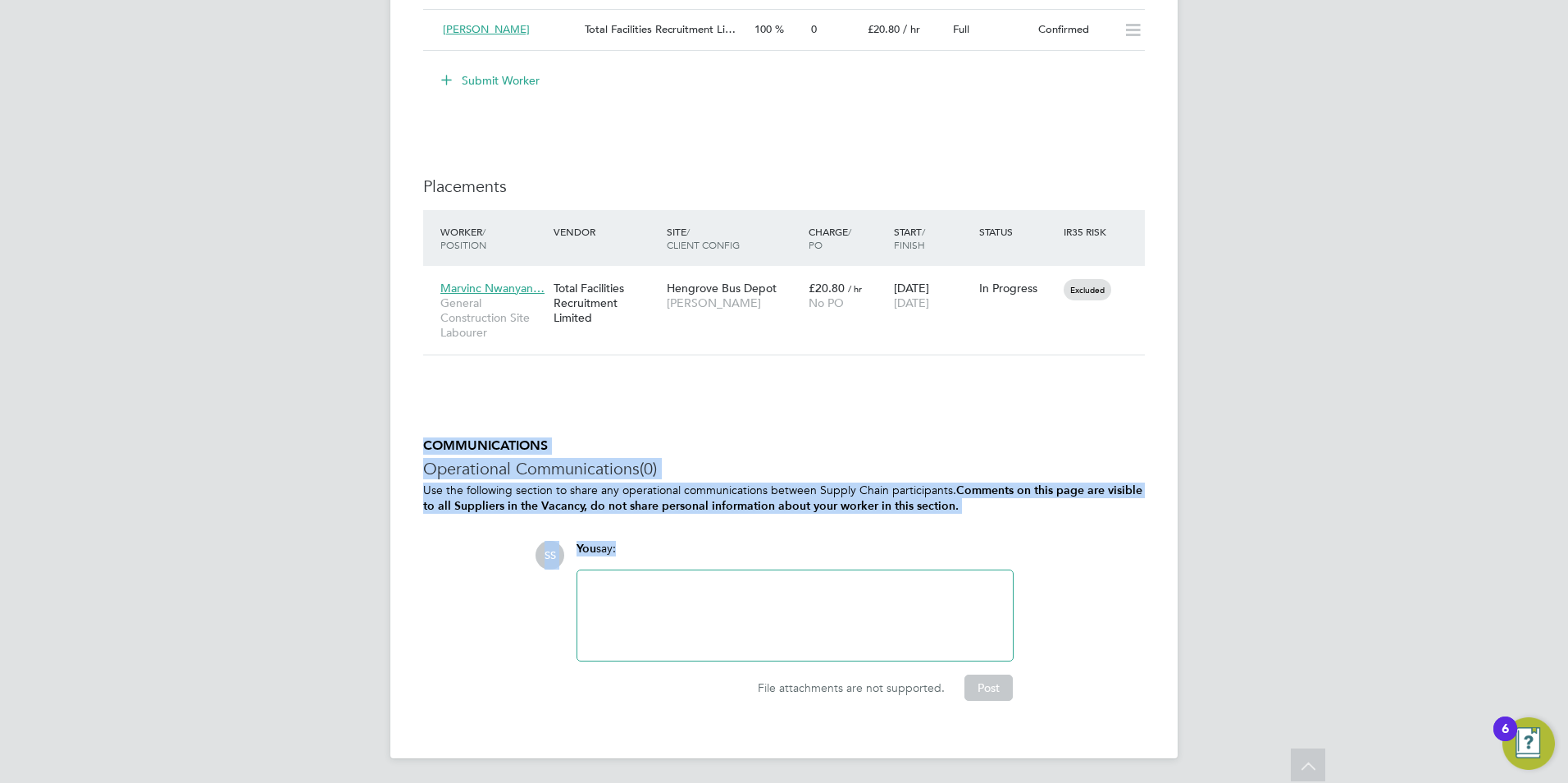
drag, startPoint x: 421, startPoint y: 445, endPoint x: 634, endPoint y: 547, distance: 236.2
click at [634, 547] on div "You say:" at bounding box center [794, 555] width 437 height 28
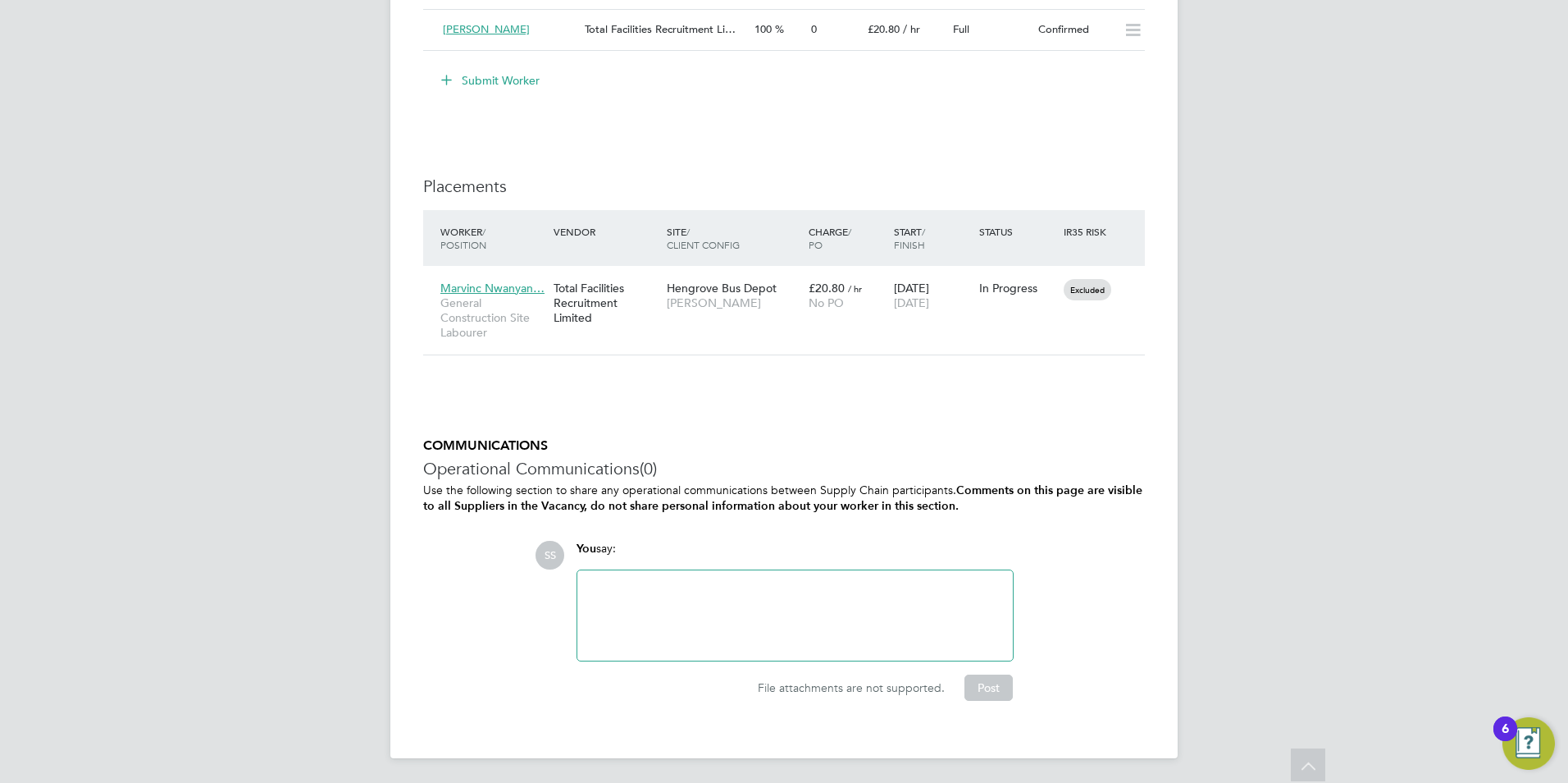
drag, startPoint x: 633, startPoint y: 548, endPoint x: 413, endPoint y: 443, distance: 243.8
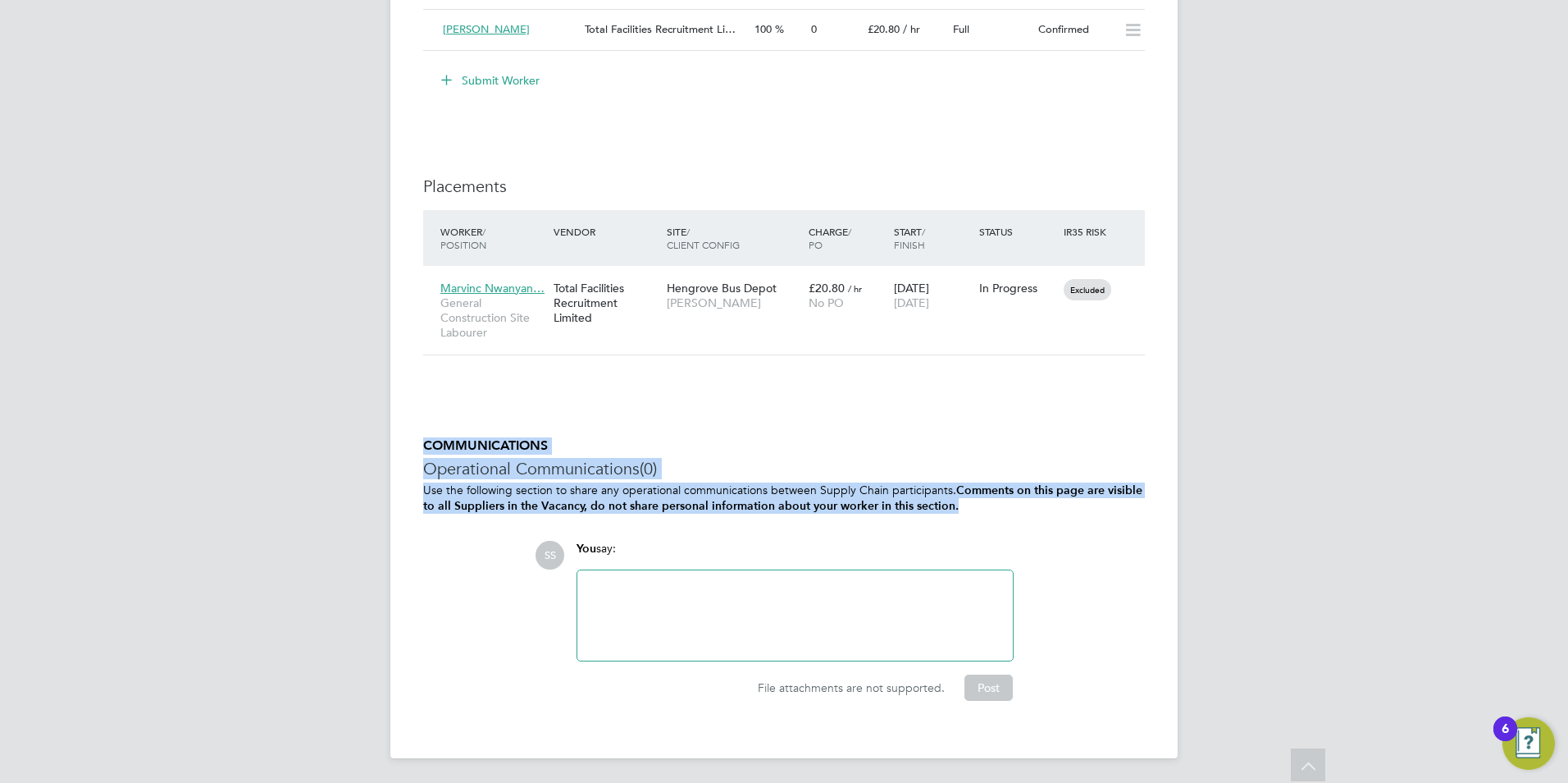
drag, startPoint x: 420, startPoint y: 445, endPoint x: 966, endPoint y: 506, distance: 549.4
click at [958, 506] on p "Use the following section to share any operational communications between Suppl…" at bounding box center [784, 498] width 722 height 31
click at [958, 505] on p "Use the following section to share any operational communications between Suppl…" at bounding box center [784, 498] width 722 height 31
click at [958, 504] on p "Use the following section to share any operational communications between Suppl…" at bounding box center [784, 498] width 722 height 31
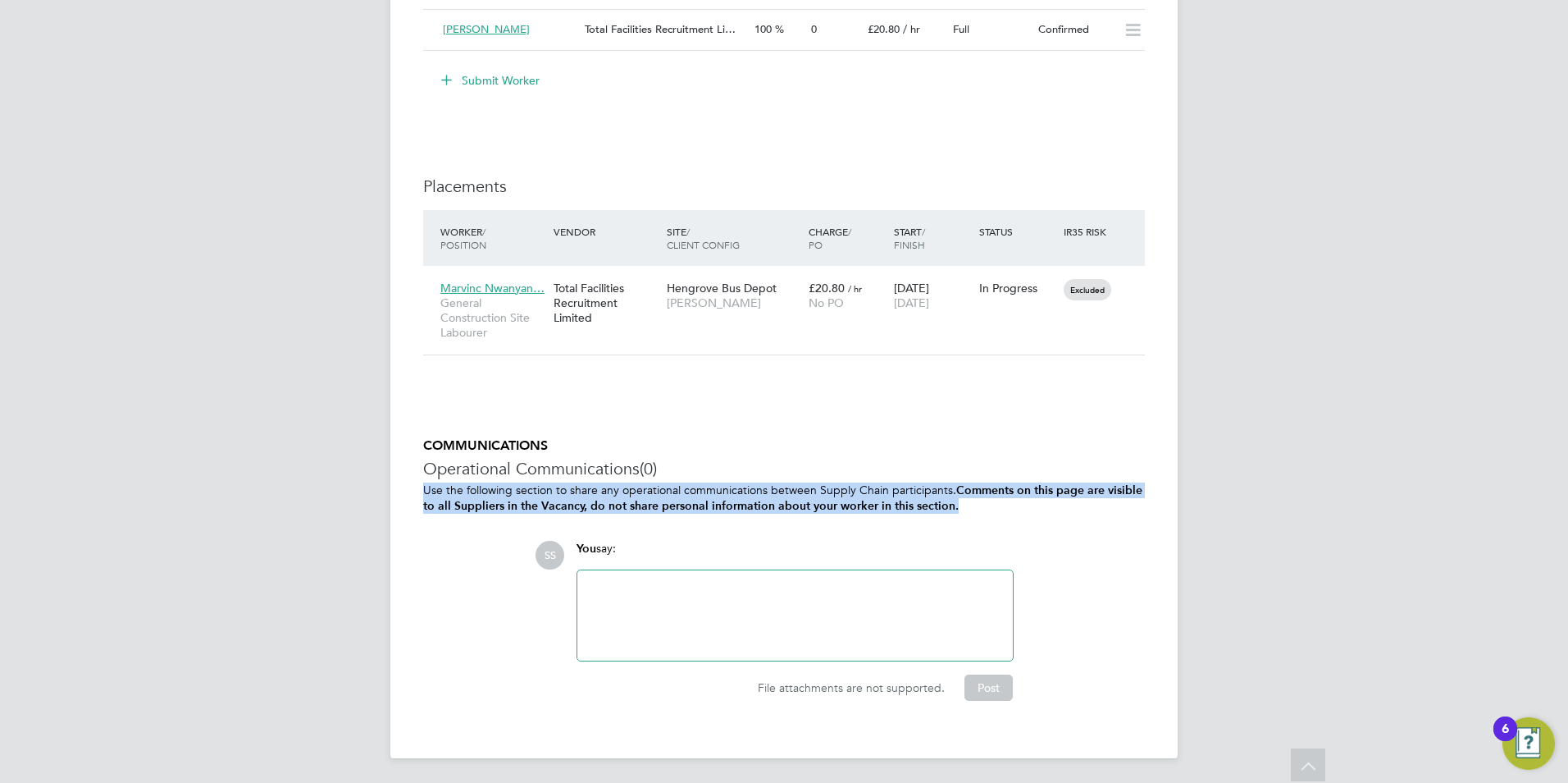
drag, startPoint x: 958, startPoint y: 504, endPoint x: 981, endPoint y: 506, distance: 23.1
click at [976, 504] on p "Use the following section to share any operational communications between Suppl…" at bounding box center [784, 498] width 722 height 31
drag, startPoint x: 987, startPoint y: 502, endPoint x: 421, endPoint y: 447, distance: 568.7
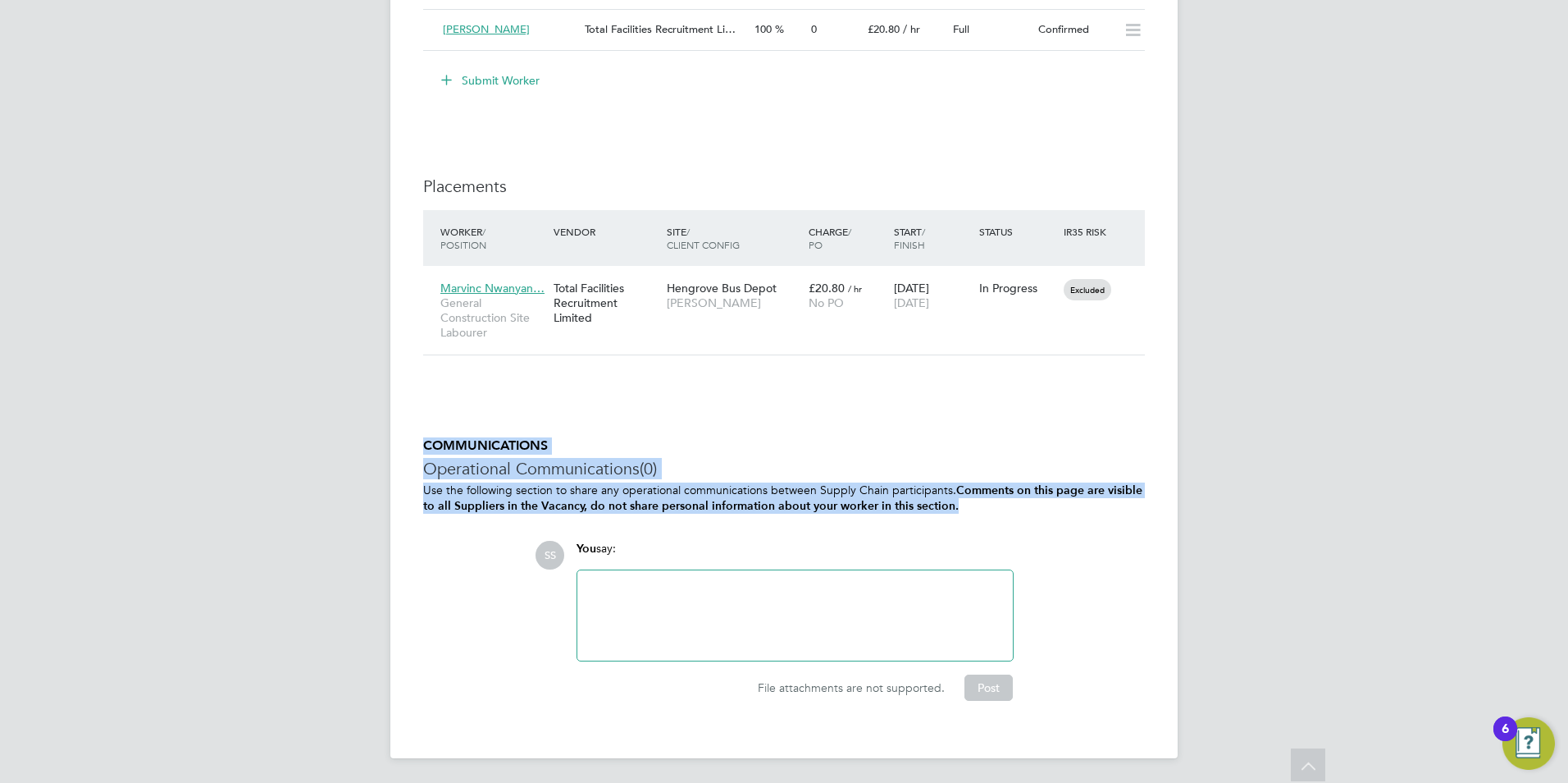
drag, startPoint x: 436, startPoint y: 449, endPoint x: 960, endPoint y: 503, distance: 526.8
click at [960, 511] on p "Use the following section to share any operational communications between Suppl…" at bounding box center [784, 498] width 722 height 31
drag, startPoint x: 959, startPoint y: 503, endPoint x: 421, endPoint y: 448, distance: 540.8
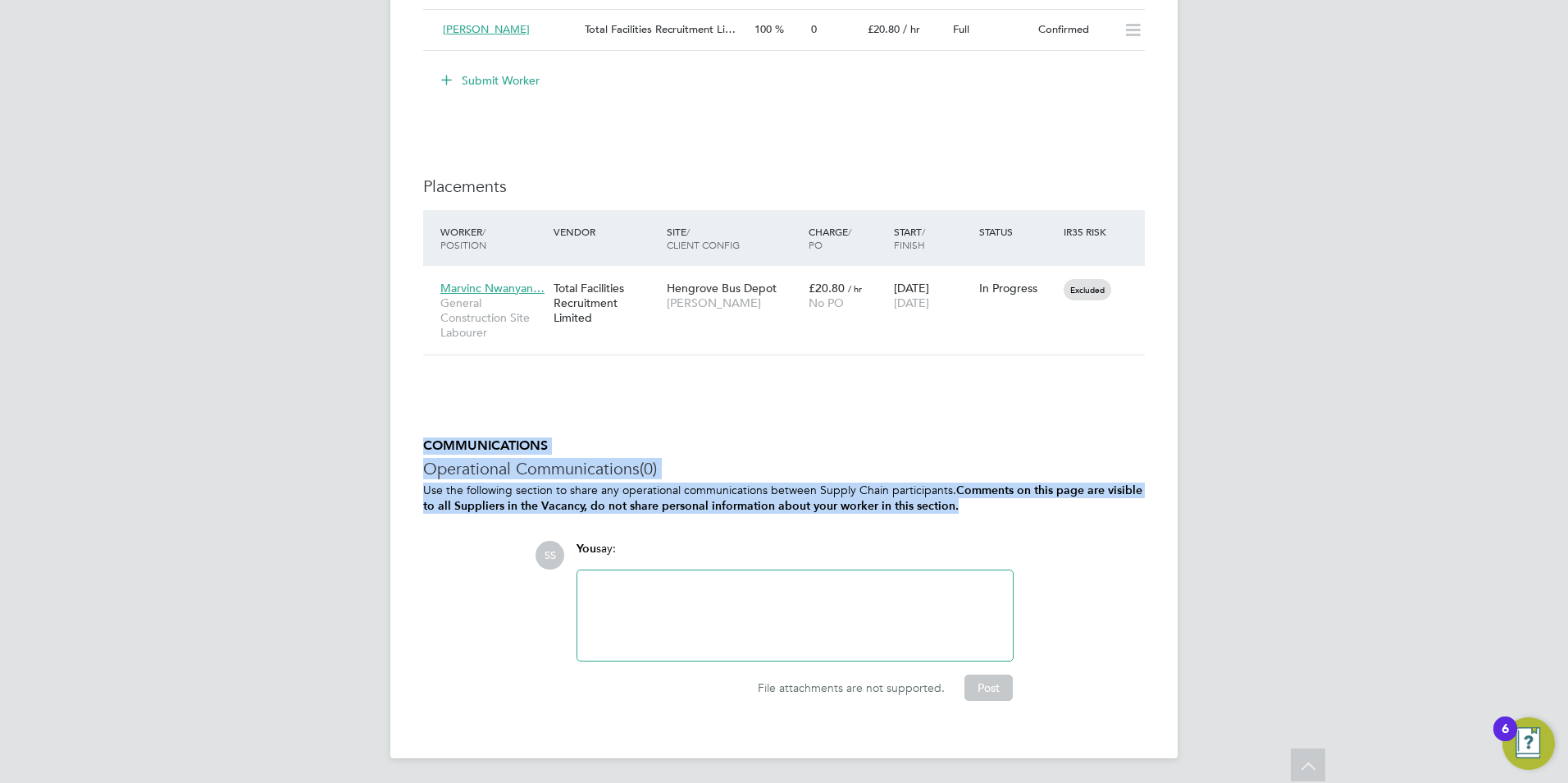
drag, startPoint x: 422, startPoint y: 442, endPoint x: 971, endPoint y: 506, distance: 552.7
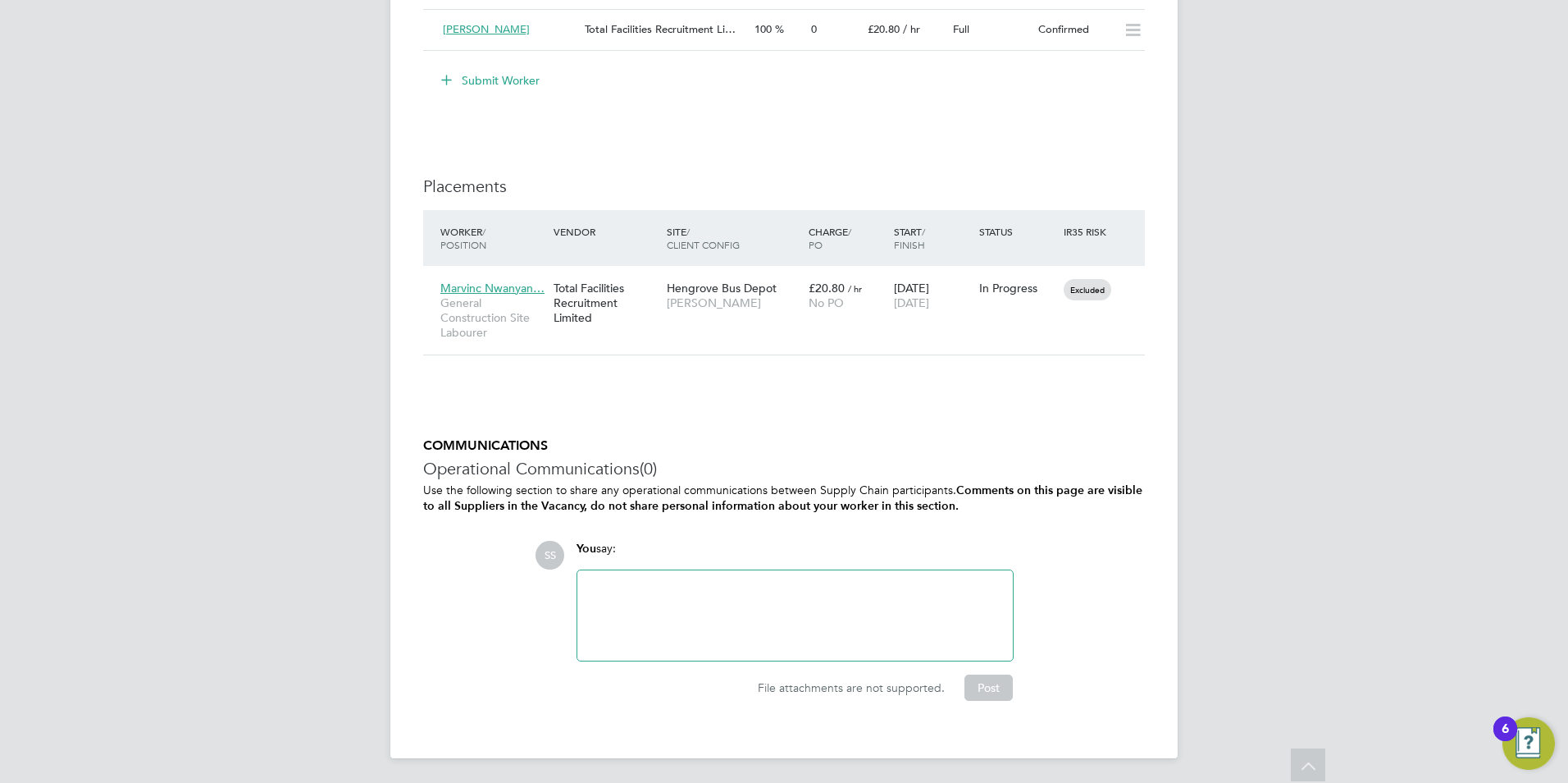
click at [981, 516] on div "COMMUNICATIONS Operational Communications (0) Use the following section to shar…" at bounding box center [784, 569] width 722 height 263
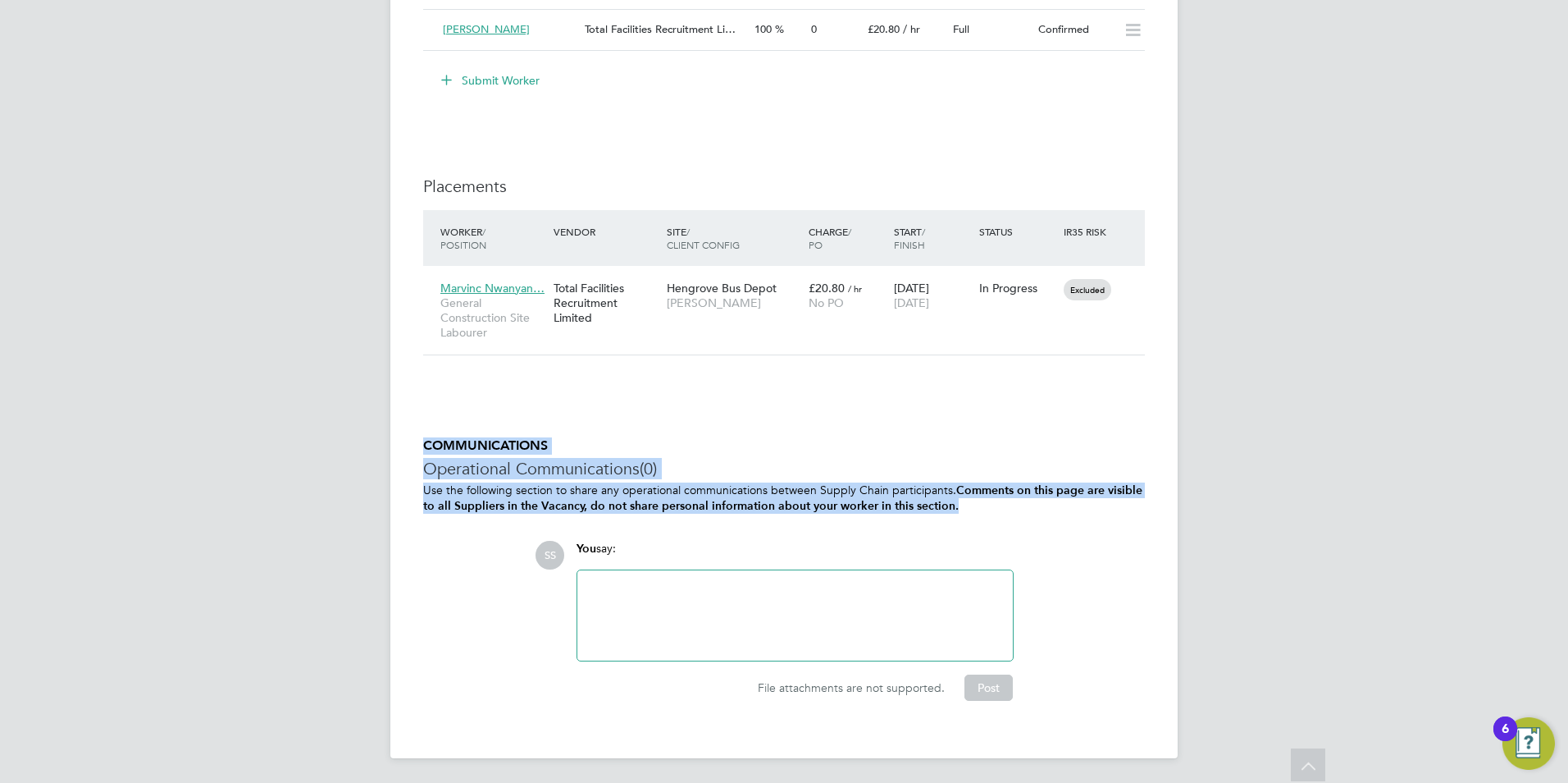
drag, startPoint x: 972, startPoint y: 508, endPoint x: 421, endPoint y: 445, distance: 554.6
drag, startPoint x: 422, startPoint y: 442, endPoint x: 978, endPoint y: 510, distance: 560.1
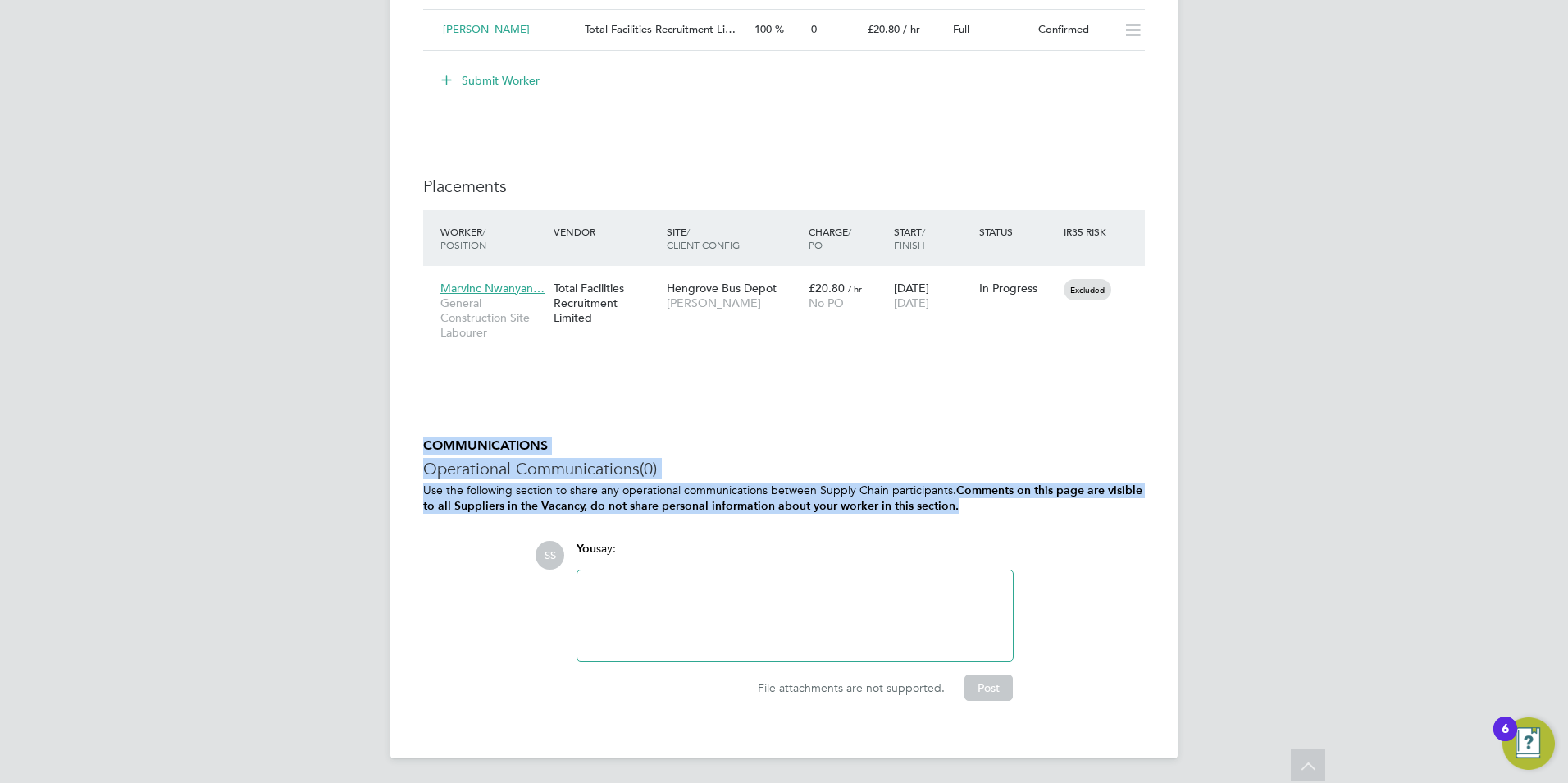
click at [971, 508] on p "Use the following section to share any operational communications between Suppl…" at bounding box center [784, 498] width 722 height 31
drag, startPoint x: 964, startPoint y: 506, endPoint x: 420, endPoint y: 447, distance: 547.2
click at [423, 447] on h5 "COMMUNICATIONS" at bounding box center [784, 445] width 722 height 17
drag, startPoint x: 427, startPoint y: 444, endPoint x: 962, endPoint y: 502, distance: 538.1
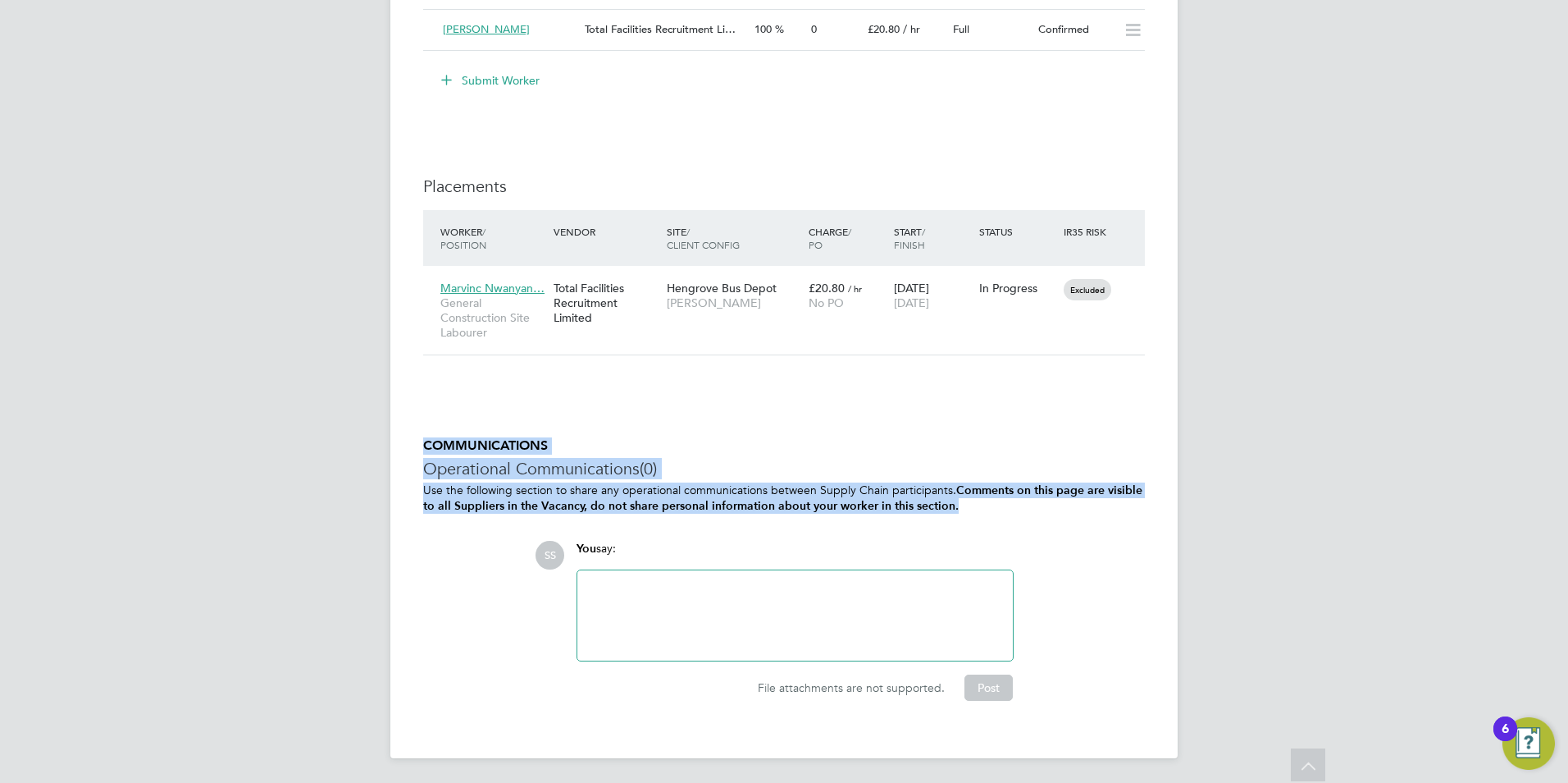
click at [962, 502] on div "COMMUNICATIONS Operational Communications (0) Use the following section to shar…" at bounding box center [784, 569] width 722 height 263
click at [961, 509] on p "Use the following section to share any operational communications between Suppl…" at bounding box center [784, 498] width 722 height 31
drag, startPoint x: 967, startPoint y: 504, endPoint x: 417, endPoint y: 444, distance: 553.3
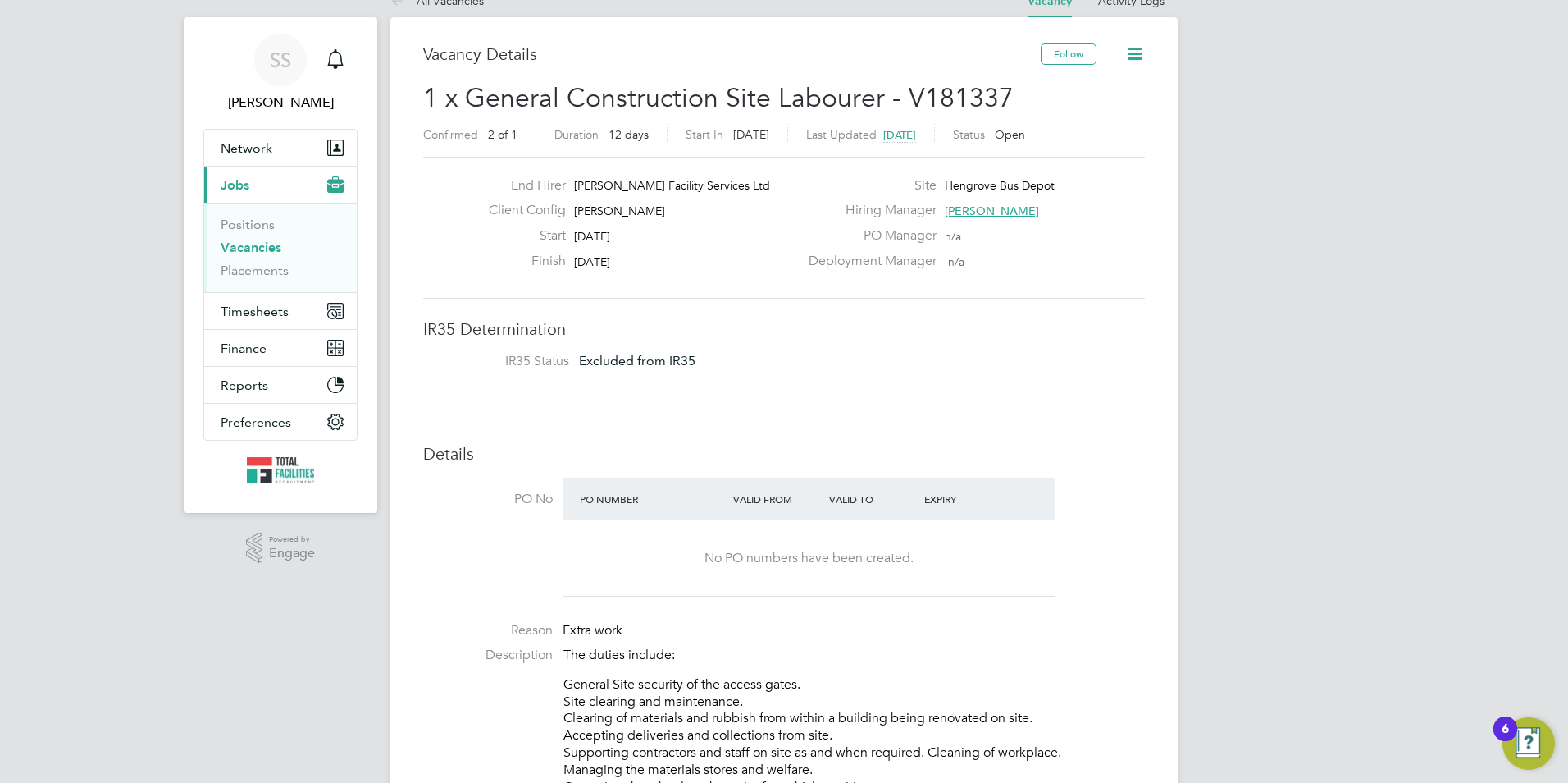
scroll to position [0, 0]
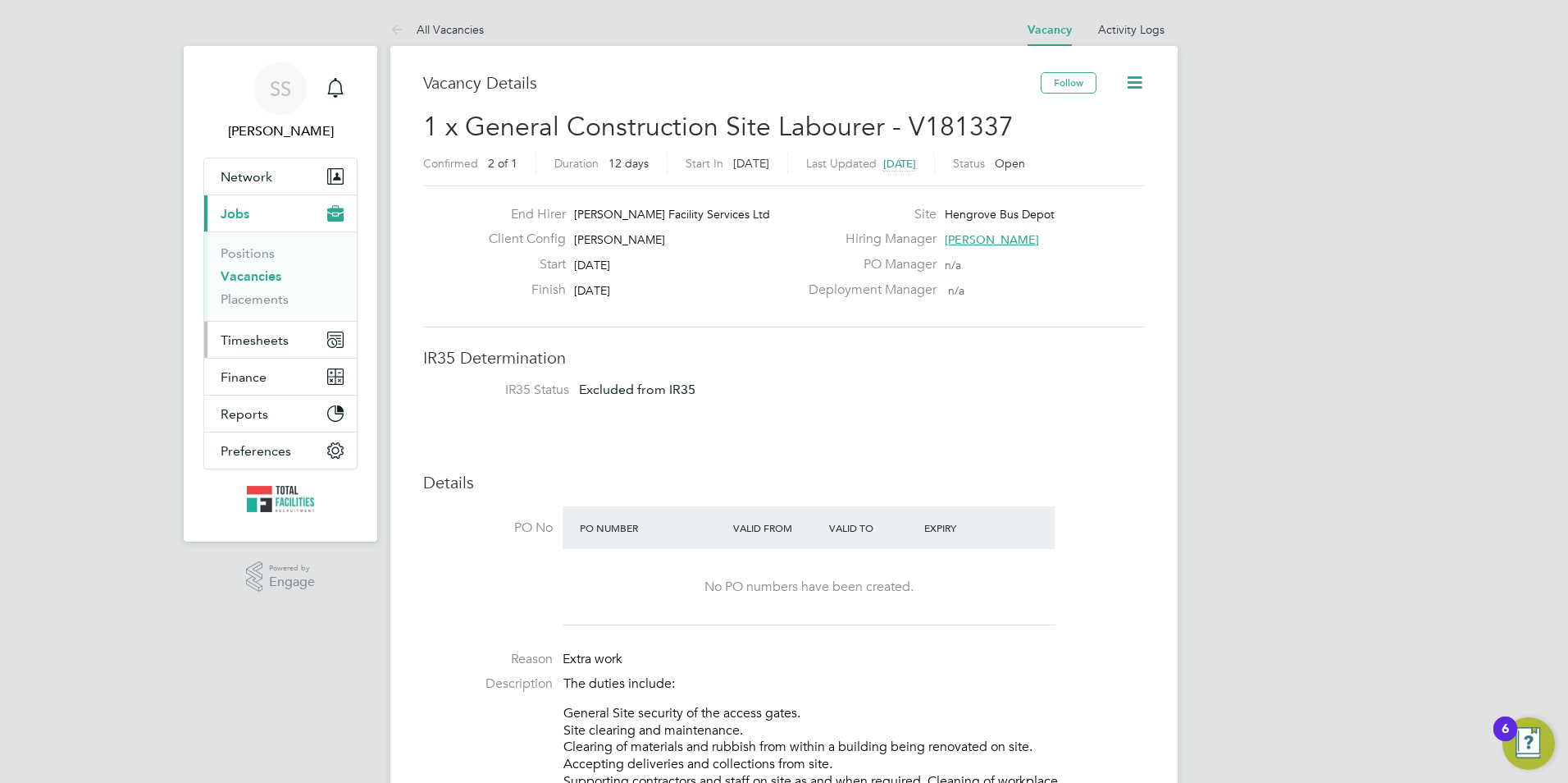
click at [265, 339] on span "Timesheets" at bounding box center [254, 339] width 68 height 16
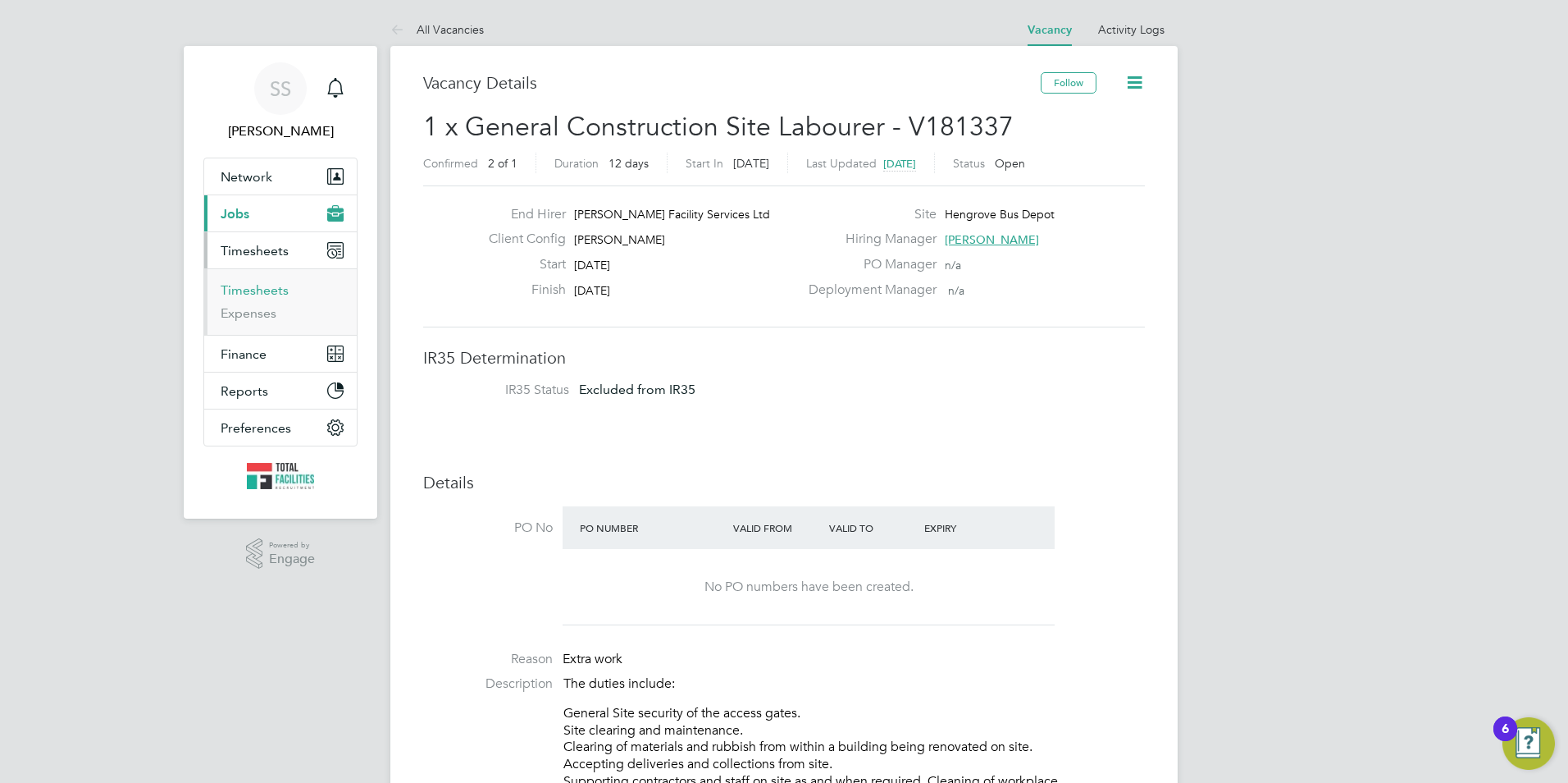
click at [254, 284] on link "Timesheets" at bounding box center [254, 289] width 68 height 16
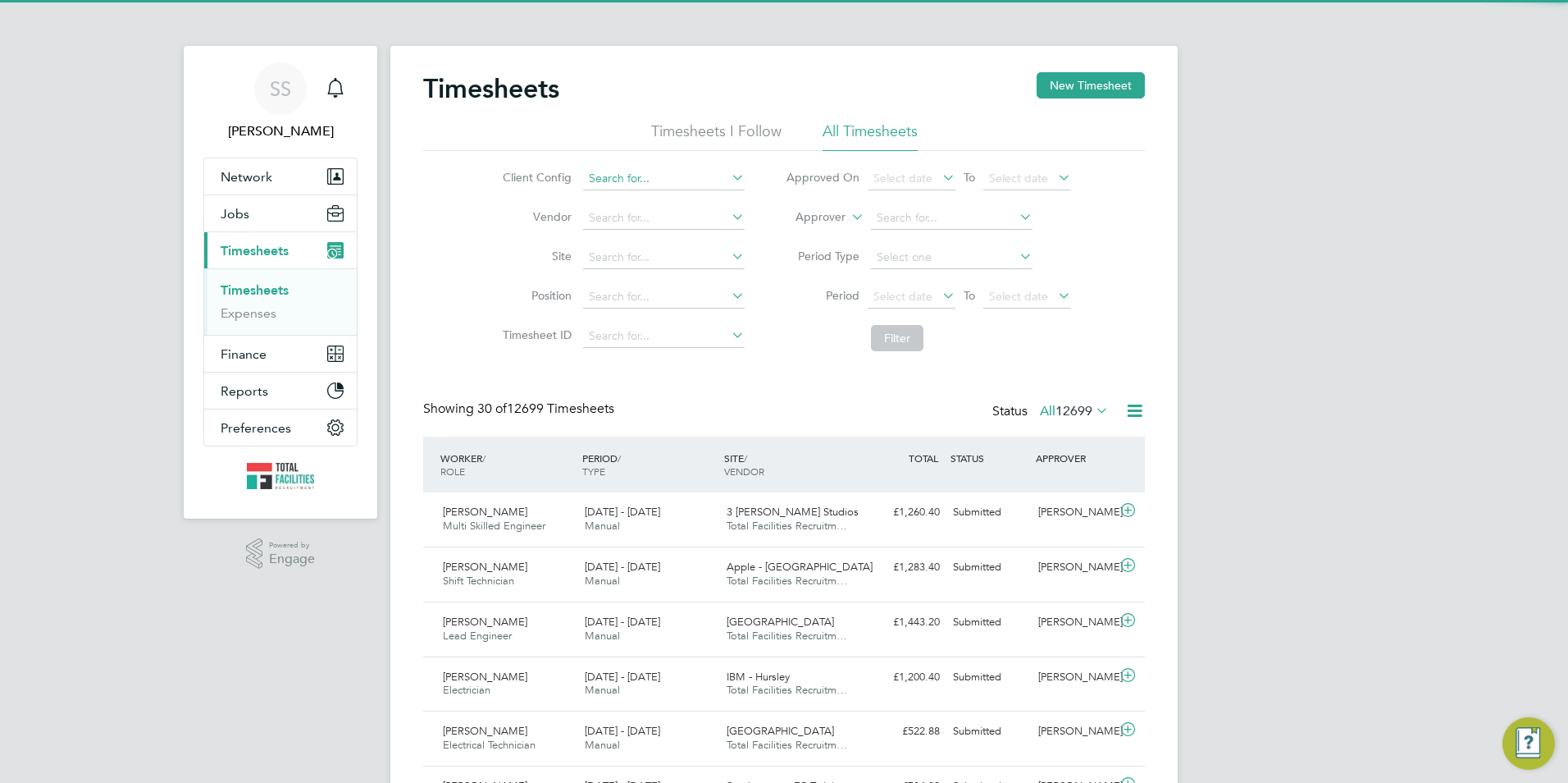
click at [632, 175] on input at bounding box center [663, 178] width 161 height 23
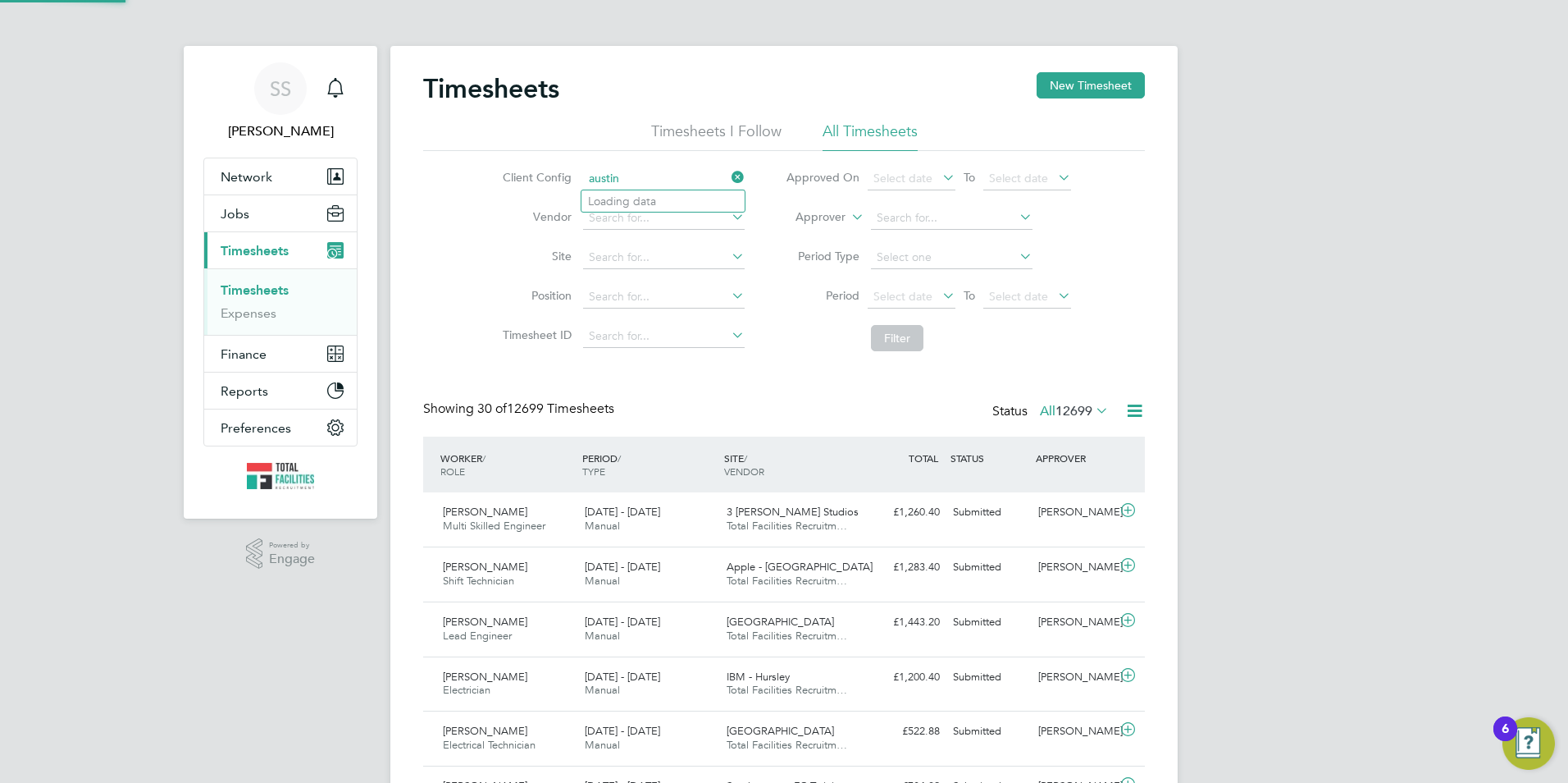
type input "austin"
click at [244, 219] on span "Jobs" at bounding box center [234, 214] width 28 height 16
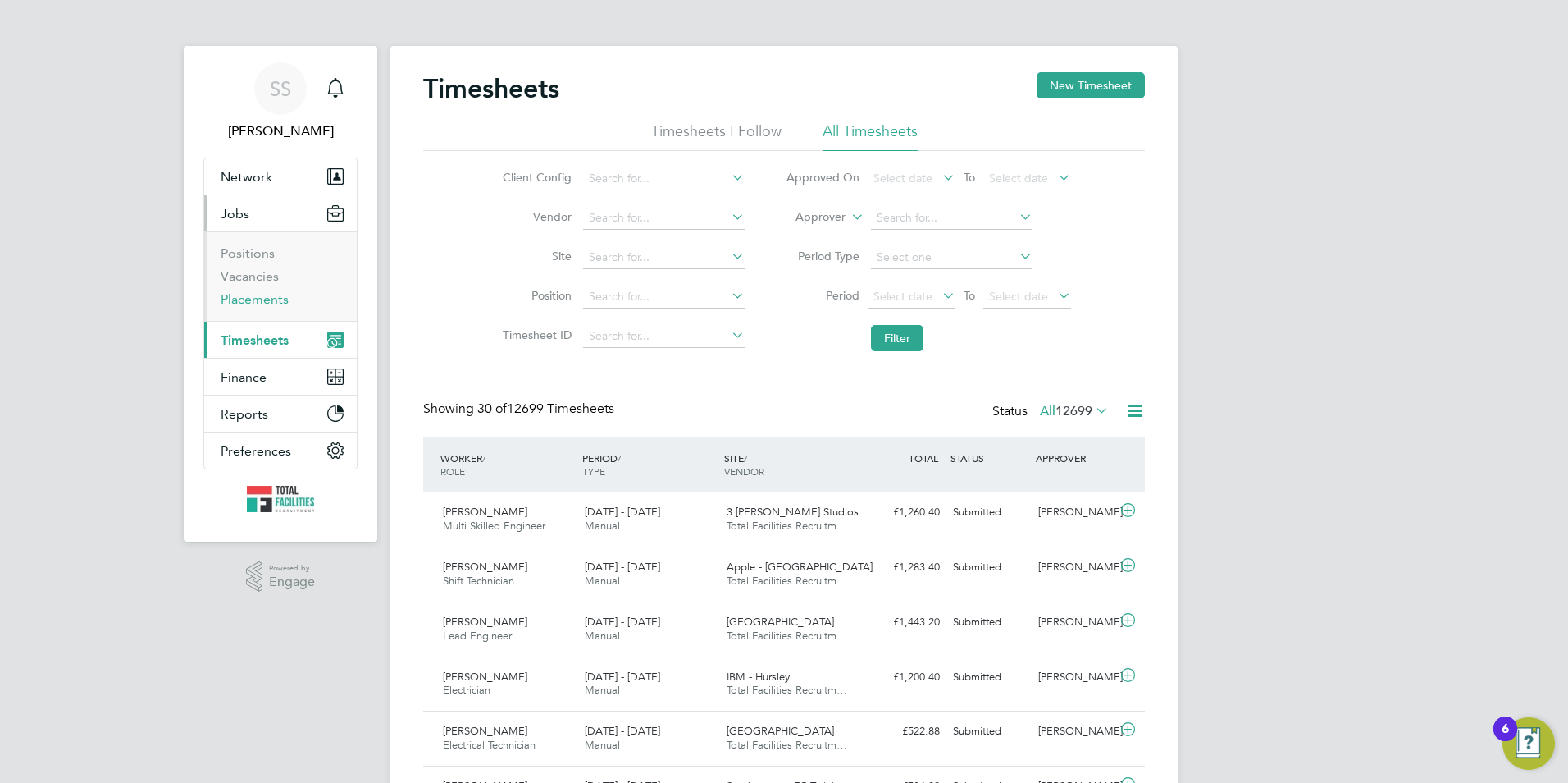
click at [240, 302] on link "Placements" at bounding box center [254, 298] width 68 height 16
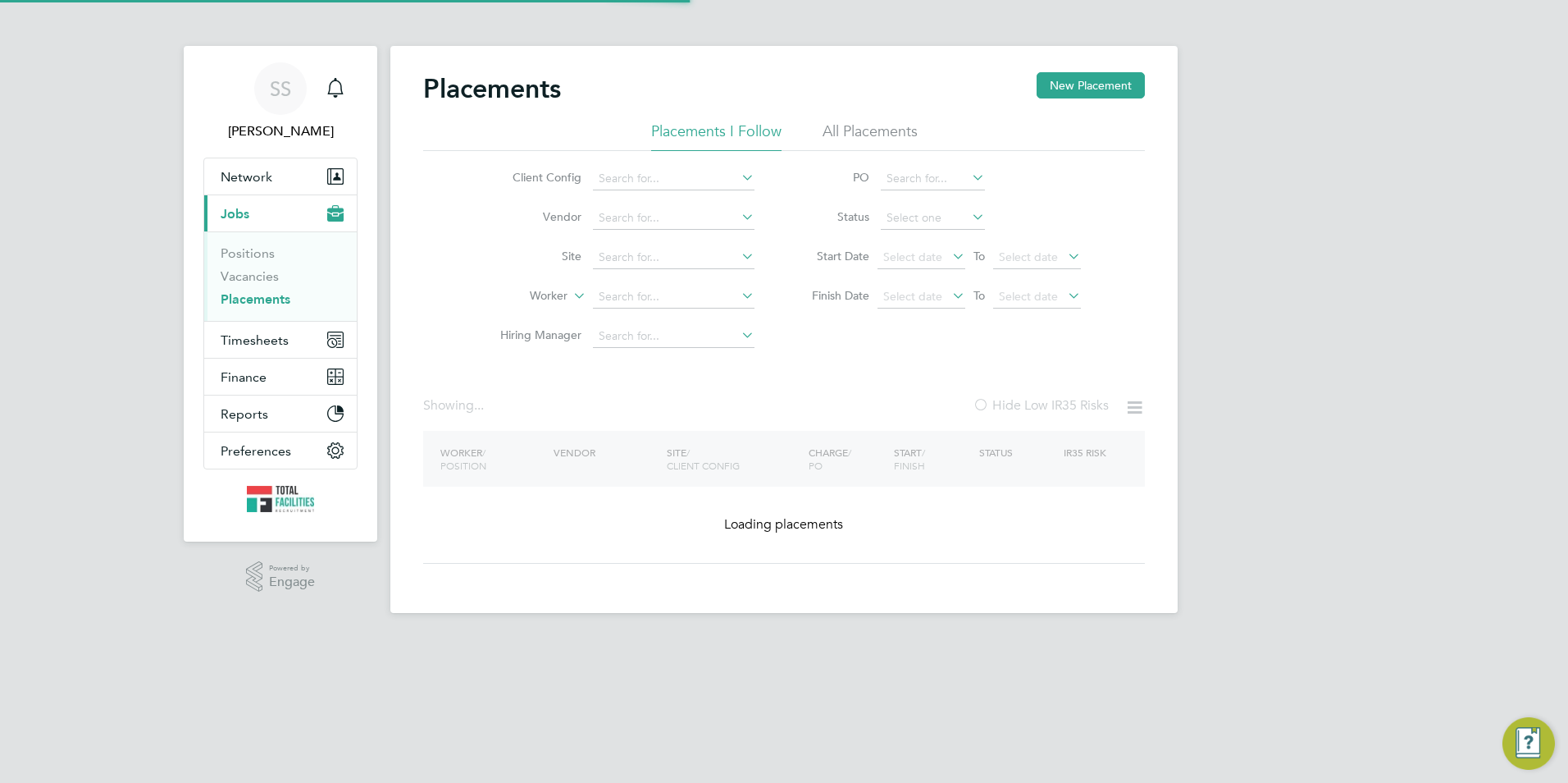
click at [655, 143] on li "Placements I Follow" at bounding box center [716, 136] width 130 height 29
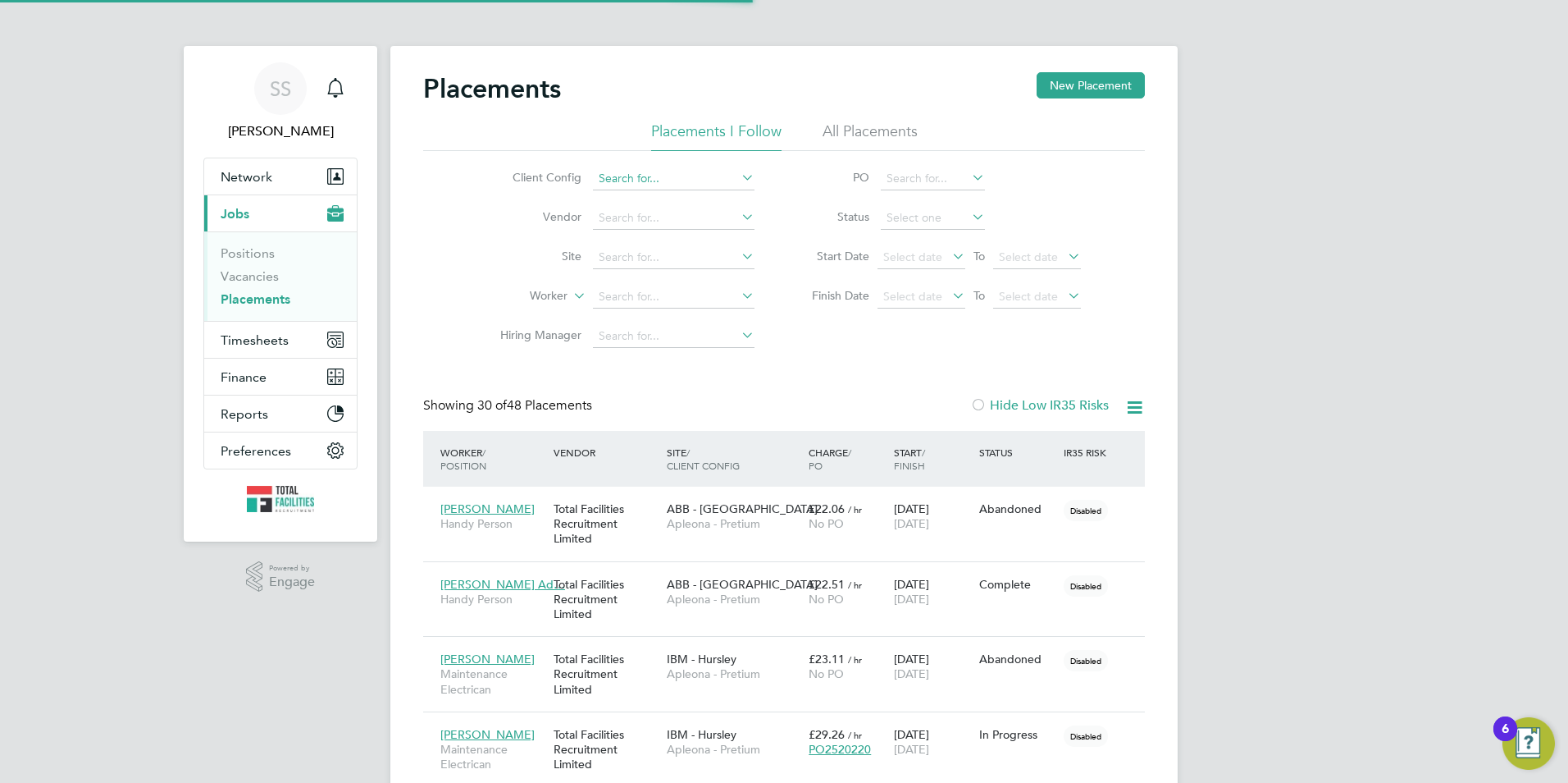
click at [628, 179] on input at bounding box center [673, 178] width 161 height 23
type input "a"
click at [635, 297] on input at bounding box center [673, 297] width 161 height 23
click at [642, 321] on li "Augu stine Enegide Egwu" at bounding box center [701, 319] width 217 height 22
type input "Augustine Enegide Egwu"
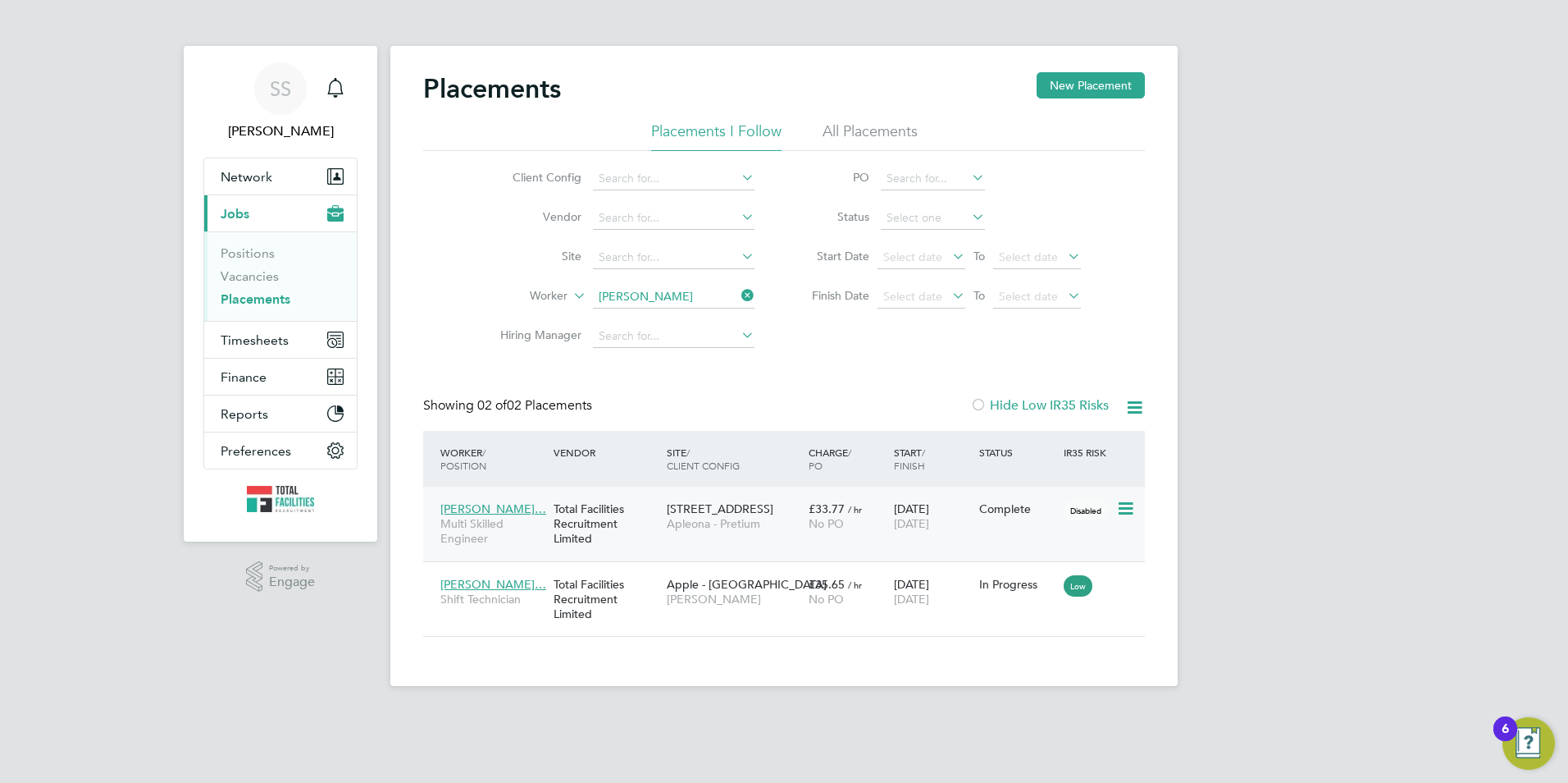
click at [501, 528] on span "Multi Skilled Engineer" at bounding box center [493, 531] width 105 height 29
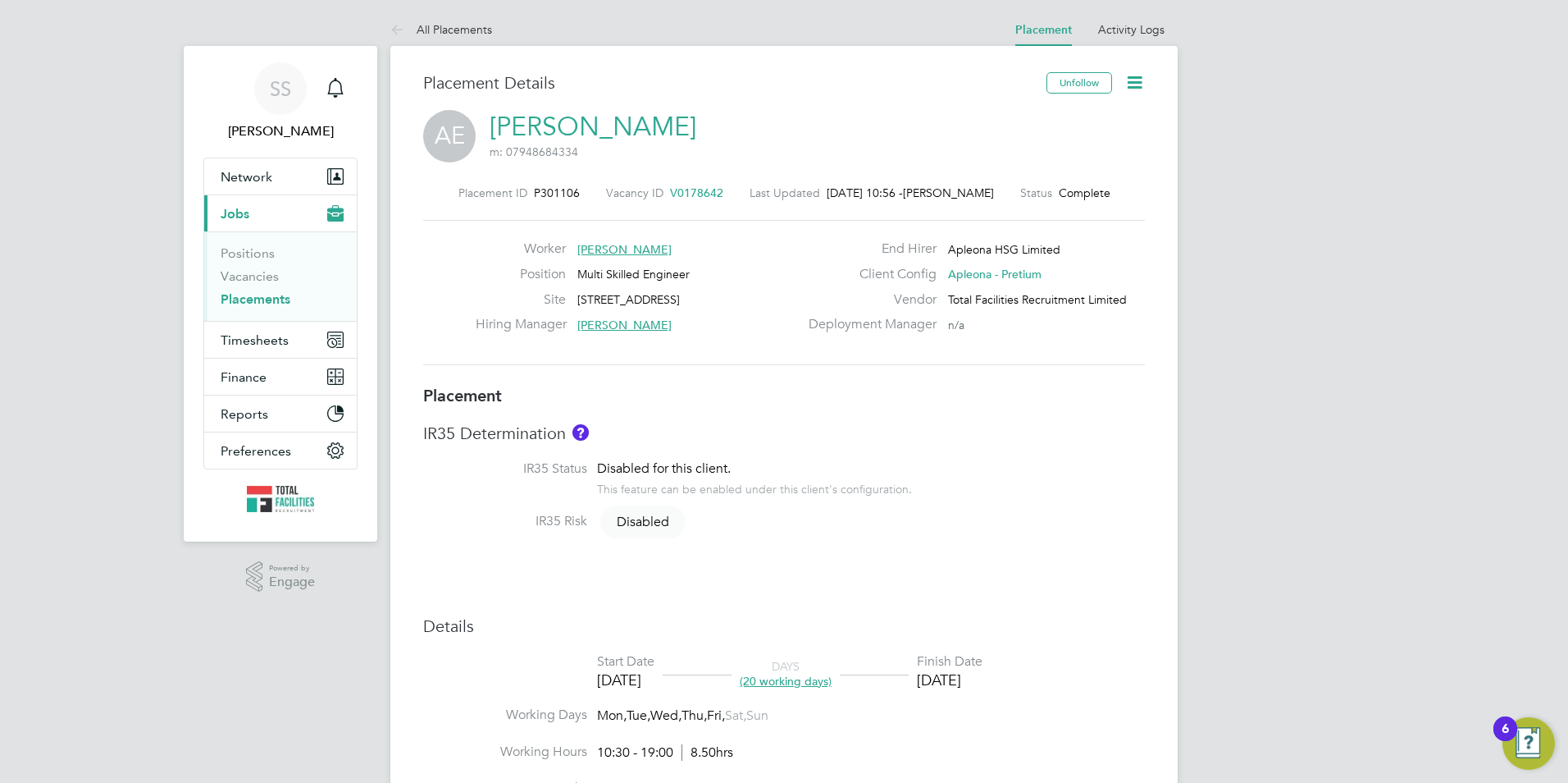
click at [1127, 84] on icon at bounding box center [1135, 82] width 20 height 20
click at [1052, 120] on li "Edit Placement e" at bounding box center [1082, 120] width 120 height 23
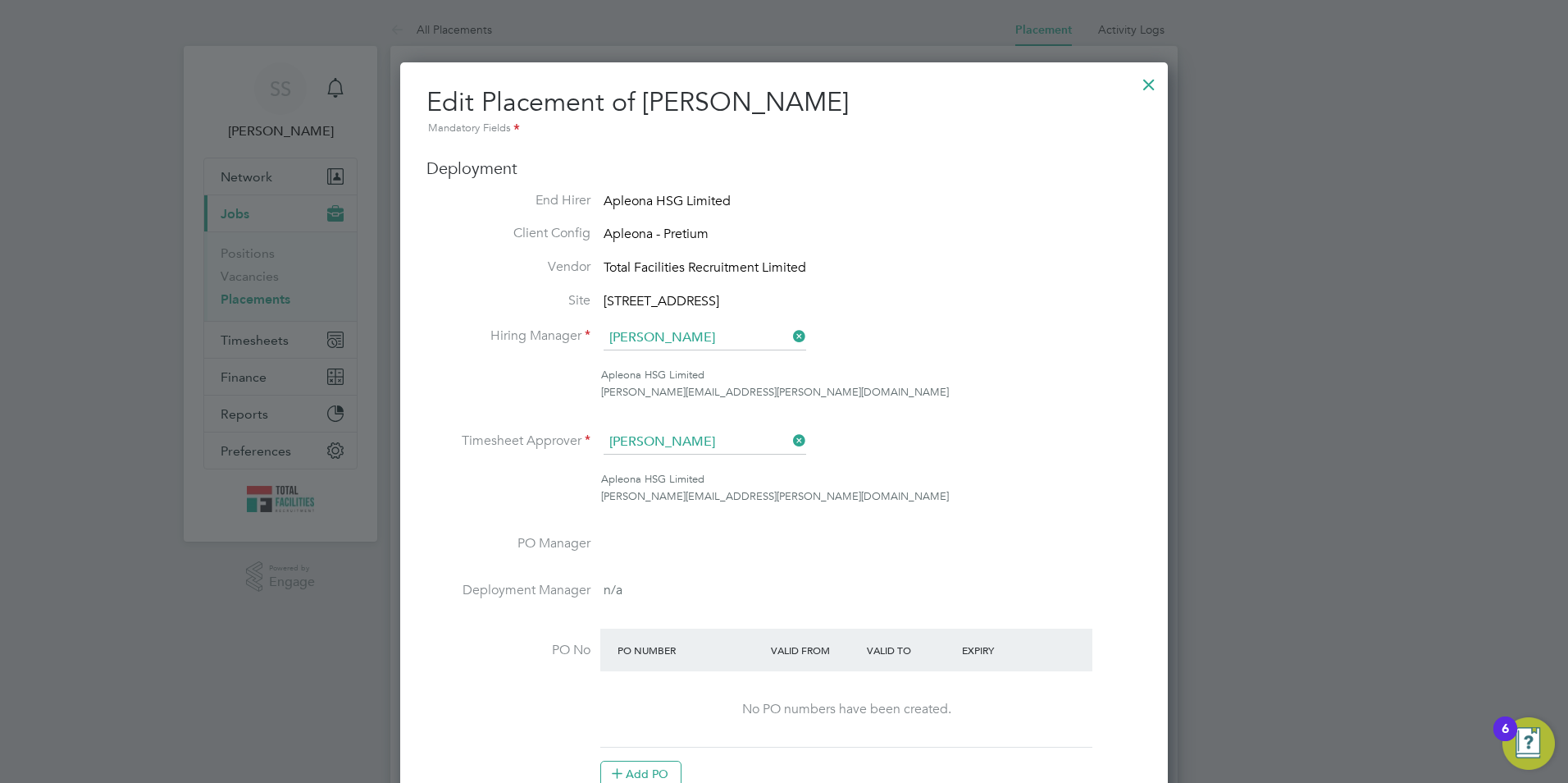
click at [1147, 79] on div at bounding box center [1149, 80] width 29 height 29
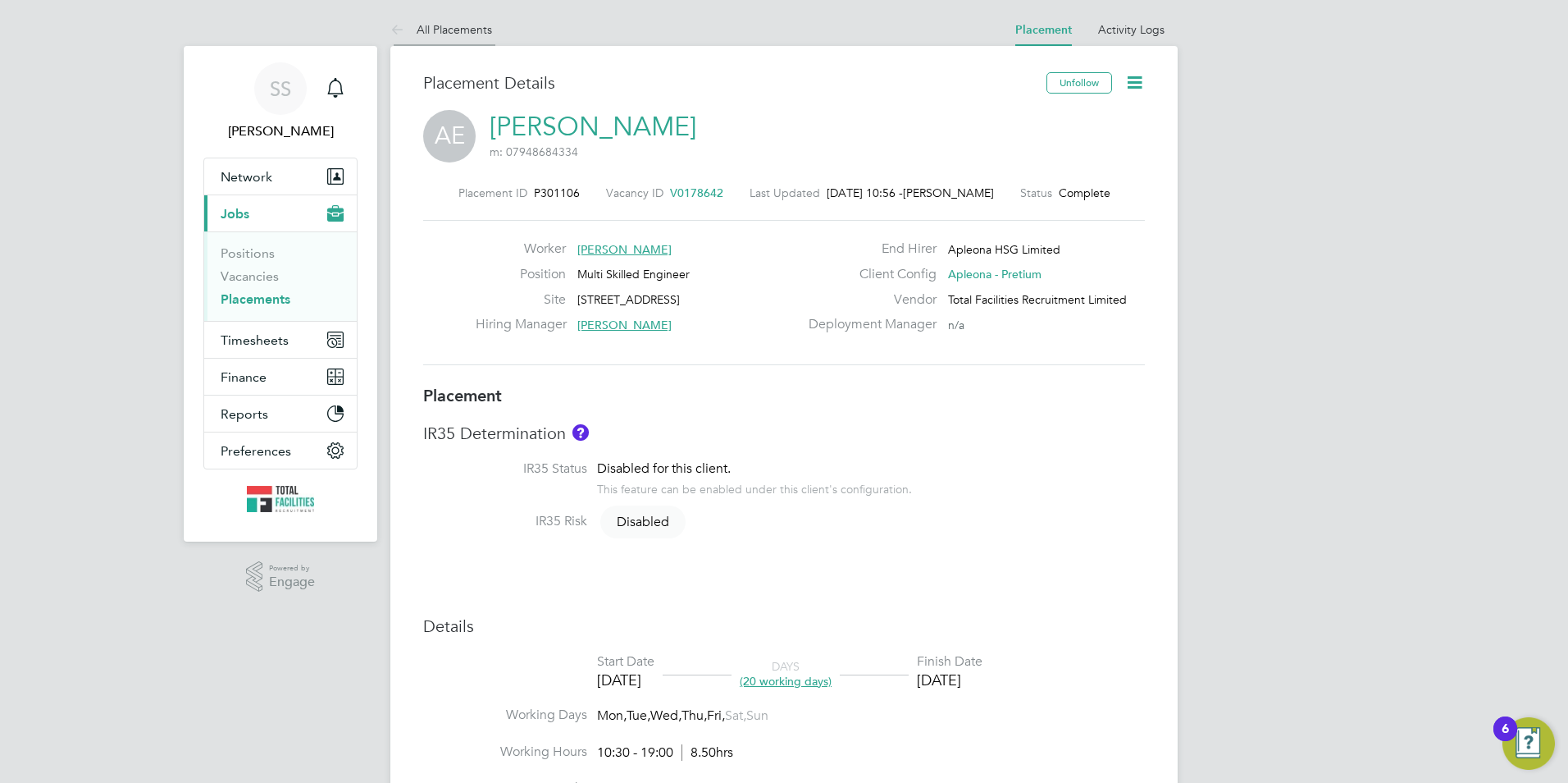
click at [399, 27] on icon at bounding box center [400, 30] width 20 height 20
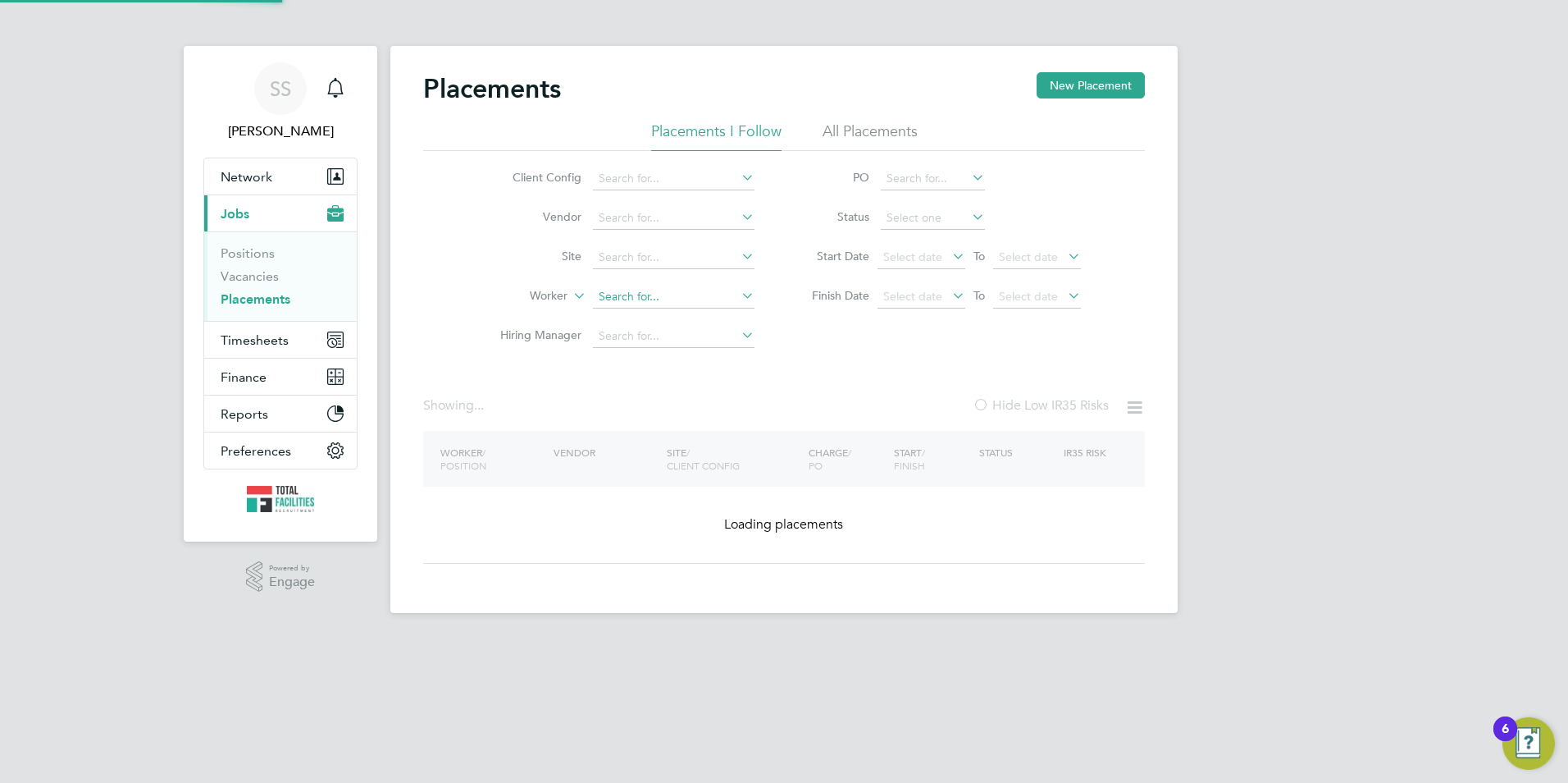
drag, startPoint x: 607, startPoint y: 282, endPoint x: 615, endPoint y: 291, distance: 12.0
click at [607, 281] on li "Worker" at bounding box center [621, 297] width 308 height 39
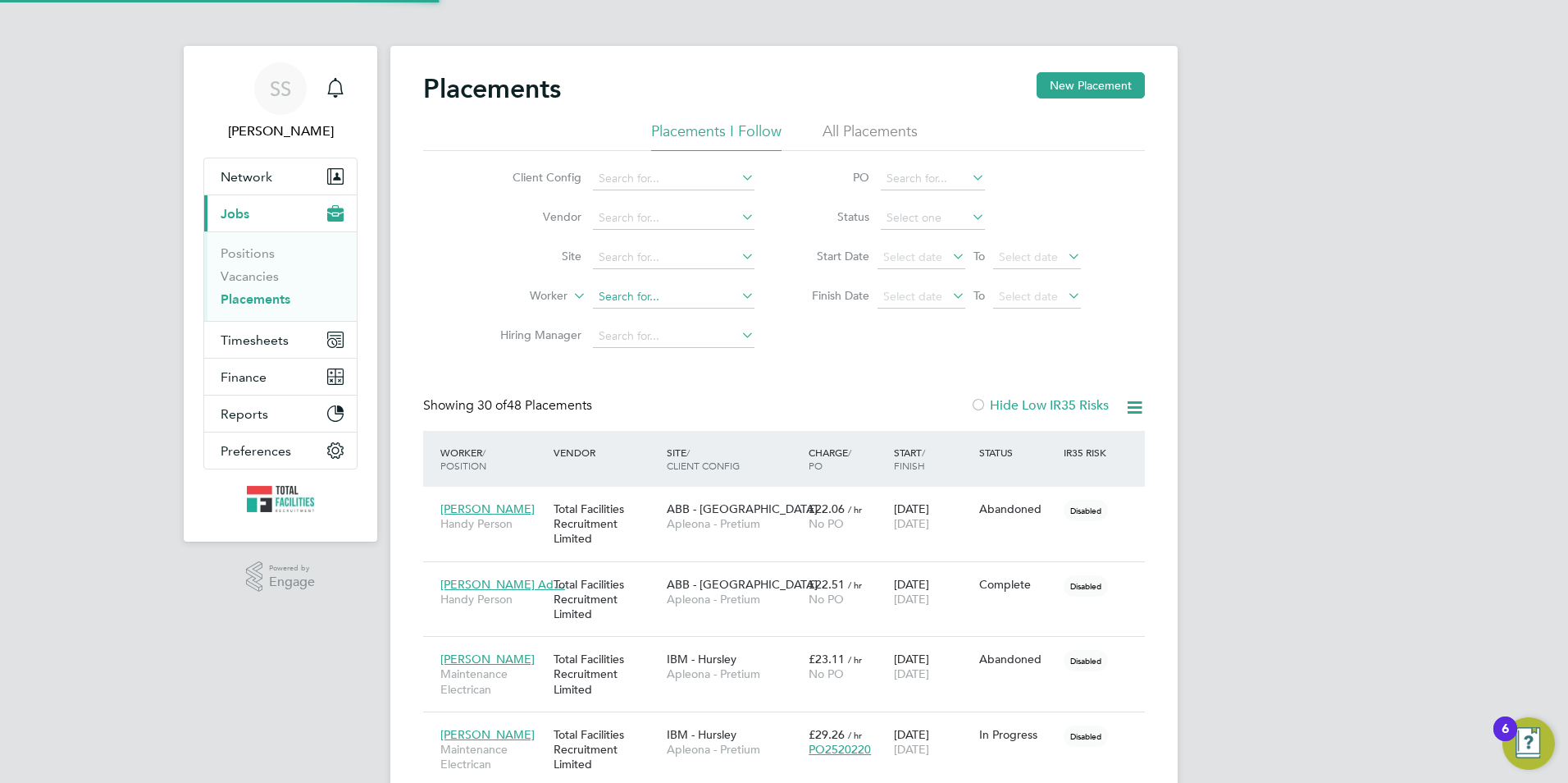
click at [617, 294] on input at bounding box center [673, 297] width 161 height 23
click at [629, 321] on b "Augustine" at bounding box center [646, 319] width 95 height 14
type input "[PERSON_NAME]"
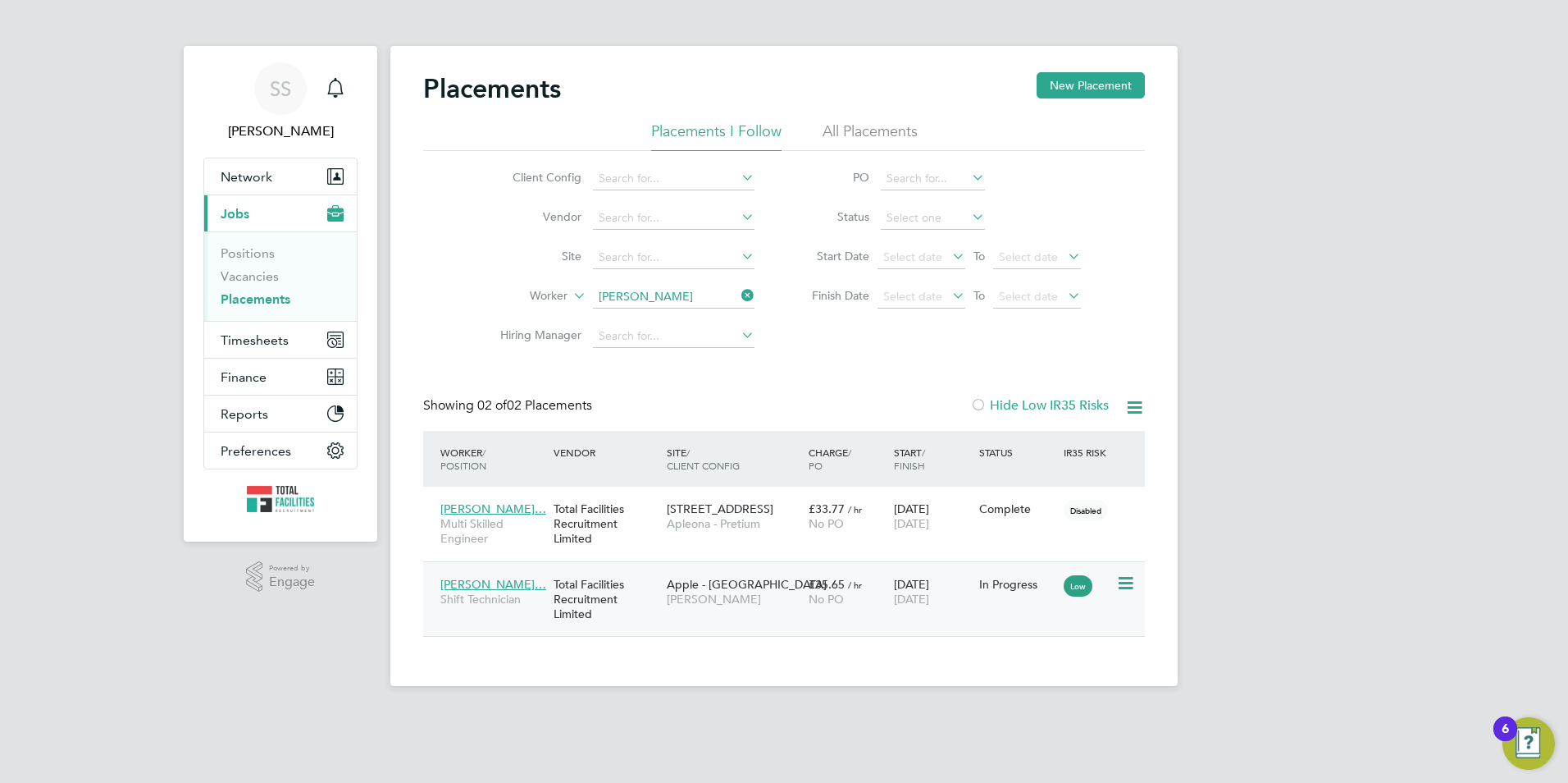
click at [711, 601] on span "[PERSON_NAME]" at bounding box center [733, 599] width 134 height 15
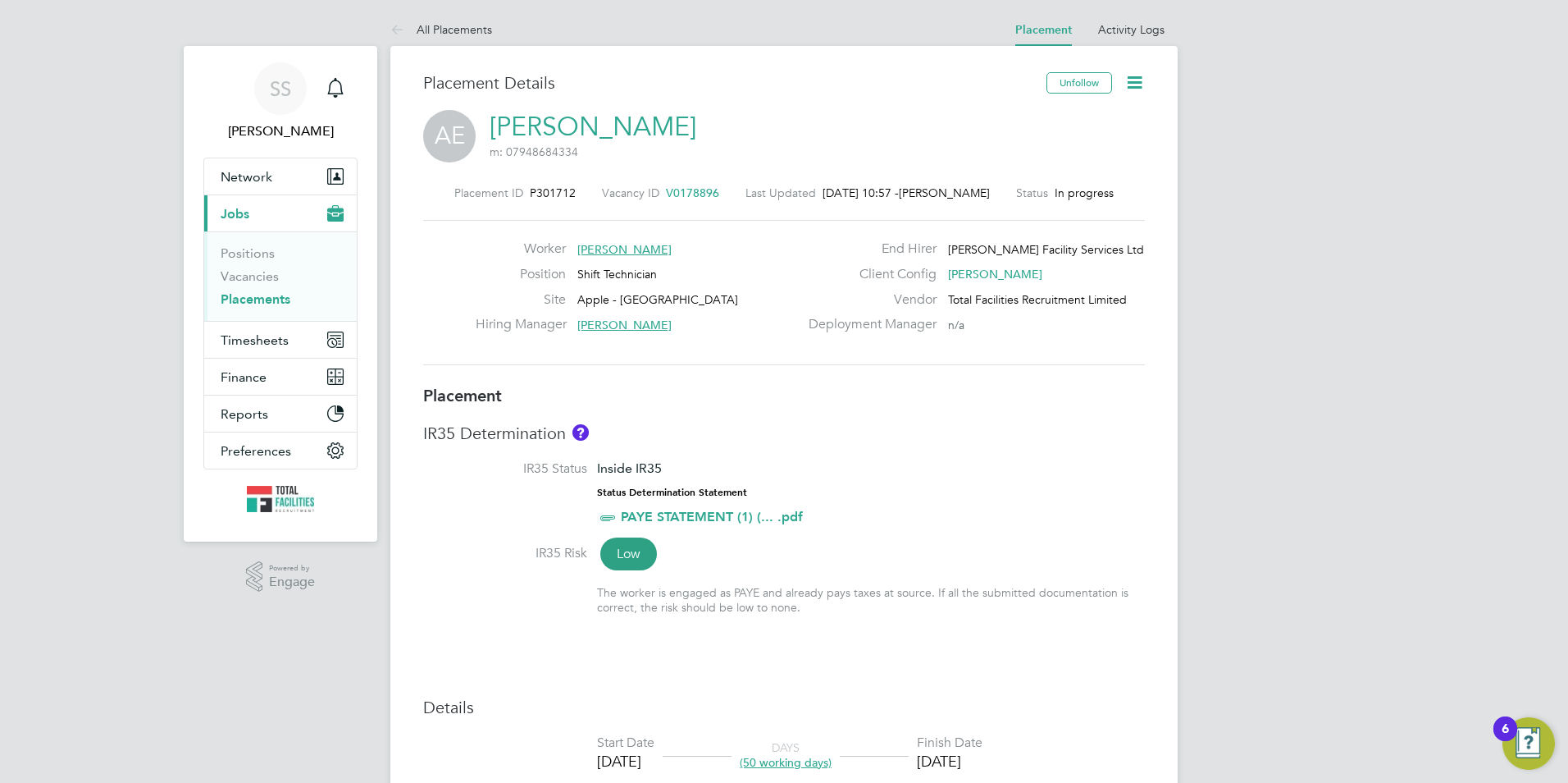
drag, startPoint x: 1124, startPoint y: 79, endPoint x: 1133, endPoint y: 81, distance: 9.2
click at [1127, 78] on icon at bounding box center [1135, 82] width 20 height 20
click at [1060, 120] on li "Edit Placement e" at bounding box center [1082, 120] width 120 height 23
type input "[PERSON_NAME]"
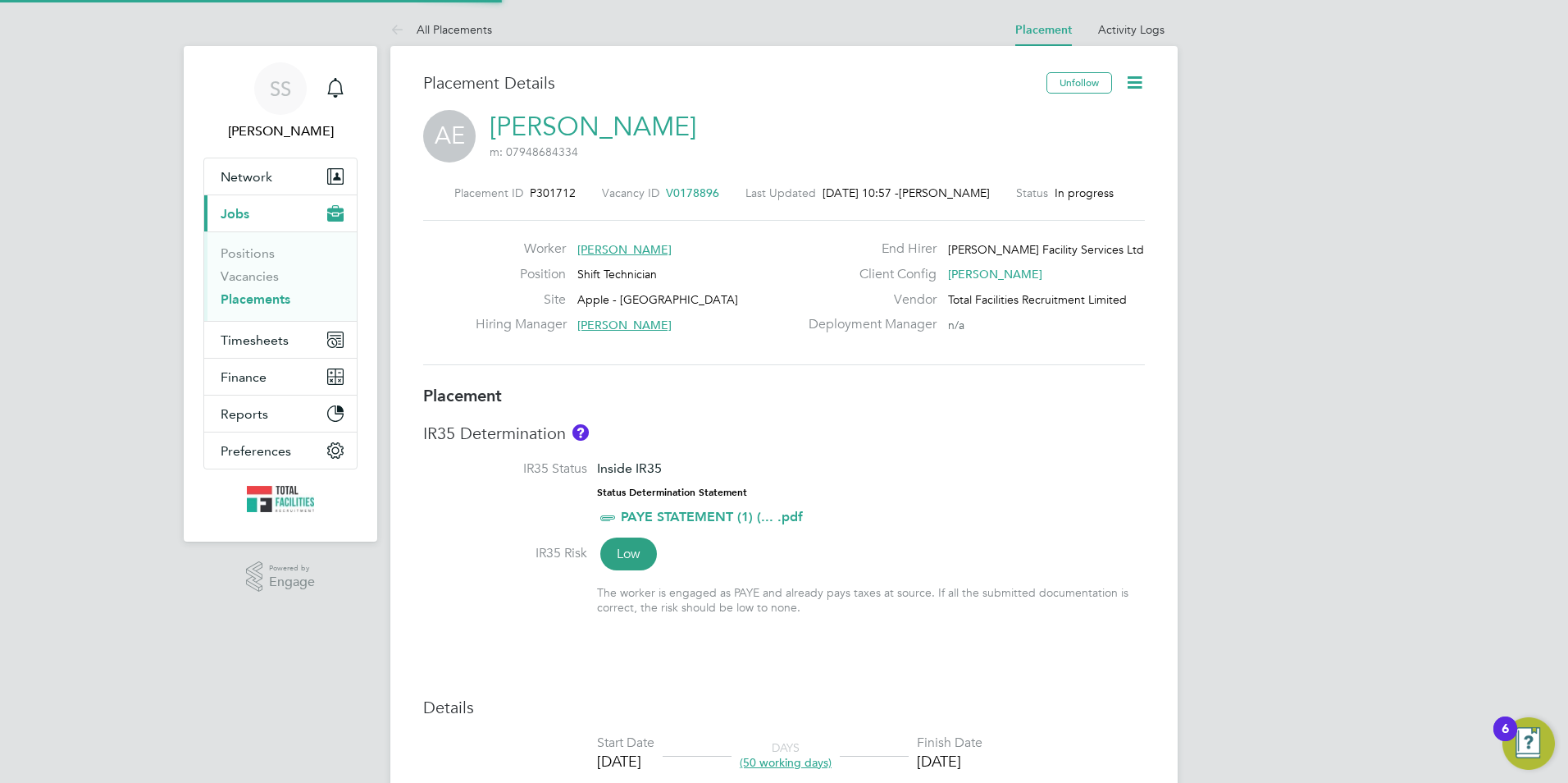
type input "[DATE]"
type input "07:00"
type input "19:00"
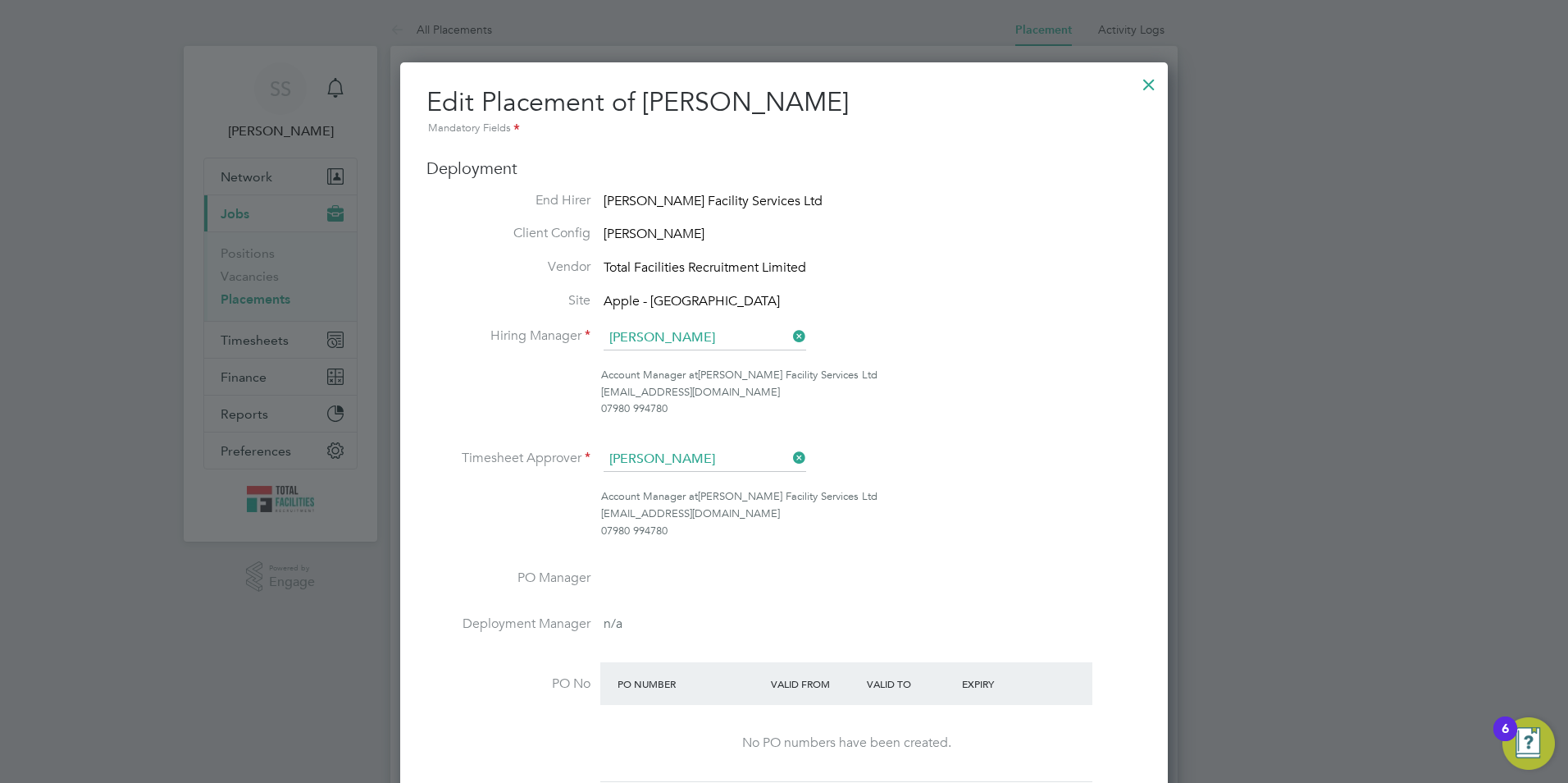
click at [1147, 79] on div at bounding box center [1149, 80] width 29 height 29
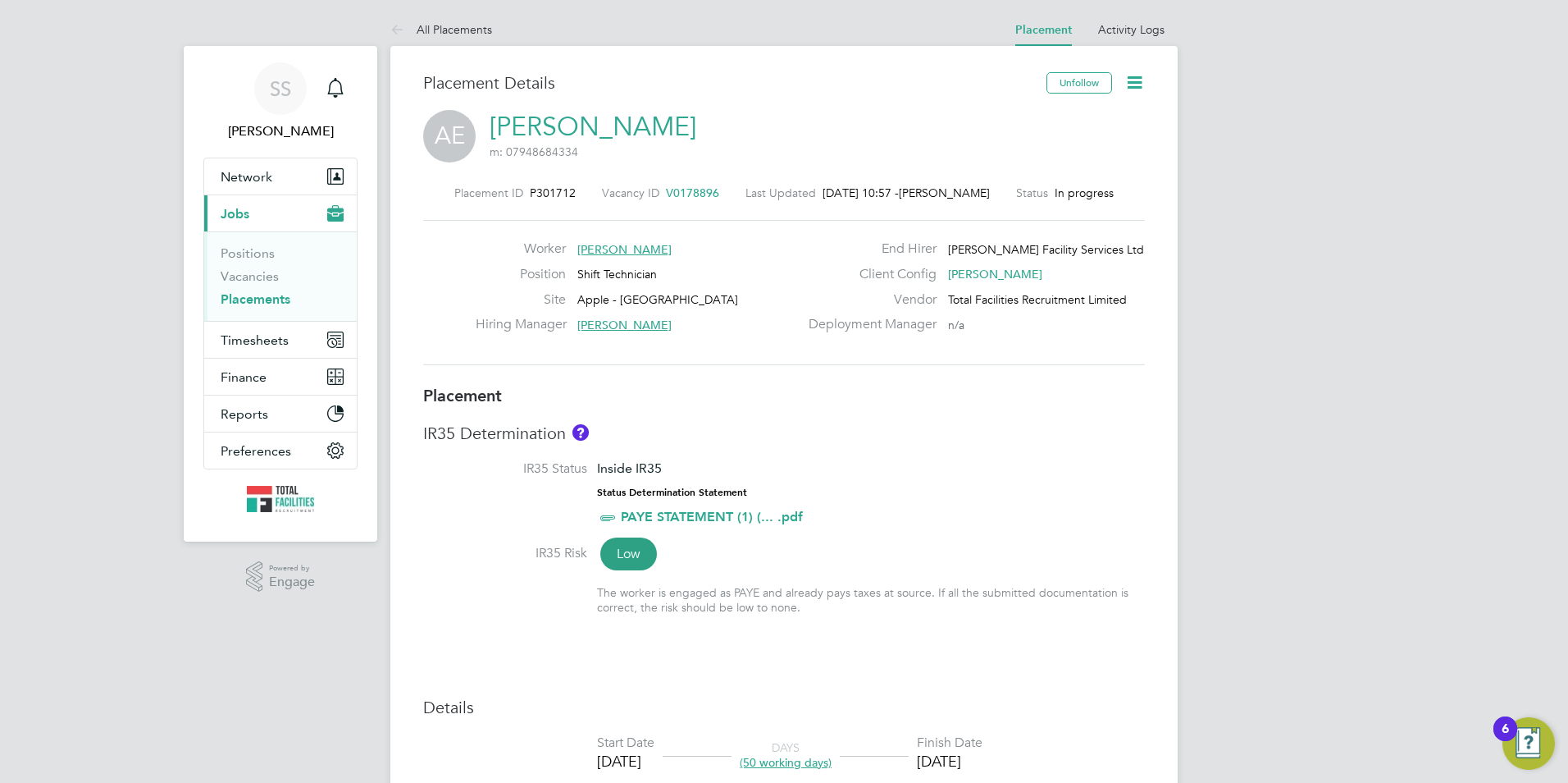
click at [623, 248] on span "[PERSON_NAME]" at bounding box center [624, 249] width 94 height 15
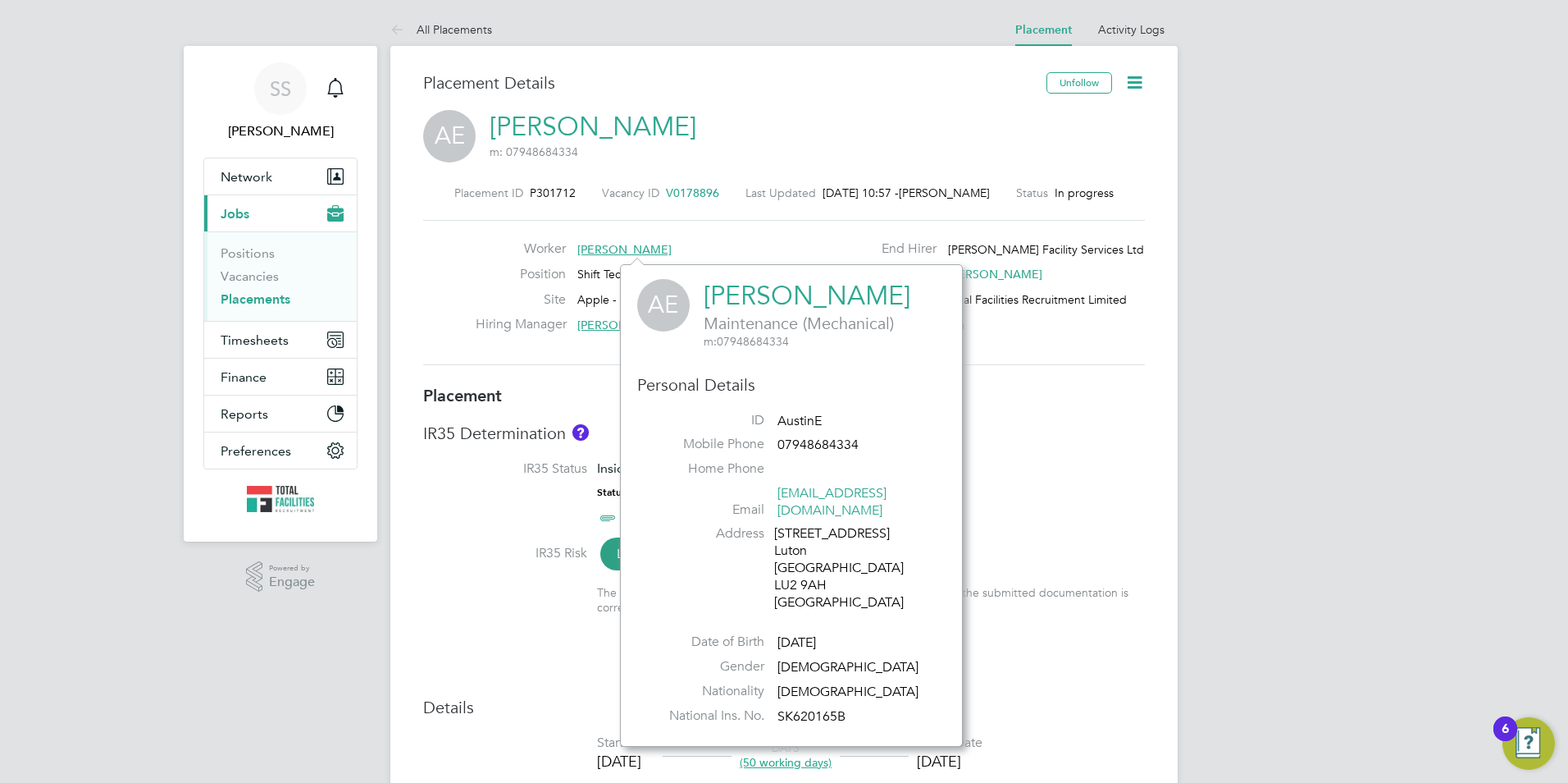
click at [747, 289] on link "[PERSON_NAME]" at bounding box center [807, 296] width 207 height 32
drag, startPoint x: 1208, startPoint y: 490, endPoint x: 873, endPoint y: 432, distance: 340.0
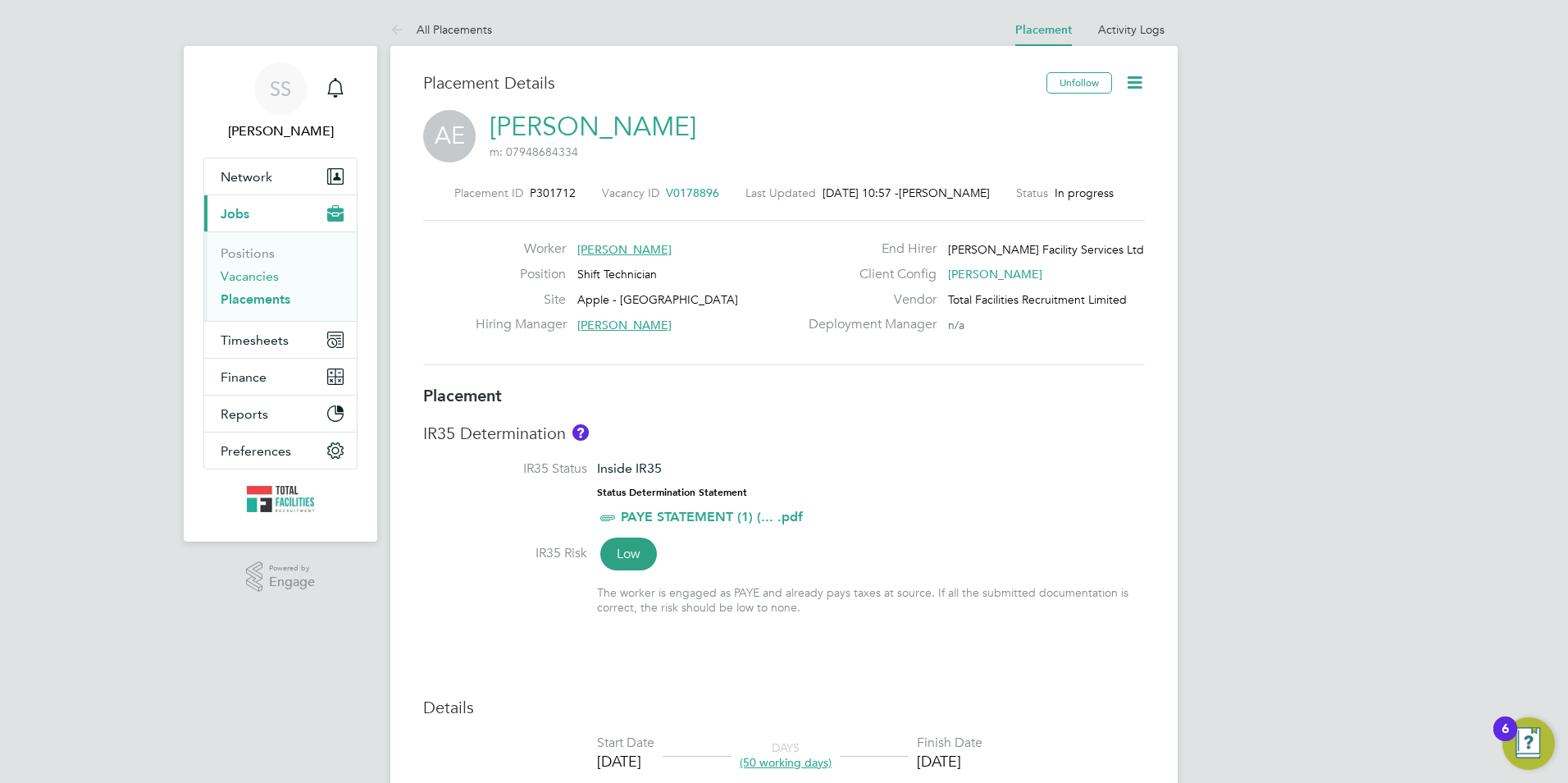
click at [263, 281] on link "Vacancies" at bounding box center [250, 276] width 58 height 16
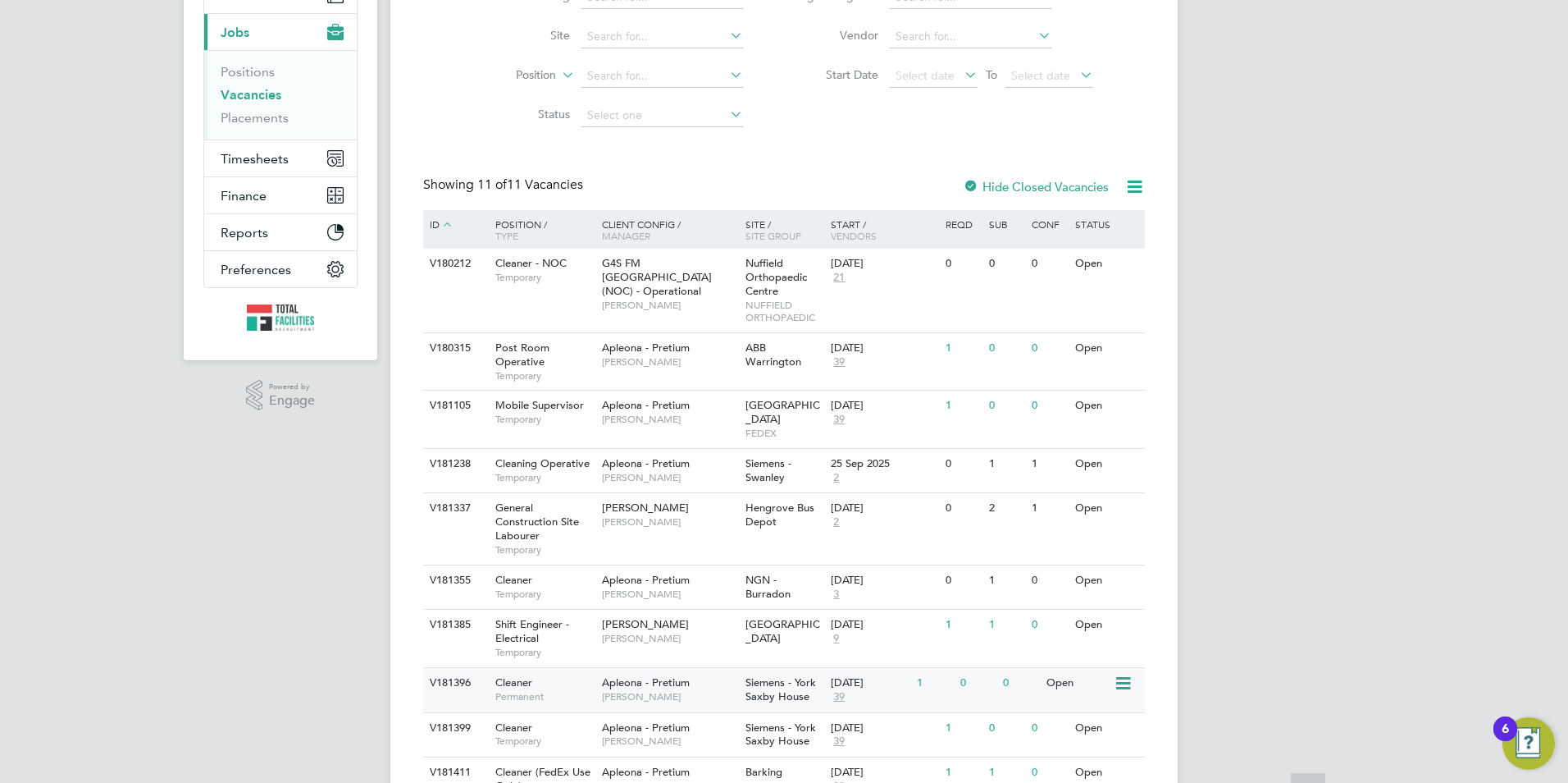
scroll to position [306, 0]
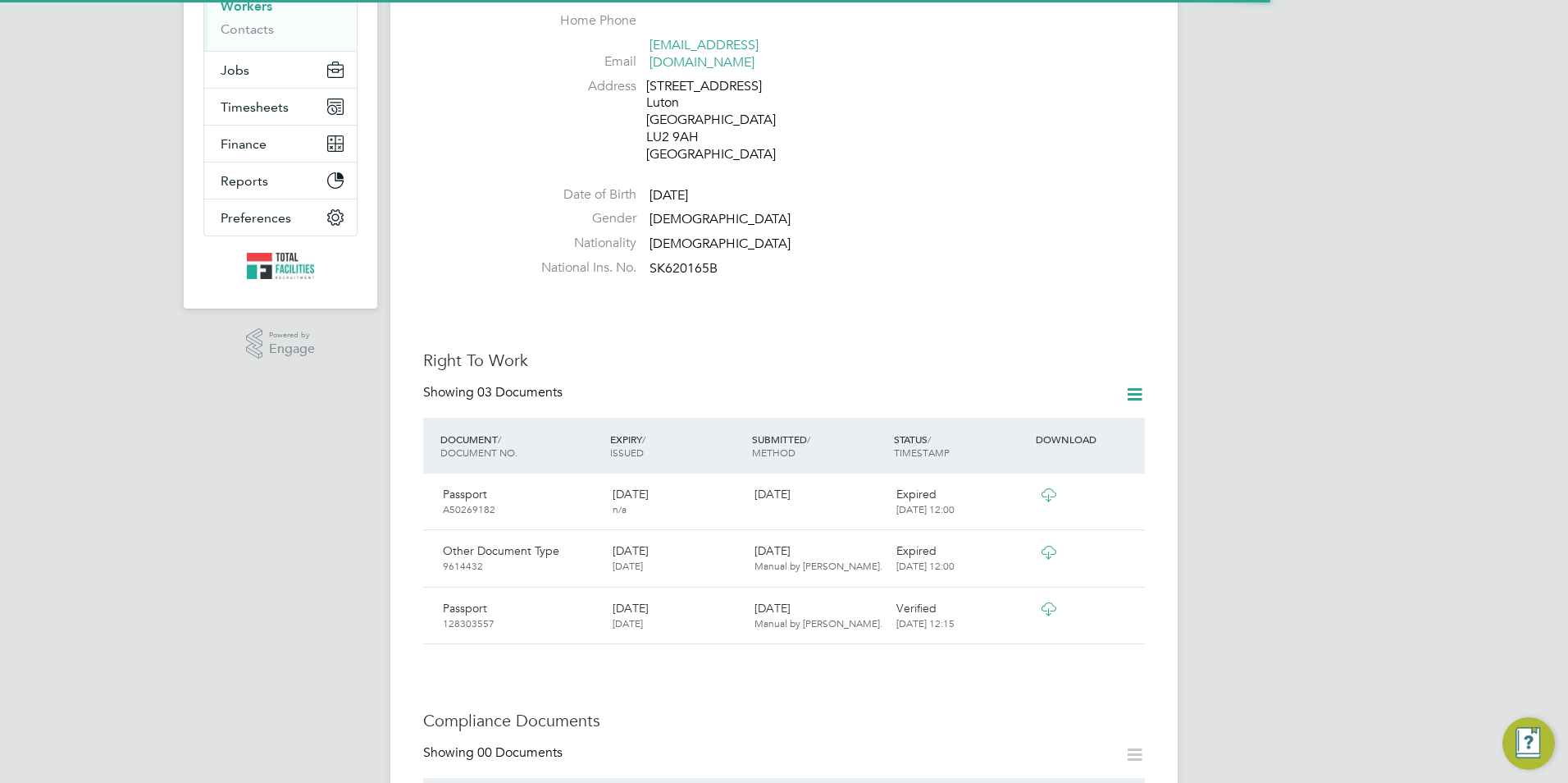
scroll to position [411, 0]
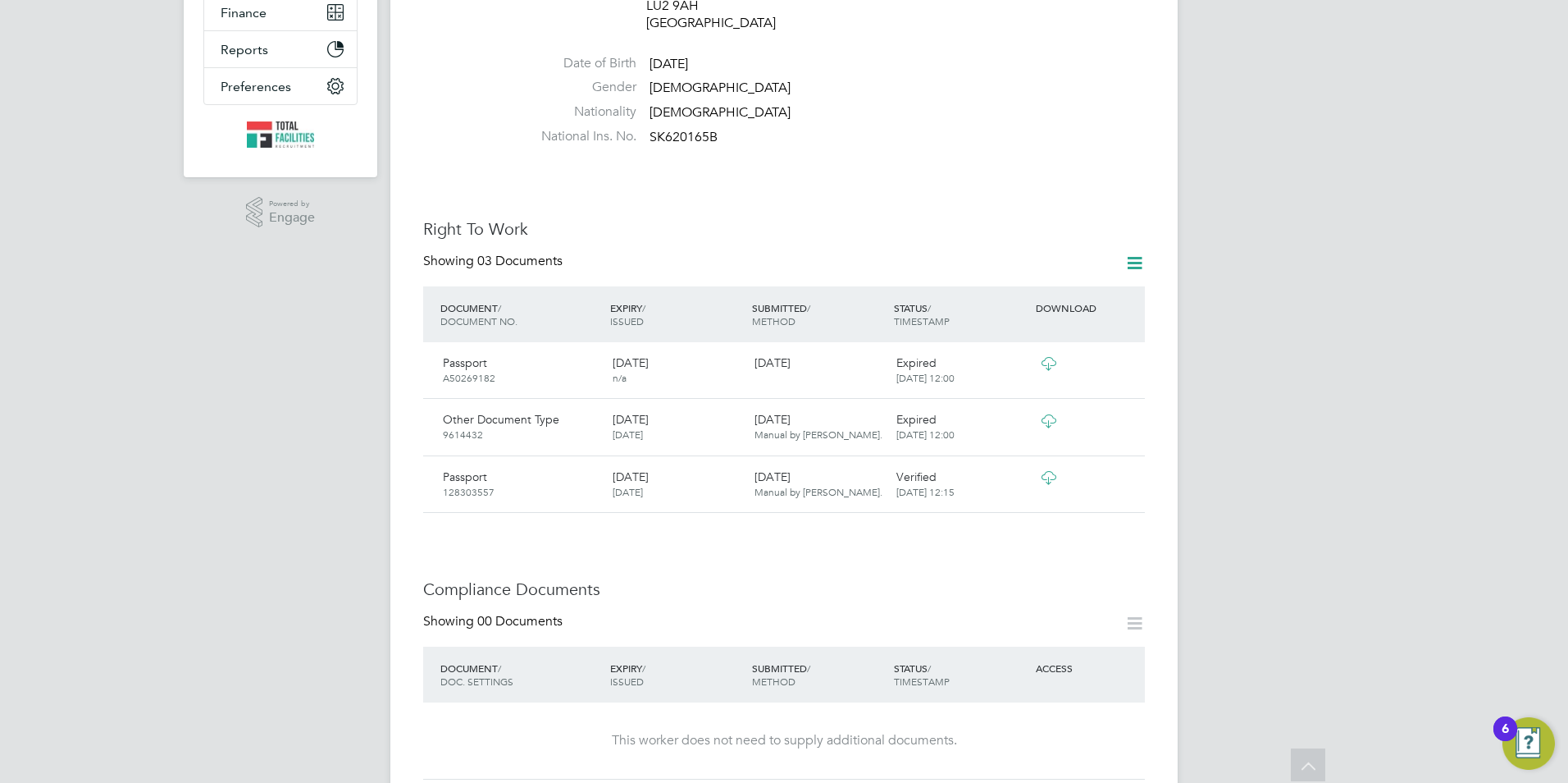
click at [1057, 357] on icon at bounding box center [1048, 363] width 20 height 13
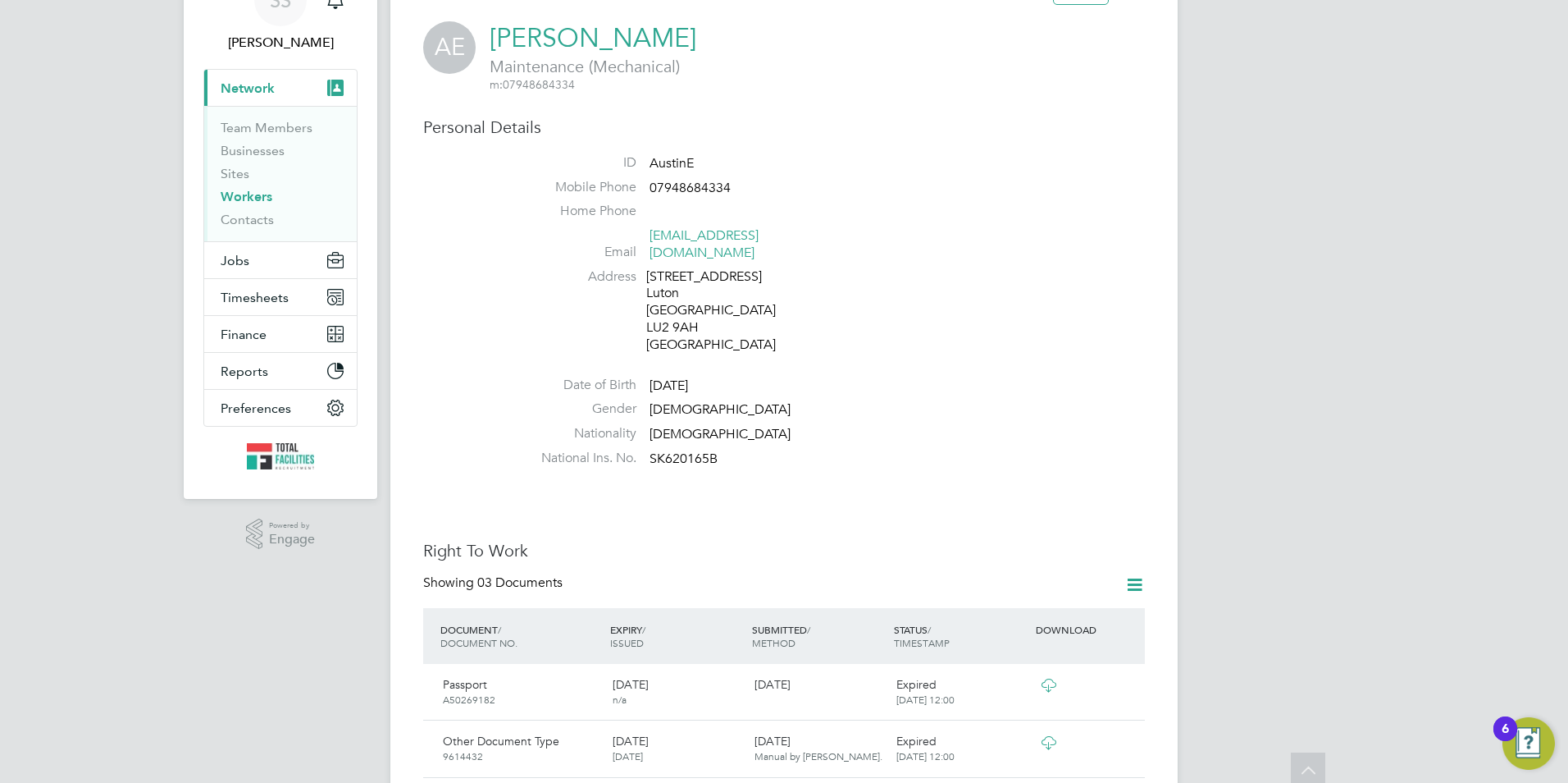
scroll to position [0, 0]
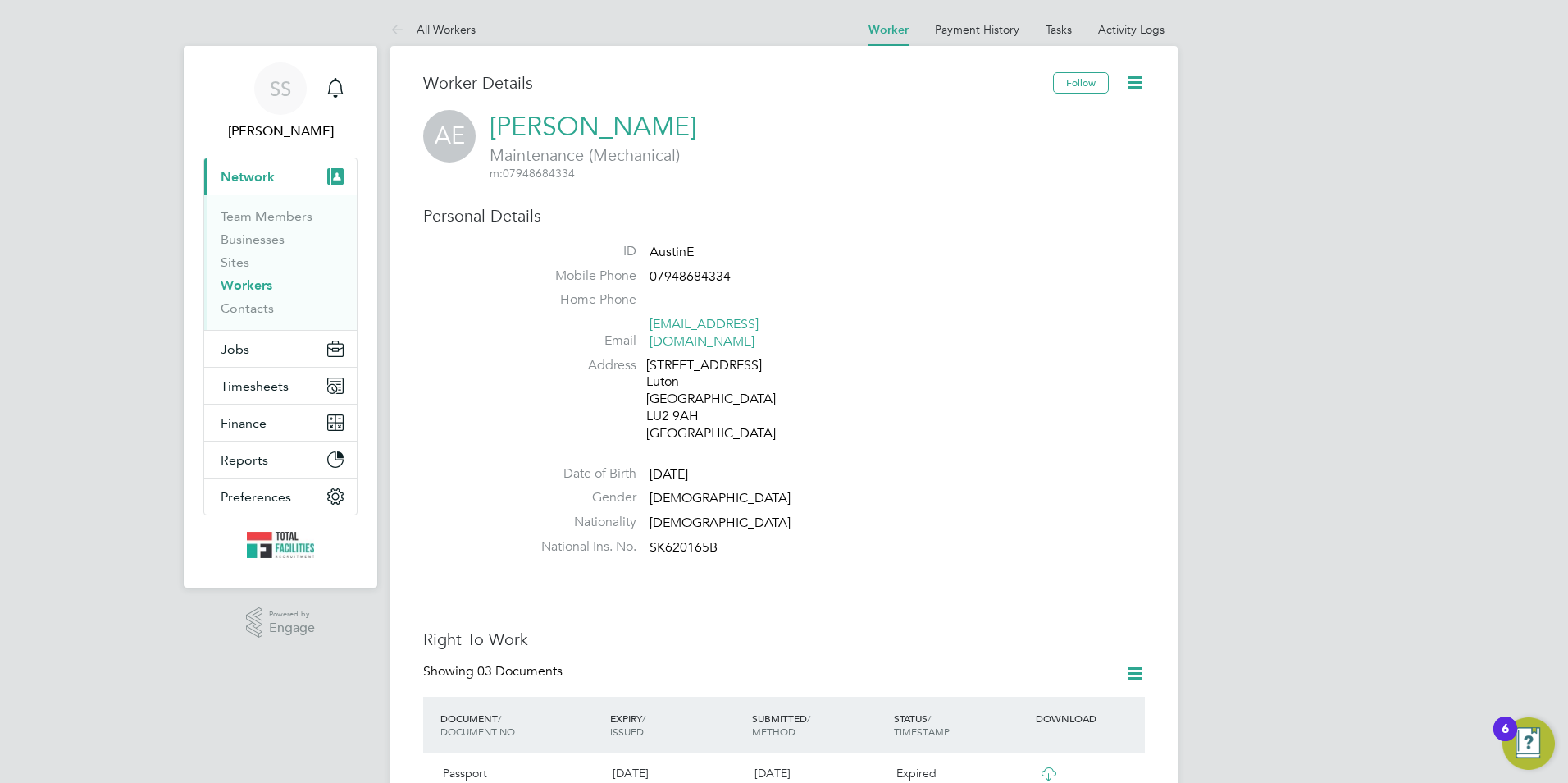
click at [1132, 79] on icon at bounding box center [1135, 82] width 20 height 20
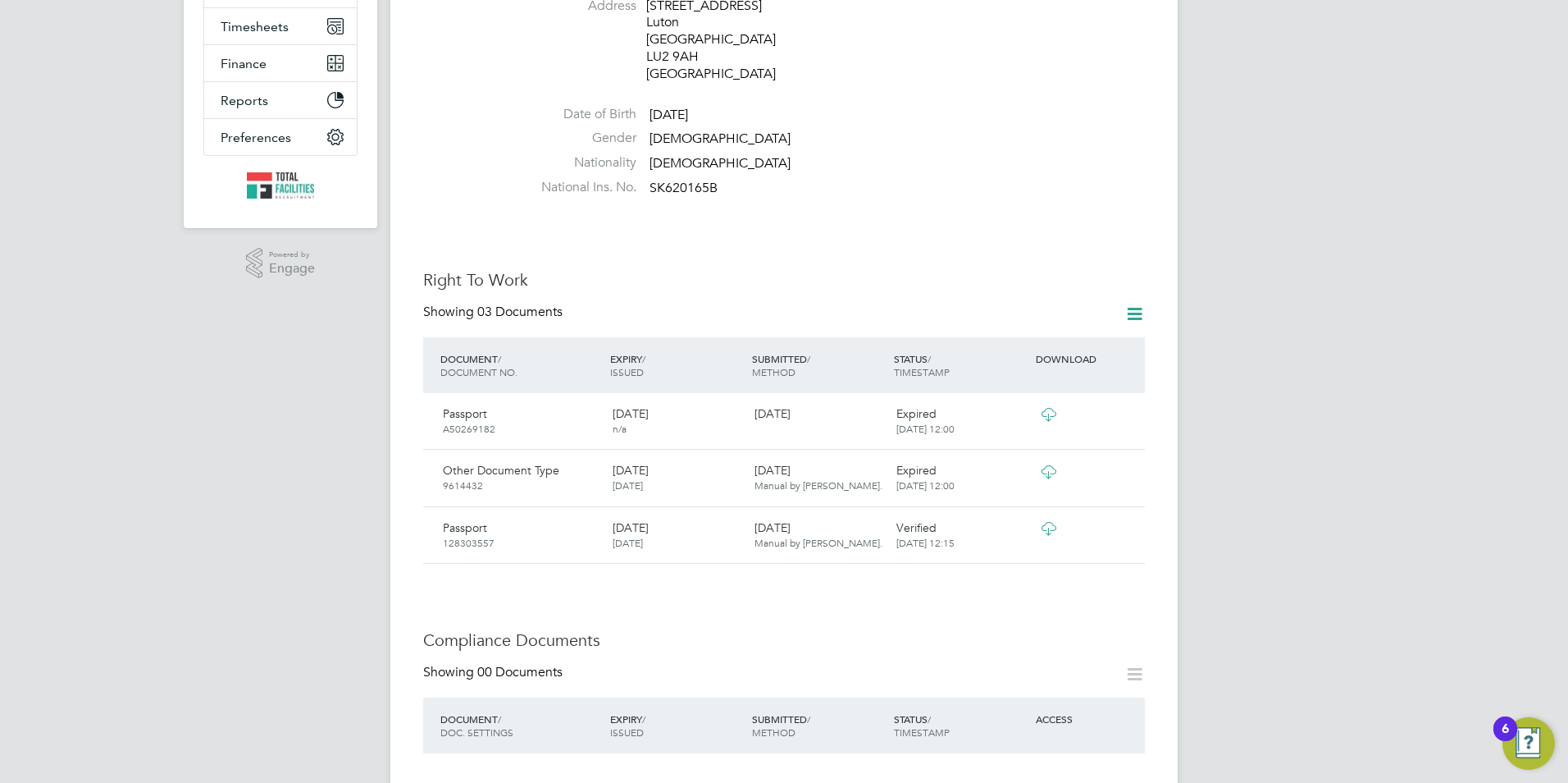
scroll to position [574, 0]
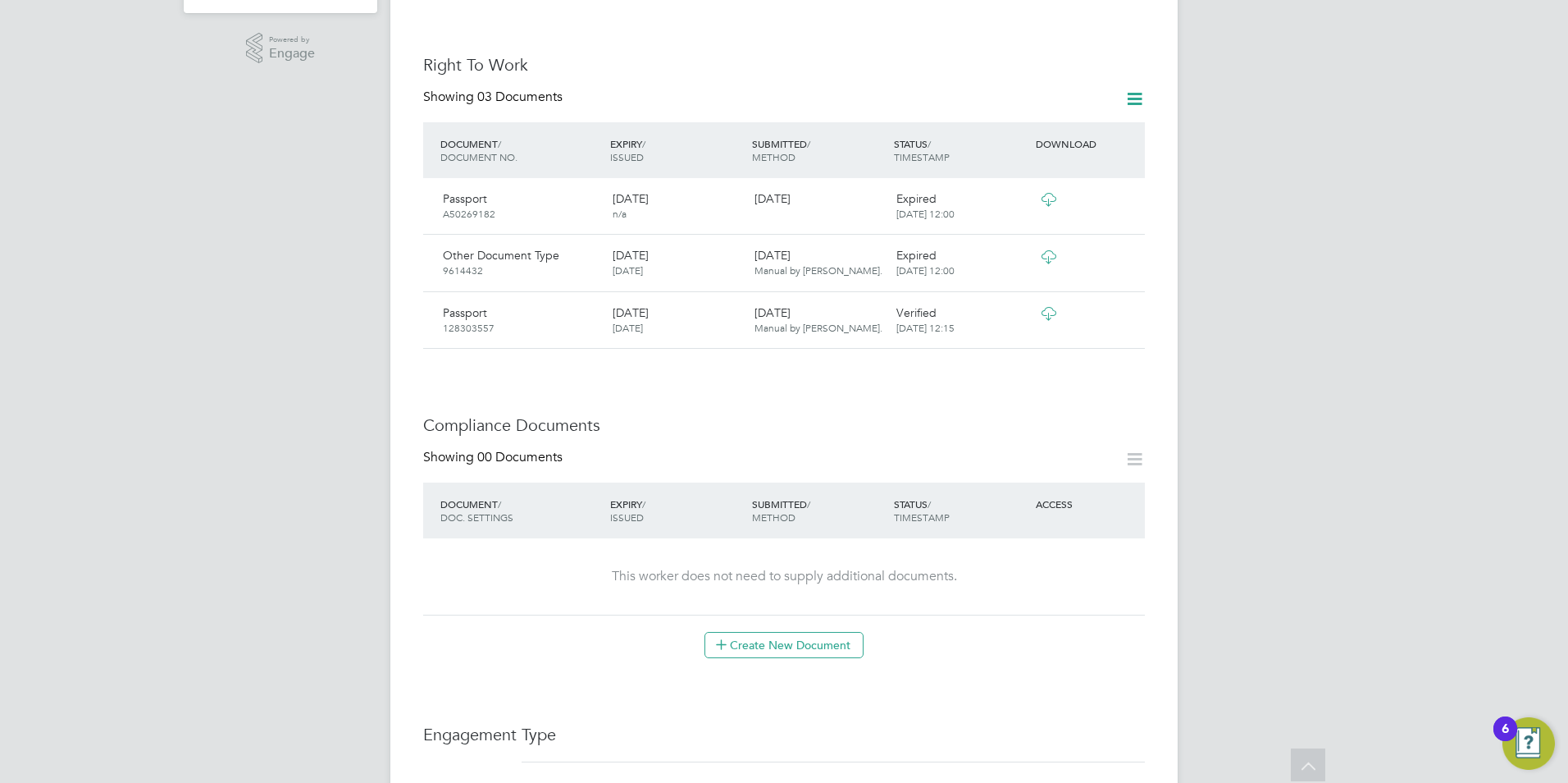
click at [1044, 314] on icon at bounding box center [1048, 313] width 20 height 13
